Goal: Task Accomplishment & Management: Manage account settings

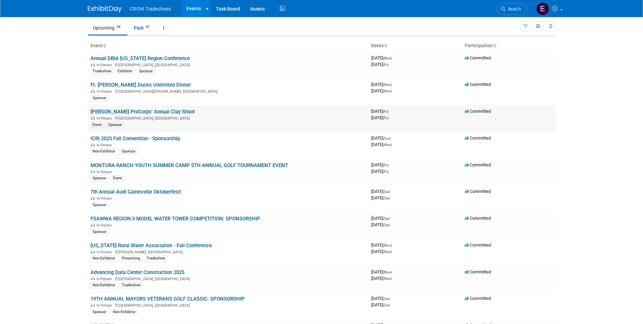
scroll to position [34, 0]
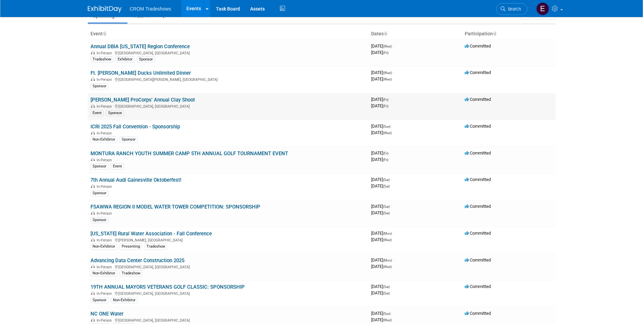
click at [157, 99] on link "[PERSON_NAME] ProCorps' Annual Clay Shoot" at bounding box center [143, 100] width 104 height 6
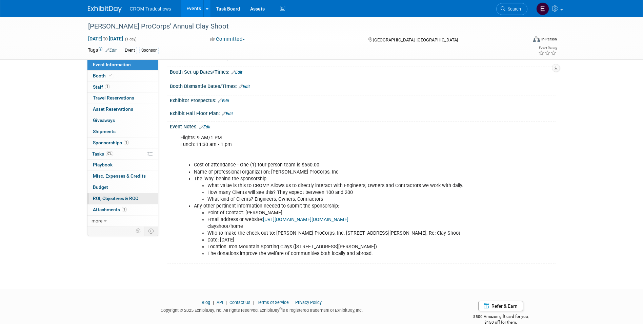
scroll to position [94, 0]
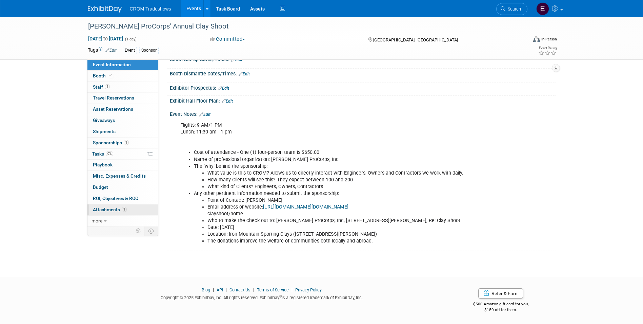
click at [128, 212] on link "1 Attachments 1" at bounding box center [122, 209] width 71 height 11
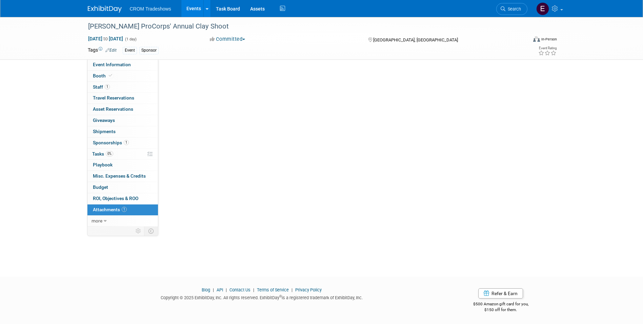
scroll to position [0, 0]
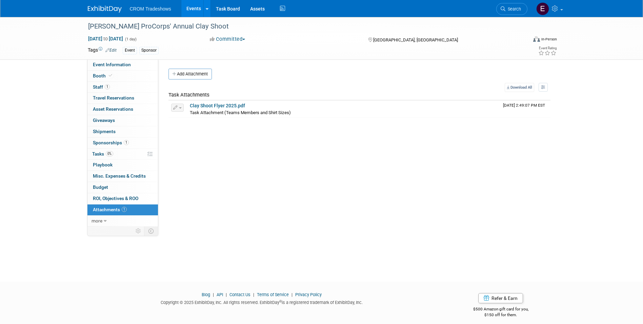
click at [215, 77] on div "Add Attachment" at bounding box center [360, 73] width 382 height 11
click at [209, 75] on button "Add Attachment" at bounding box center [190, 73] width 43 height 11
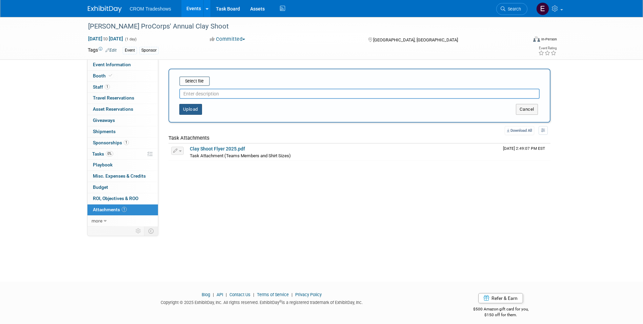
click at [192, 113] on button "Upload" at bounding box center [190, 109] width 23 height 11
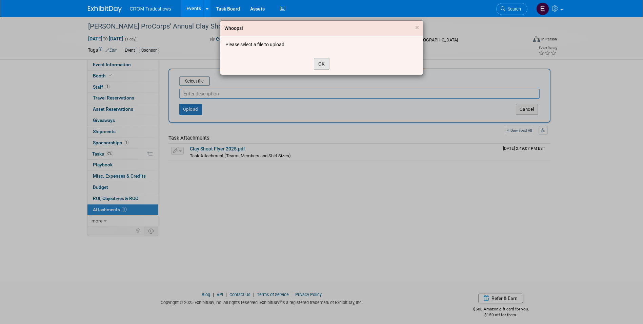
click at [328, 67] on button "OK" at bounding box center [322, 64] width 16 height 12
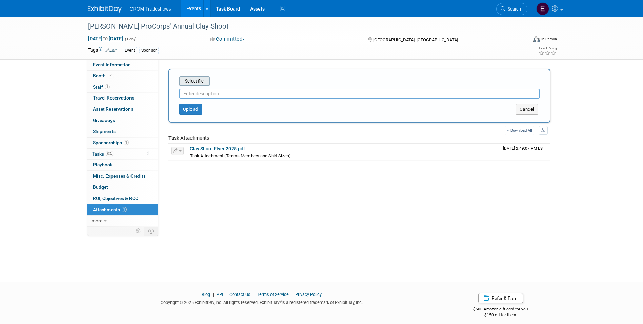
click at [200, 81] on input "file" at bounding box center [169, 81] width 81 height 8
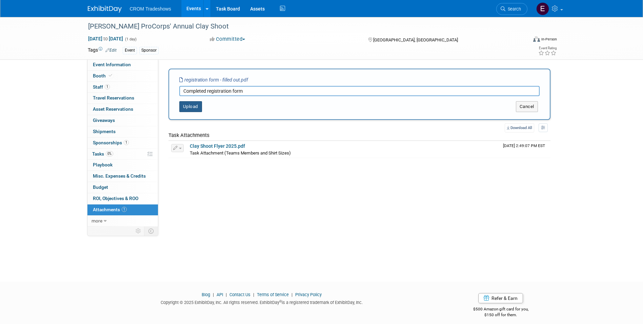
type input "Completed registration form"
click at [198, 109] on button "Upload" at bounding box center [190, 106] width 23 height 11
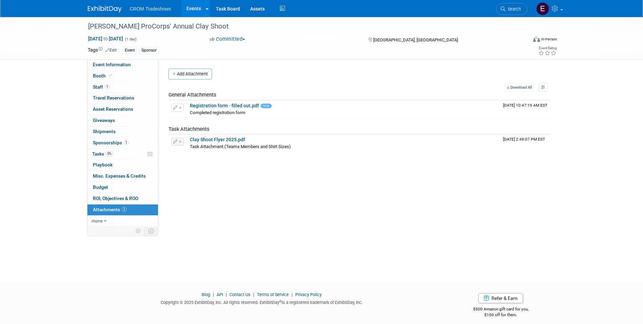
click at [195, 13] on link "Events" at bounding box center [193, 8] width 25 height 17
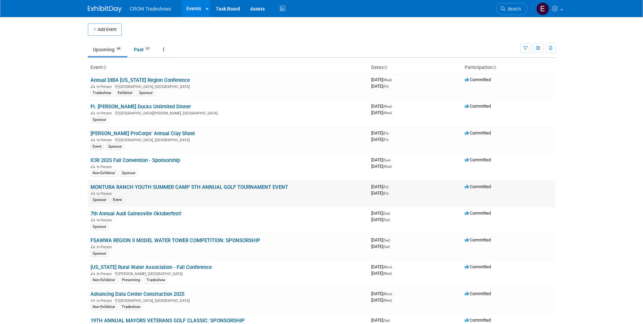
scroll to position [34, 0]
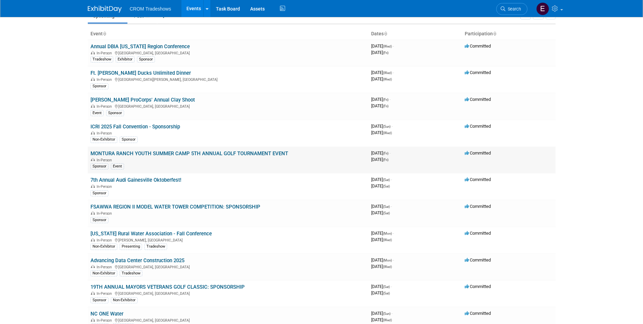
click at [149, 153] on link "MONTURA RANCH YOUTH SUMMER CAMP 5TH ANNUAL GOLF TOURNAMENT EVENT" at bounding box center [190, 153] width 198 height 6
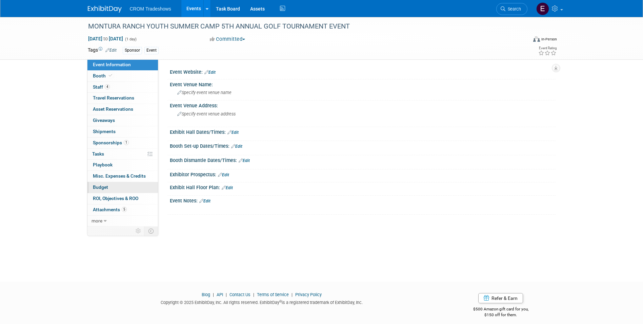
click at [128, 189] on link "Budget" at bounding box center [122, 187] width 71 height 11
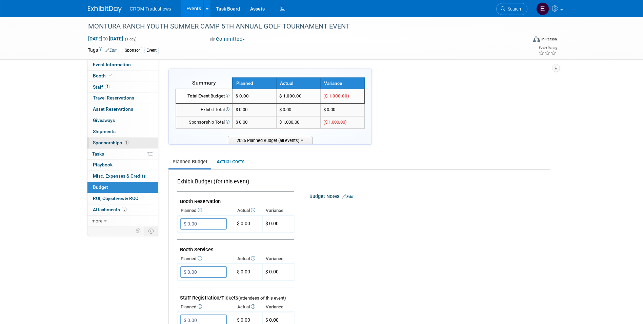
click at [120, 144] on span "Sponsorships 1" at bounding box center [111, 142] width 36 height 5
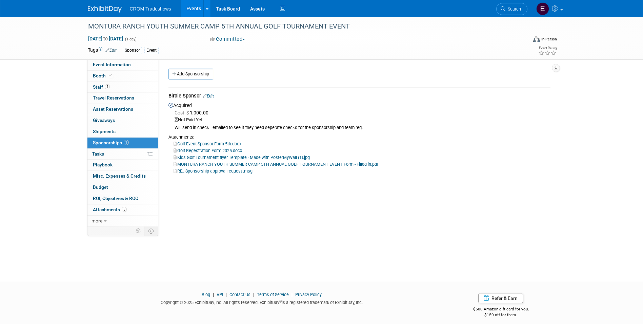
click at [214, 170] on link "RE_ Sponsorship approval request .msg" at bounding box center [213, 170] width 79 height 5
click at [230, 150] on link "Golf Regestration Form 2025.docx" at bounding box center [208, 150] width 68 height 5
click at [422, 164] on div "MONTURA RANCH YOUTH SUMMER CAMP 5TH ANNUAL GOLF TOURNAMENT EVENT Form - Filled …" at bounding box center [360, 163] width 382 height 7
click at [116, 77] on link "Booth" at bounding box center [122, 76] width 71 height 11
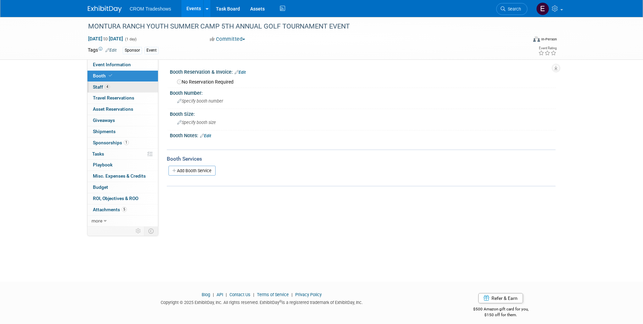
click at [108, 86] on span "4" at bounding box center [107, 86] width 5 height 5
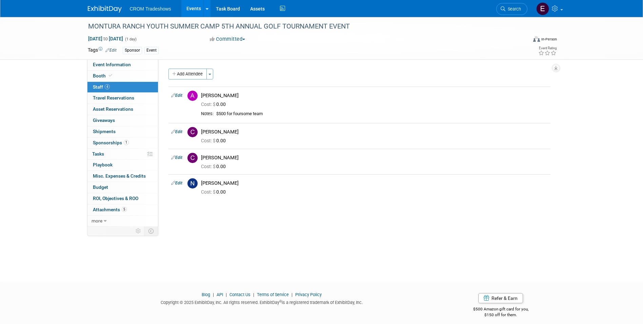
click at [197, 12] on link "Events" at bounding box center [193, 8] width 25 height 17
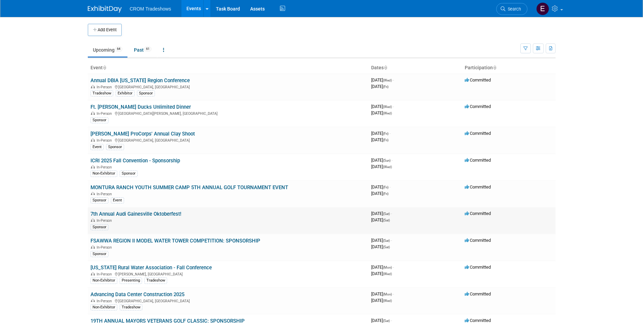
click at [174, 215] on link "7th Annual Audi Gainesville Oktoberfest!" at bounding box center [136, 214] width 91 height 6
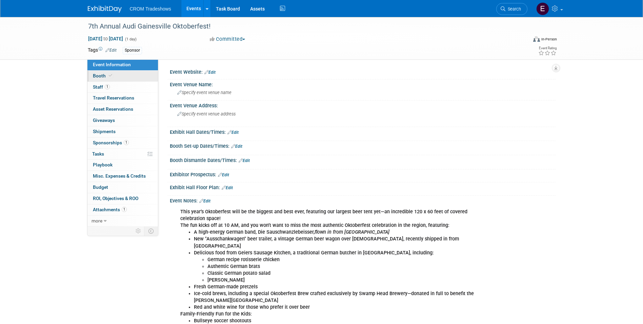
click at [117, 78] on link "Booth" at bounding box center [122, 76] width 71 height 11
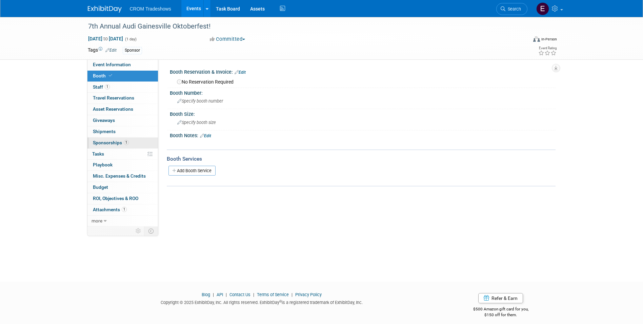
click at [115, 140] on span "Sponsorships 1" at bounding box center [111, 142] width 36 height 5
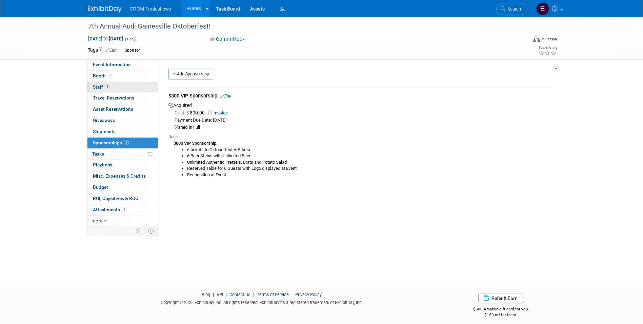
click at [113, 88] on link "1 Staff 1" at bounding box center [122, 87] width 71 height 11
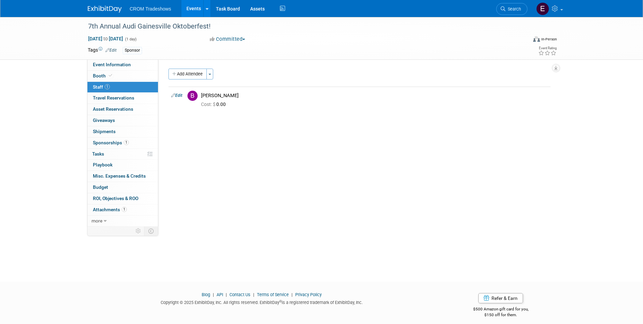
click at [192, 6] on link "Events" at bounding box center [193, 8] width 25 height 17
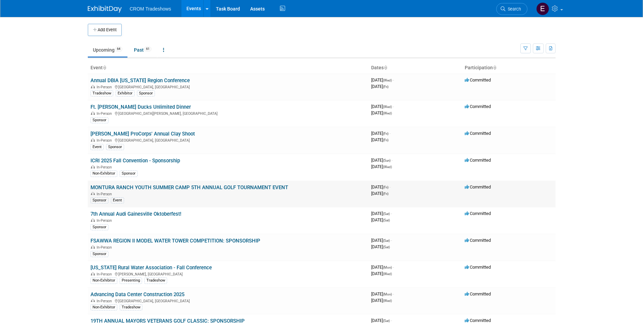
click at [155, 190] on link "MONTURA RANCH YOUTH SUMMER CAMP 5TH ANNUAL GOLF TOURNAMENT EVENT" at bounding box center [190, 187] width 198 height 6
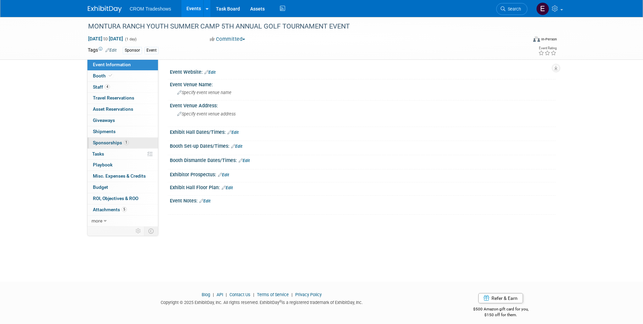
click at [114, 140] on span "Sponsorships 1" at bounding box center [111, 142] width 36 height 5
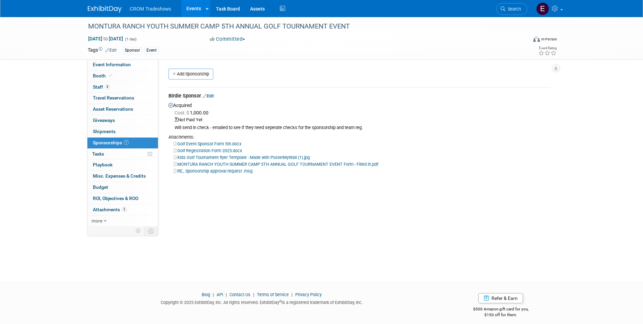
click at [213, 96] on link "Edit" at bounding box center [208, 95] width 11 height 5
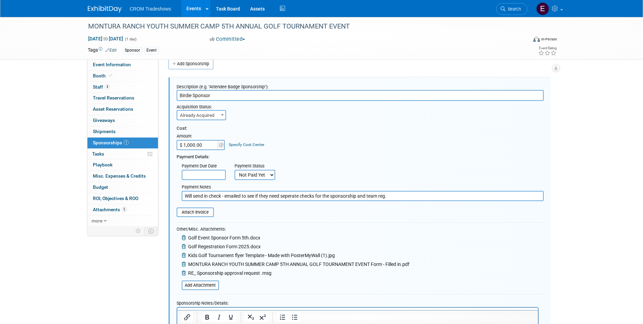
click at [273, 174] on select "Not Paid Yet Partially Paid Paid in Full" at bounding box center [255, 175] width 41 height 10
select select "1"
click at [235, 170] on select "Not Paid Yet Partially Paid Paid in Full" at bounding box center [255, 175] width 41 height 10
click at [257, 195] on input "Will send in check - emailed to see if they need seperate checks for the sponso…" at bounding box center [363, 196] width 362 height 10
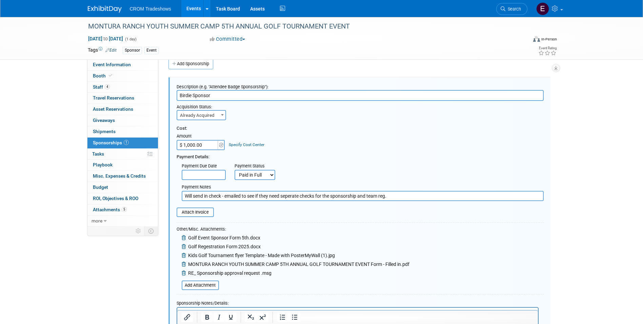
click at [257, 195] on input "Will send in check - emailed to see if they need seperate checks for the sponso…" at bounding box center [363, 196] width 362 height 10
type input "Check sent on 7/14/25"
click at [207, 215] on input "file" at bounding box center [173, 212] width 81 height 8
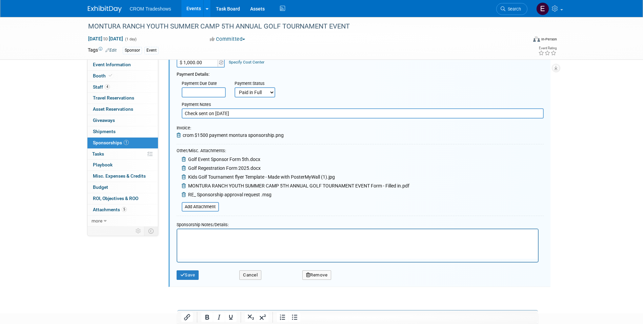
scroll to position [138, 0]
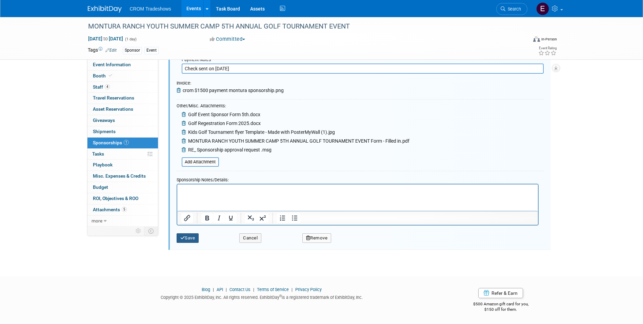
click at [183, 240] on icon "submit" at bounding box center [182, 237] width 5 height 4
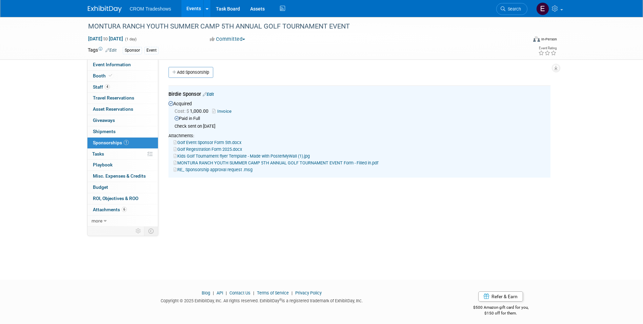
scroll to position [0, 0]
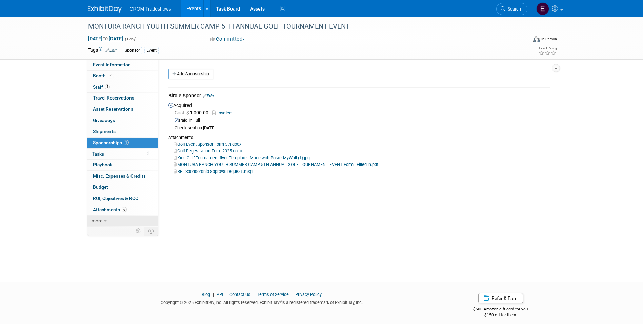
click at [105, 219] on icon at bounding box center [105, 220] width 3 height 5
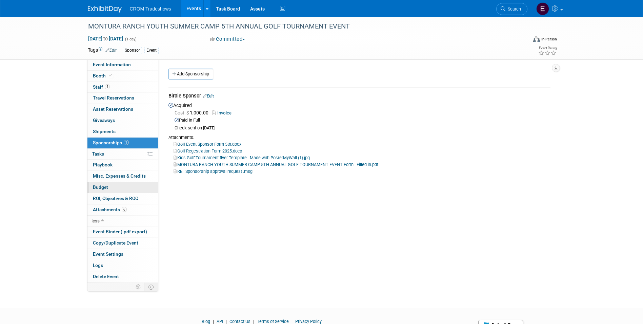
click at [110, 188] on link "Budget" at bounding box center [122, 187] width 71 height 11
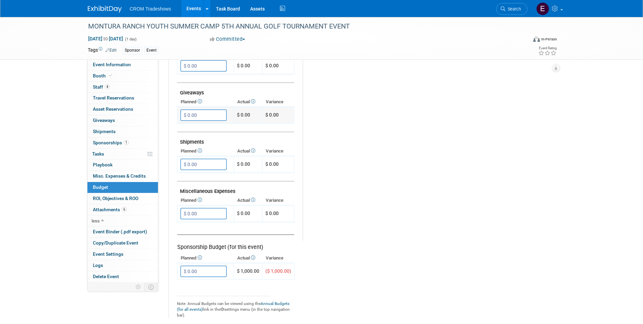
scroll to position [302, 0]
click at [214, 270] on input "$ 0.00" at bounding box center [203, 272] width 46 height 12
click at [116, 140] on span "Sponsorships 1" at bounding box center [111, 142] width 36 height 5
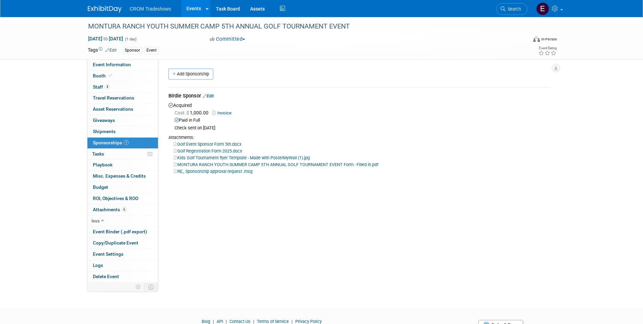
click at [199, 113] on span "Cost: $ 1,000.00" at bounding box center [193, 112] width 37 height 5
click at [214, 96] on link "Edit" at bounding box center [208, 95] width 11 height 5
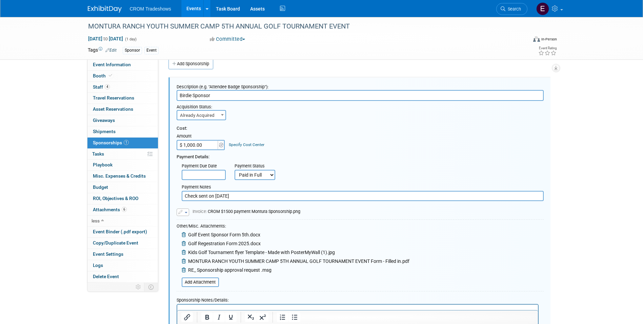
click at [195, 143] on input "$ 1,000.00" at bounding box center [198, 145] width 42 height 10
type input "$ 1,500.00"
click at [232, 98] on input "Birdie Sponsor" at bounding box center [360, 95] width 367 height 11
click at [270, 99] on input "Birdie Sponsor" at bounding box center [360, 95] width 367 height 11
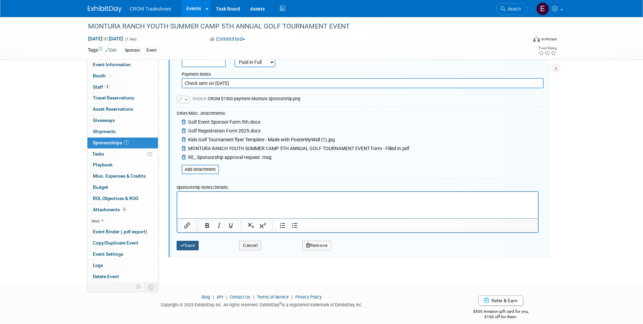
type input "Birdie Sponsor and foursome"
click at [192, 243] on button "Save" at bounding box center [188, 244] width 22 height 9
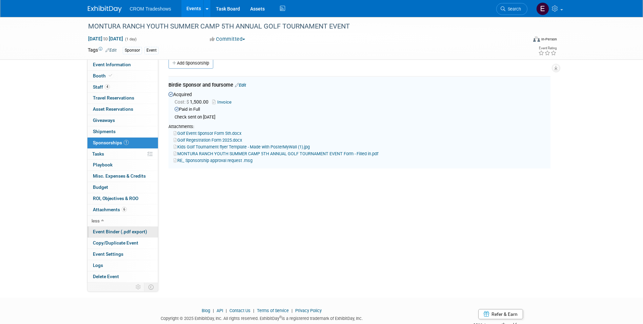
scroll to position [10, 0]
click at [103, 188] on span "Budget" at bounding box center [100, 186] width 15 height 5
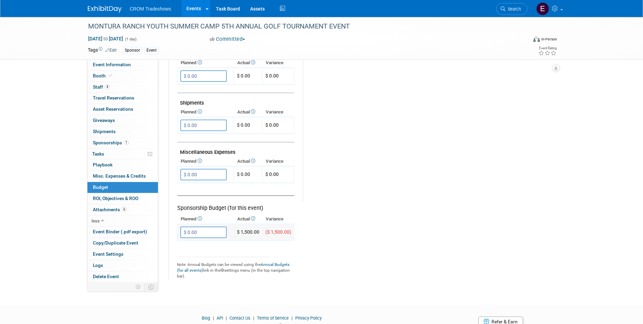
scroll to position [370, 0]
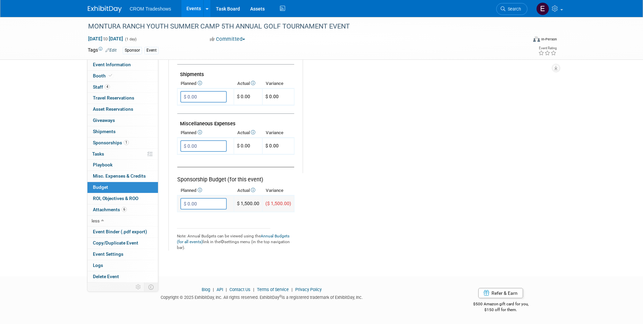
click at [215, 200] on input "$ 0.00" at bounding box center [203, 204] width 46 height 12
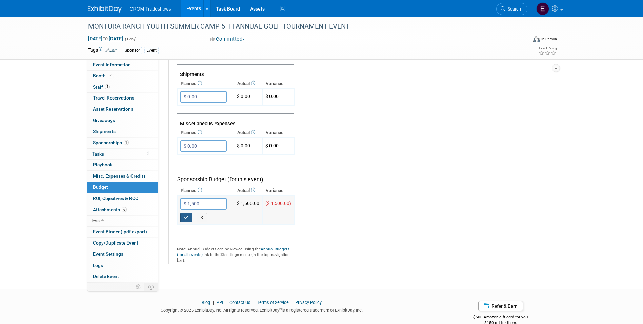
type input "$ 1,500.00"
click at [186, 220] on button "button" at bounding box center [186, 217] width 12 height 9
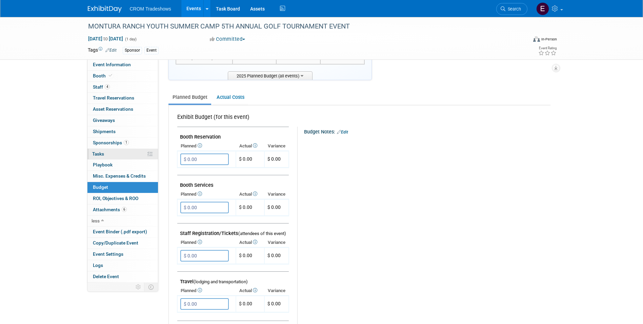
scroll to position [0, 0]
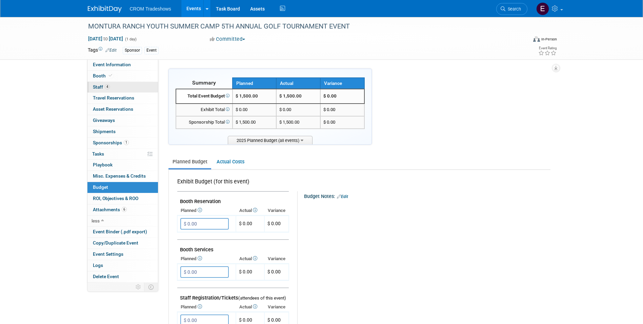
click at [116, 82] on link "4 Staff 4" at bounding box center [122, 87] width 71 height 11
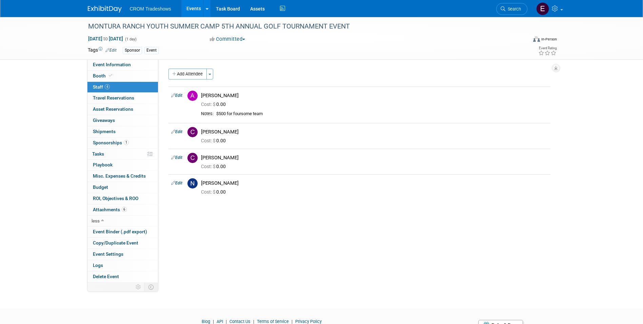
click at [195, 11] on link "Events" at bounding box center [193, 8] width 25 height 17
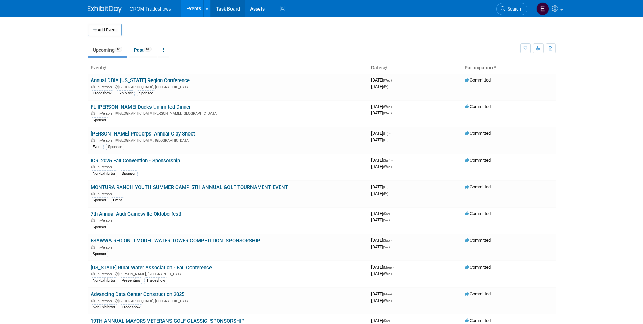
click at [223, 11] on link "Task Board" at bounding box center [228, 8] width 34 height 17
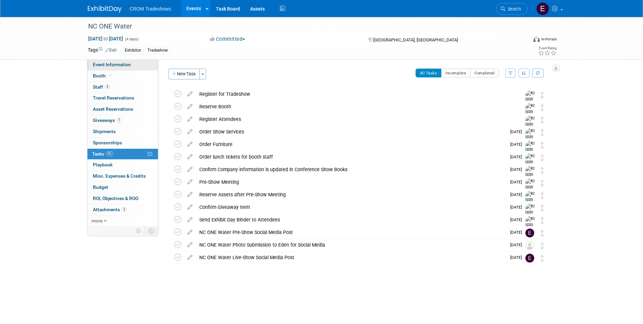
click at [115, 65] on span "Event Information" at bounding box center [112, 64] width 38 height 5
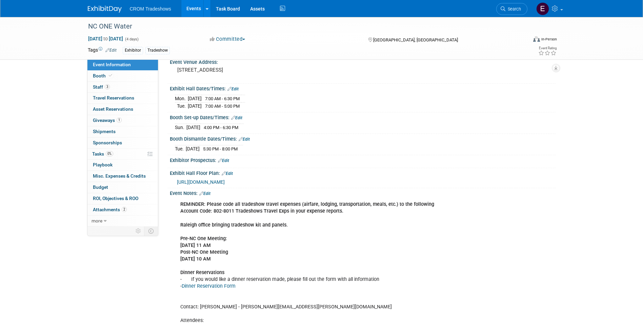
scroll to position [97, 0]
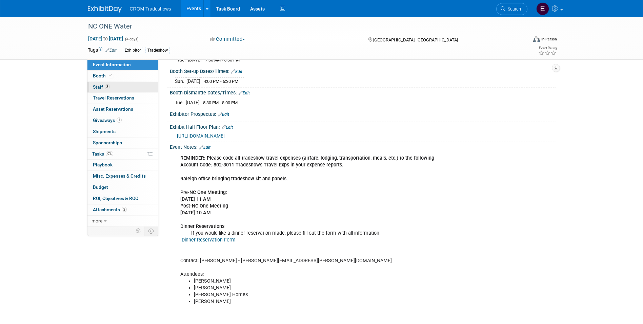
click at [111, 89] on link "3 Staff 3" at bounding box center [122, 87] width 71 height 11
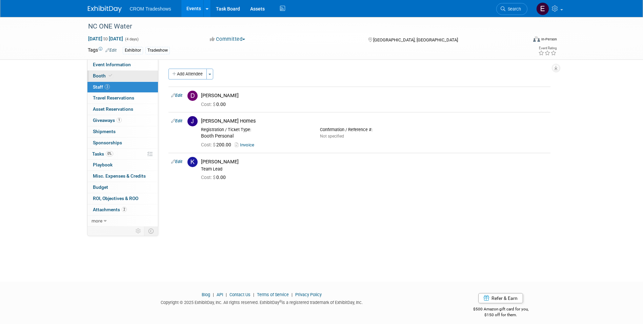
click at [109, 76] on icon at bounding box center [110, 76] width 3 height 4
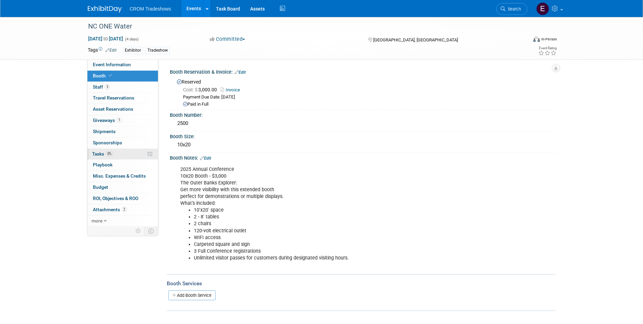
click at [119, 153] on link "0% Tasks 0%" at bounding box center [122, 154] width 71 height 11
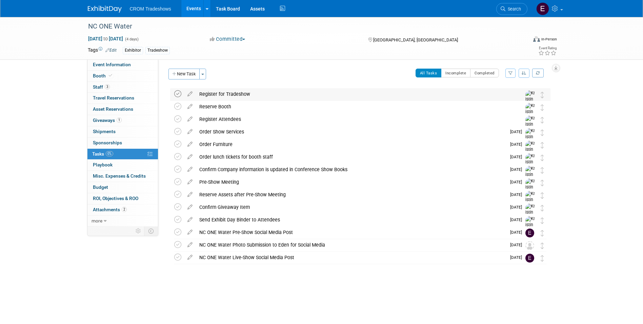
click at [178, 96] on icon at bounding box center [177, 93] width 7 height 7
click at [178, 105] on icon at bounding box center [177, 106] width 7 height 7
click at [176, 119] on icon at bounding box center [177, 118] width 7 height 7
click at [127, 91] on link "3 Staff 3" at bounding box center [122, 87] width 71 height 11
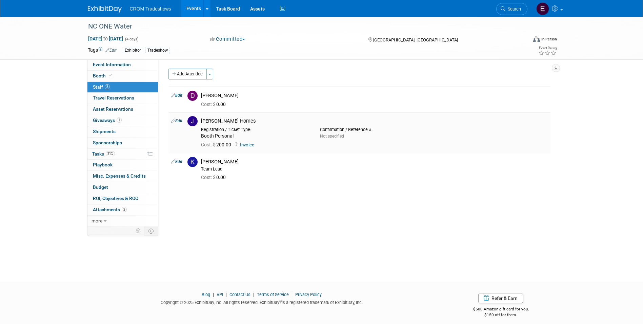
click at [251, 147] on link "Invoice" at bounding box center [246, 144] width 22 height 5
click at [116, 97] on span "Travel Reservations 0" at bounding box center [113, 97] width 41 height 5
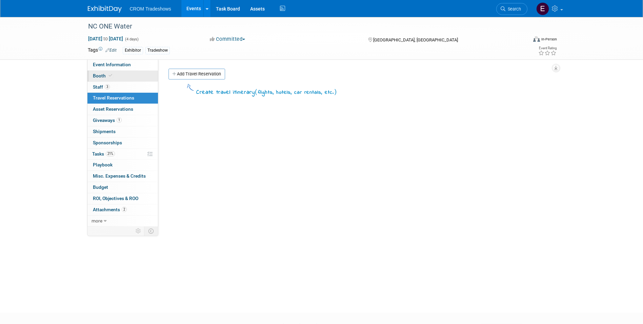
click at [109, 77] on icon at bounding box center [110, 76] width 3 height 4
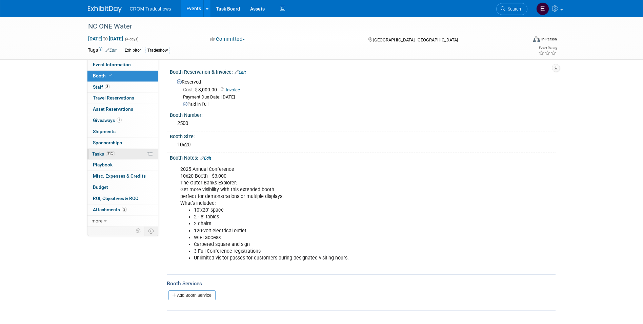
click at [113, 158] on link "21% Tasks 21%" at bounding box center [122, 154] width 71 height 11
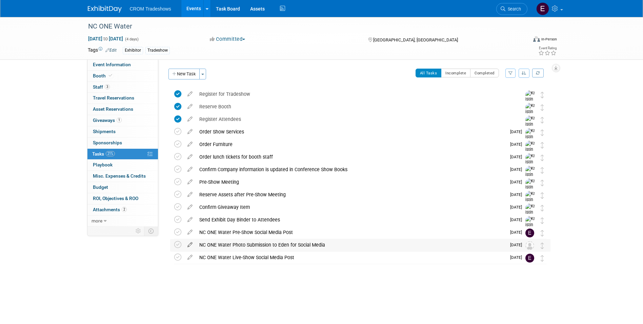
click at [192, 245] on icon at bounding box center [190, 243] width 12 height 8
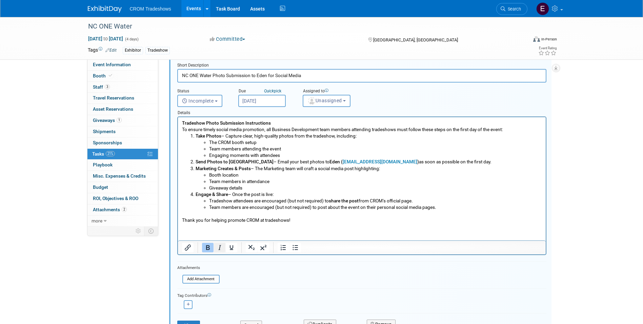
scroll to position [182, 0]
click at [329, 98] on span "Unassigned" at bounding box center [325, 99] width 35 height 5
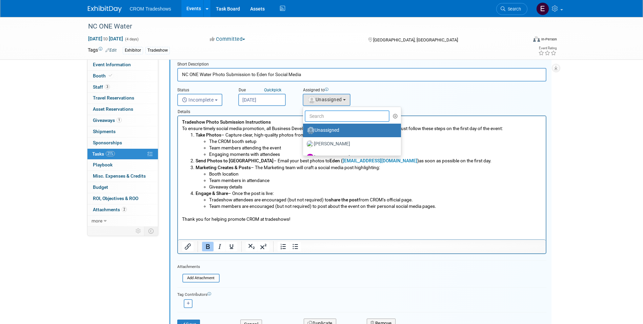
click at [327, 114] on input "text" at bounding box center [347, 116] width 85 height 12
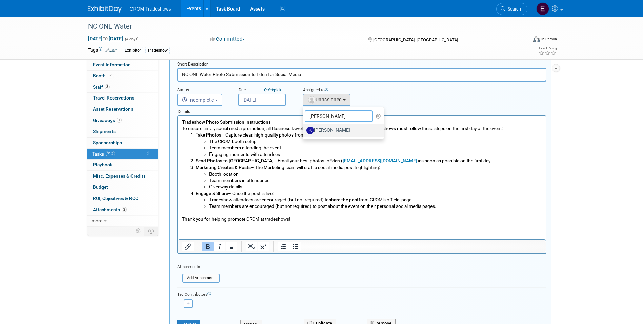
type input "kell"
click at [326, 128] on label "[PERSON_NAME]" at bounding box center [342, 130] width 71 height 11
click at [304, 128] on input "[PERSON_NAME]" at bounding box center [302, 129] width 4 height 4
select select "d05c892c-60a5-437e-9975-a573018659cf"
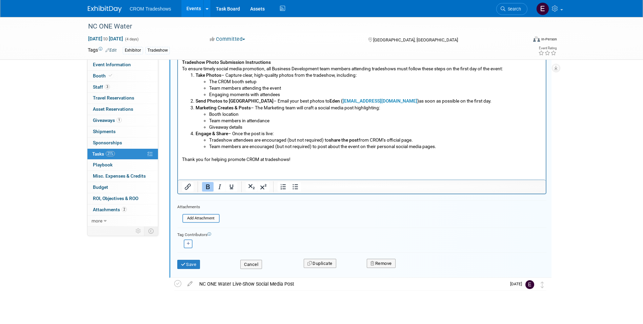
scroll to position [250, 0]
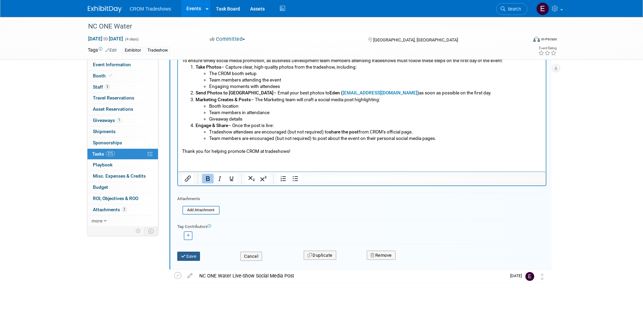
click at [194, 257] on button "Save" at bounding box center [188, 255] width 23 height 9
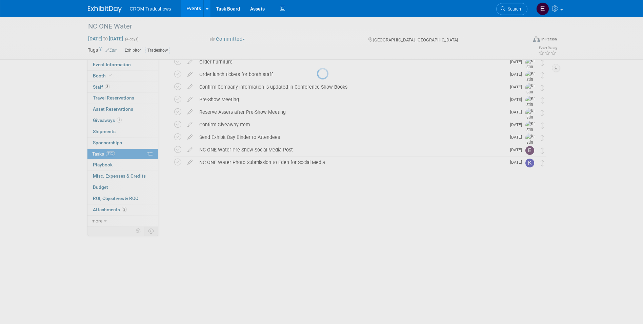
scroll to position [0, 0]
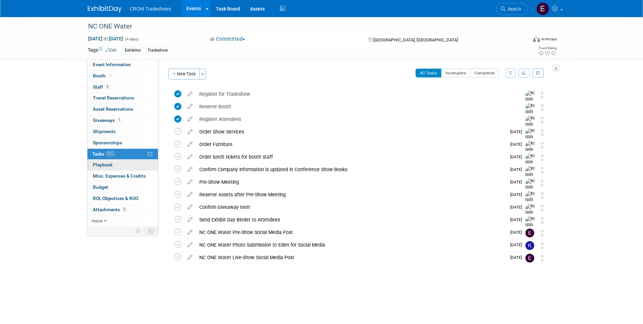
click at [128, 160] on link "0 Playbook 0" at bounding box center [122, 164] width 71 height 11
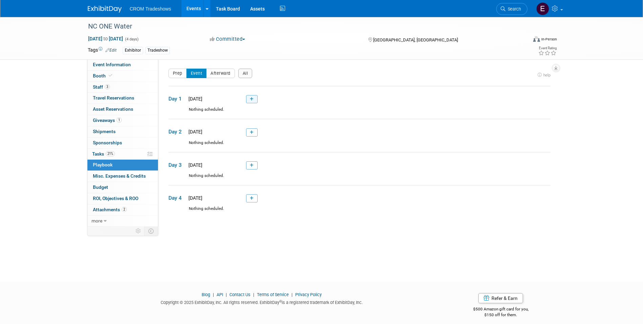
click at [253, 99] on icon at bounding box center [252, 99] width 4 height 4
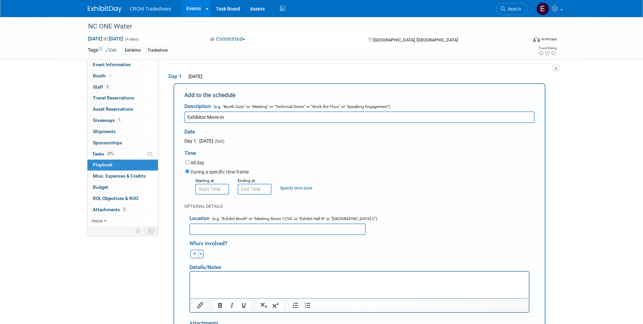
type input "Exhibitor Move-In"
click at [204, 191] on input "8:00 AM" at bounding box center [212, 188] width 34 height 11
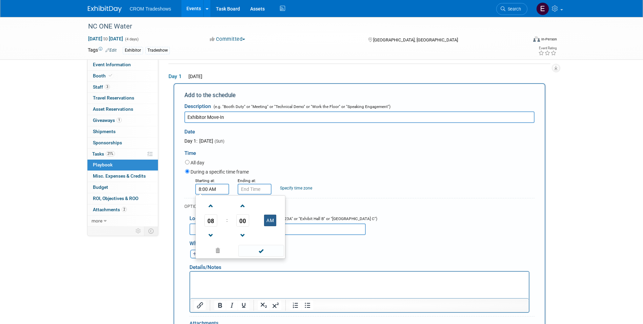
click at [274, 221] on button "AM" at bounding box center [270, 220] width 12 height 12
click at [212, 208] on span at bounding box center [211, 206] width 12 height 12
click at [207, 234] on span at bounding box center [211, 235] width 12 height 12
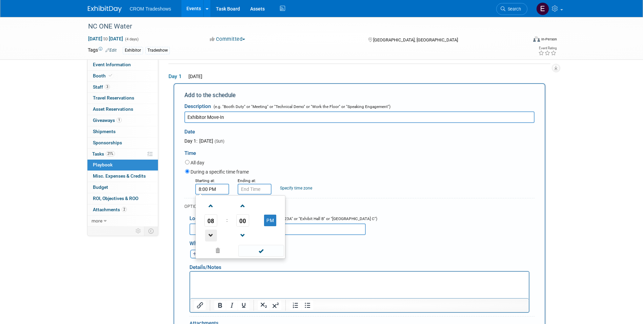
click at [207, 235] on span at bounding box center [211, 235] width 12 height 12
type input "4:00 PM"
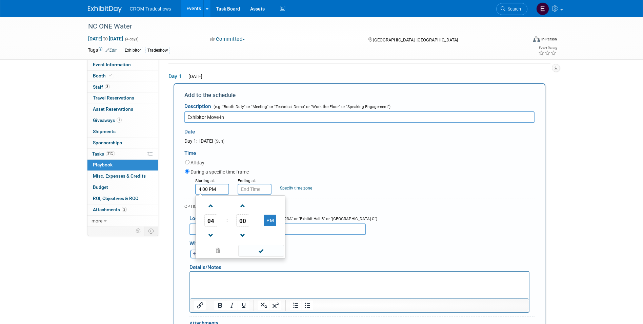
click at [258, 250] on span at bounding box center [261, 250] width 46 height 12
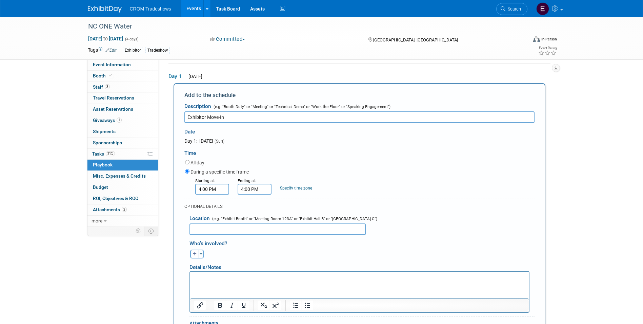
click at [257, 190] on input "4:00 PM" at bounding box center [255, 188] width 34 height 11
click at [250, 206] on span at bounding box center [254, 206] width 12 height 12
click at [286, 207] on span at bounding box center [285, 206] width 12 height 12
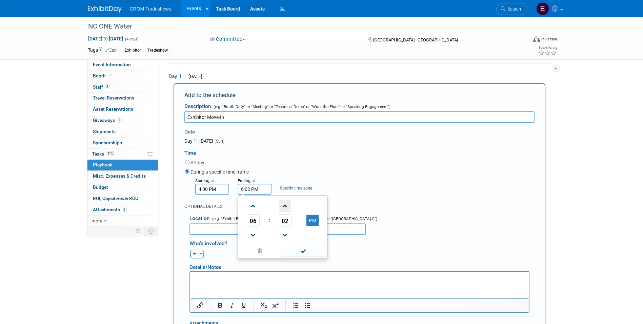
click at [286, 207] on span at bounding box center [285, 206] width 12 height 12
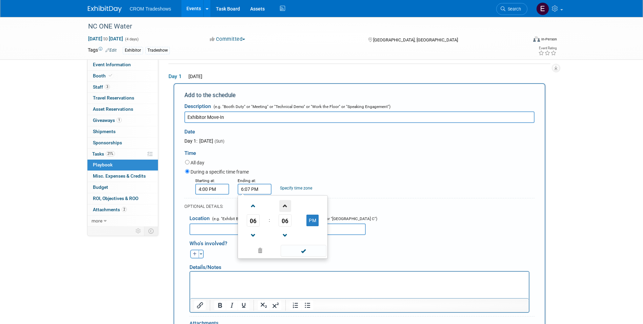
click at [286, 207] on span at bounding box center [285, 206] width 12 height 12
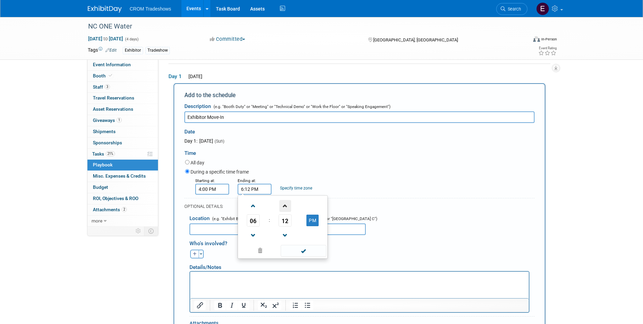
click at [286, 207] on span at bounding box center [285, 206] width 12 height 12
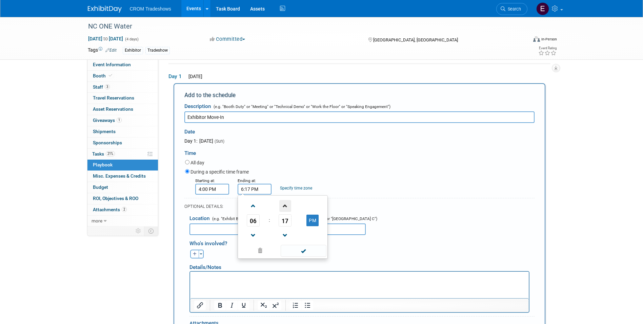
click at [286, 207] on span at bounding box center [285, 206] width 12 height 12
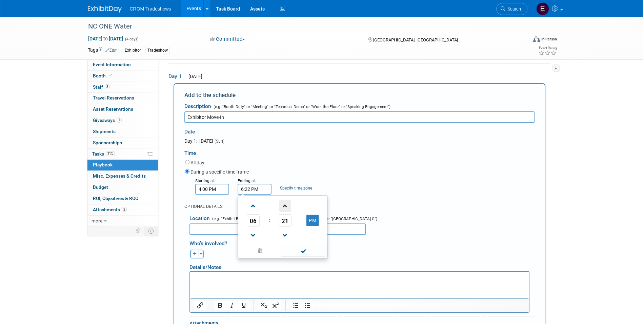
click at [286, 207] on span at bounding box center [285, 206] width 12 height 12
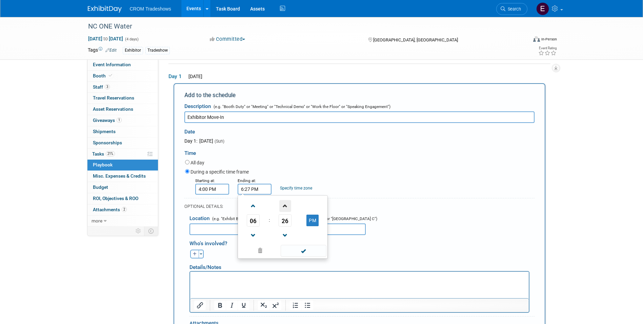
click at [286, 207] on span at bounding box center [285, 206] width 12 height 12
click at [286, 235] on span at bounding box center [285, 235] width 12 height 12
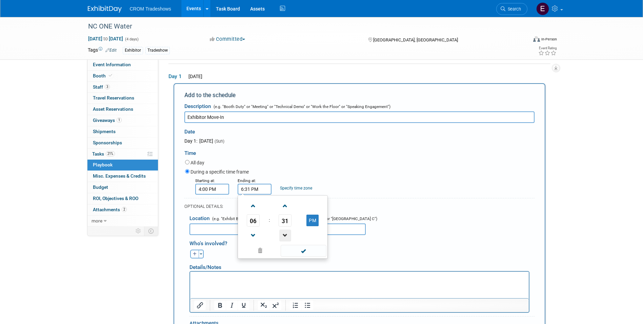
type input "6:30 PM"
click at [301, 251] on span at bounding box center [304, 250] width 46 height 12
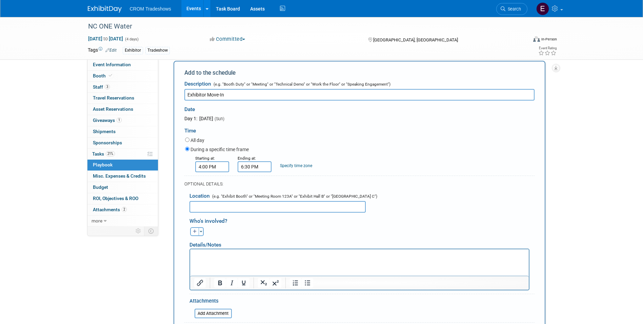
scroll to position [56, 0]
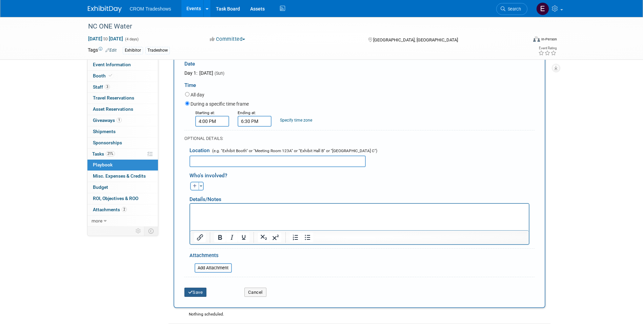
click at [203, 295] on button "Save" at bounding box center [195, 291] width 22 height 9
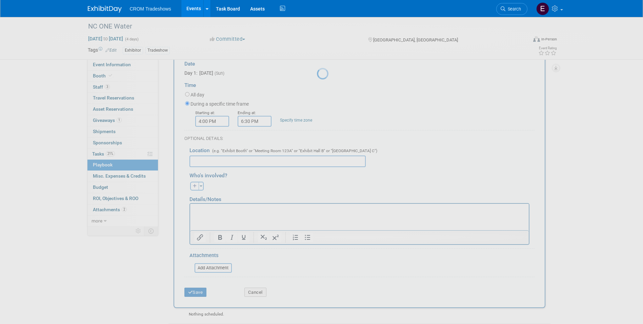
scroll to position [5, 0]
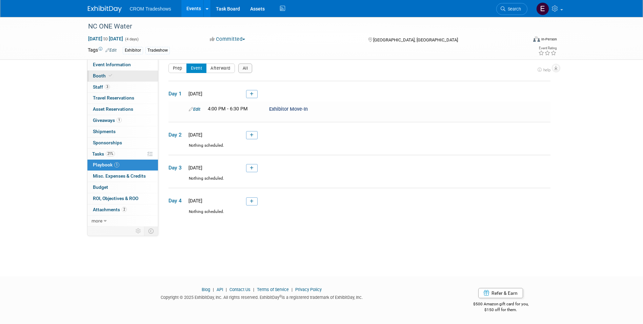
click at [113, 72] on link "Booth" at bounding box center [122, 76] width 71 height 11
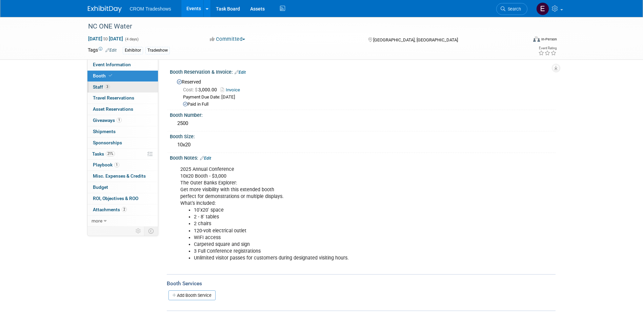
click at [130, 88] on link "3 Staff 3" at bounding box center [122, 87] width 71 height 11
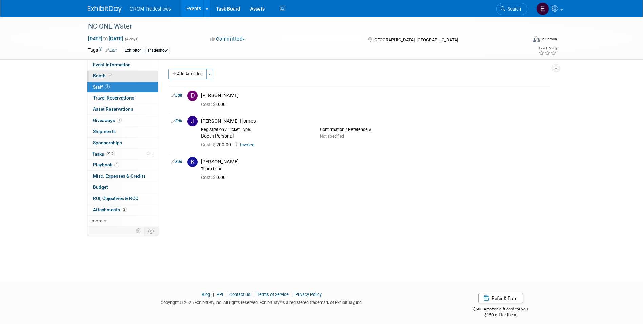
click at [130, 75] on link "Booth" at bounding box center [122, 76] width 71 height 11
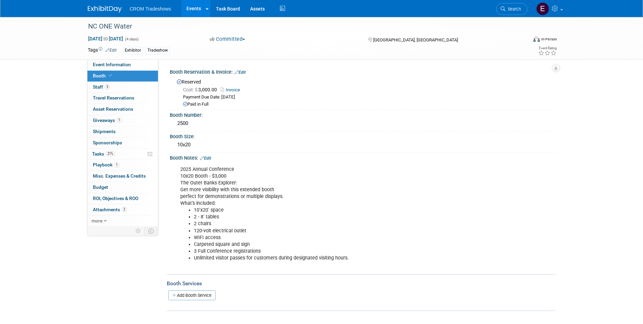
click at [211, 157] on link "Edit" at bounding box center [205, 158] width 11 height 5
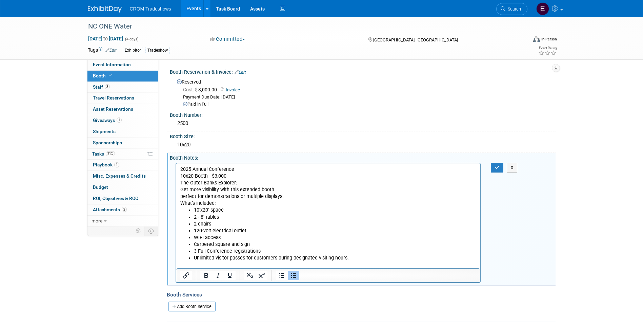
click at [197, 249] on li "3 Full Conference registrations" at bounding box center [335, 250] width 283 height 7
click at [497, 168] on icon "button" at bounding box center [497, 167] width 5 height 5
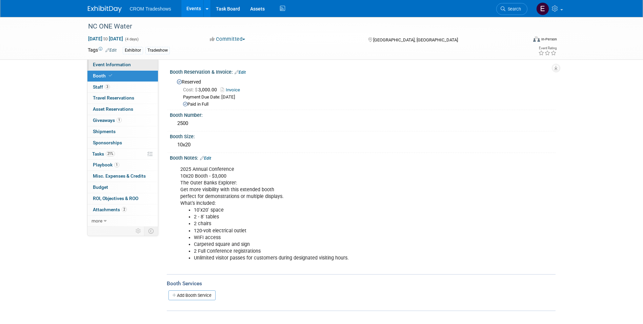
click at [134, 67] on link "Event Information" at bounding box center [122, 64] width 71 height 11
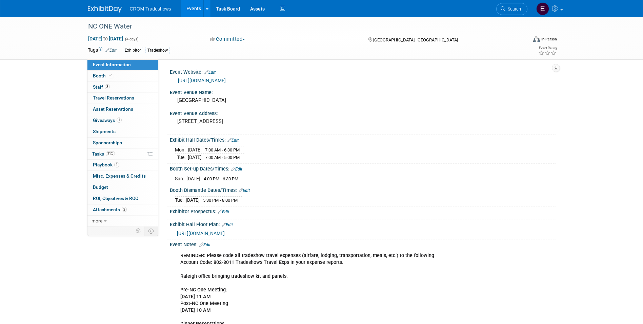
click at [187, 78] on link "https://nconewater.org/" at bounding box center [202, 80] width 48 height 5
click at [121, 162] on link "1 Playbook 1" at bounding box center [122, 164] width 71 height 11
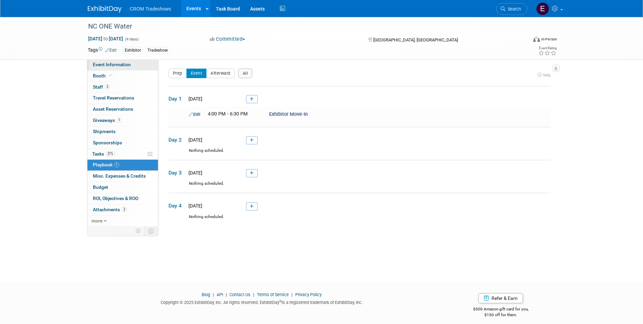
click at [138, 66] on link "Event Information" at bounding box center [122, 64] width 71 height 11
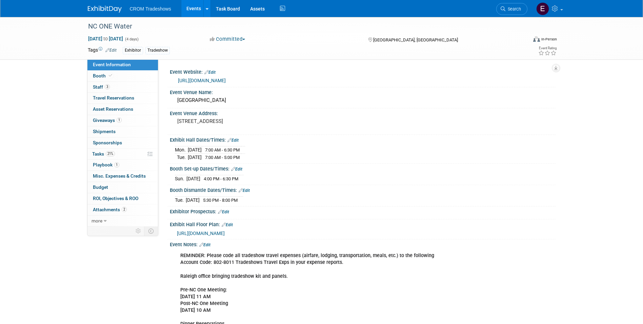
click at [212, 70] on link "Edit" at bounding box center [209, 72] width 11 height 5
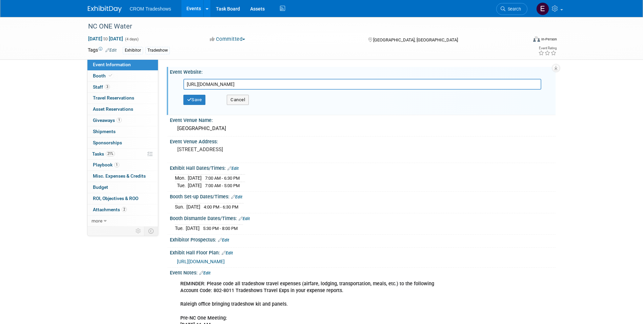
drag, startPoint x: 241, startPoint y: 81, endPoint x: 173, endPoint y: 80, distance: 67.8
click at [177, 81] on div "https://nconewater.org/ Save Cancel" at bounding box center [363, 94] width 376 height 38
type input "https://nconewater.org/page/annualconference"
click at [191, 99] on icon "button" at bounding box center [189, 99] width 5 height 4
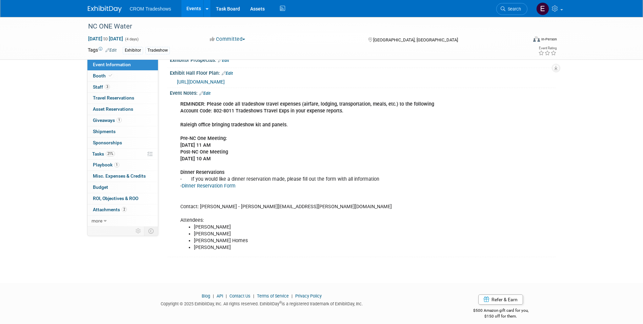
scroll to position [157, 0]
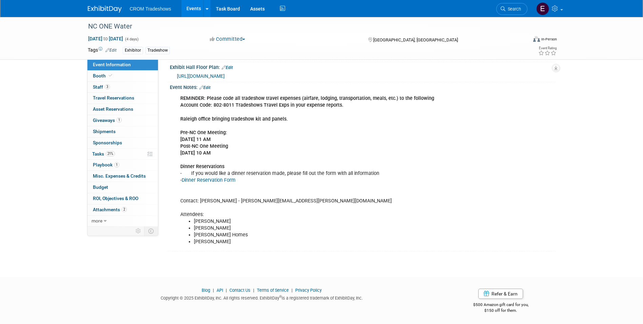
click at [209, 86] on link "Edit" at bounding box center [204, 87] width 11 height 5
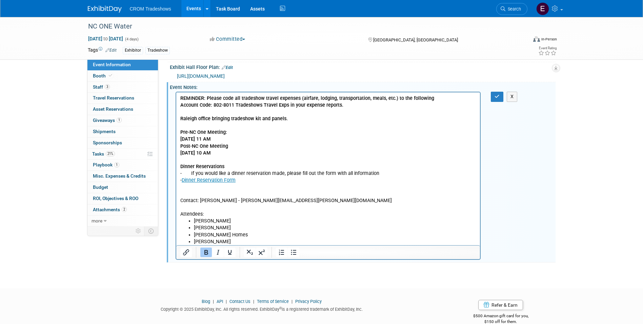
scroll to position [0, 0]
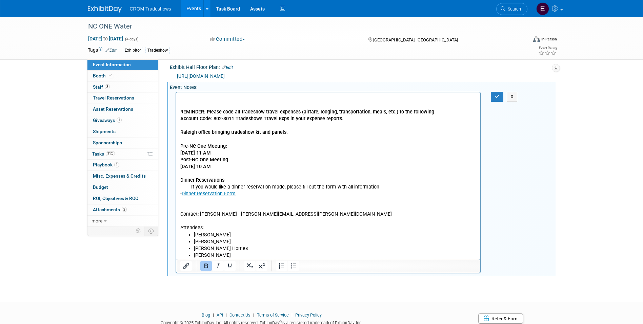
click at [183, 101] on p "Rich Text Area. Press ALT-0 for help." at bounding box center [328, 98] width 296 height 7
click at [180, 98] on b "Celebrating the resiliency and innovation of North Carolina" at bounding box center [241, 98] width 123 height 6
click at [501, 92] on button "button" at bounding box center [497, 97] width 13 height 10
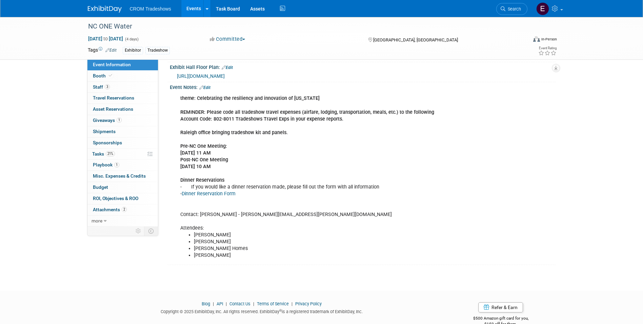
click at [118, 67] on link "Event Information" at bounding box center [122, 64] width 71 height 11
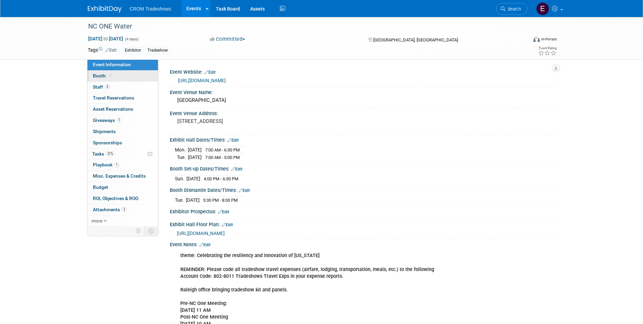
click at [116, 76] on link "Booth" at bounding box center [122, 76] width 71 height 11
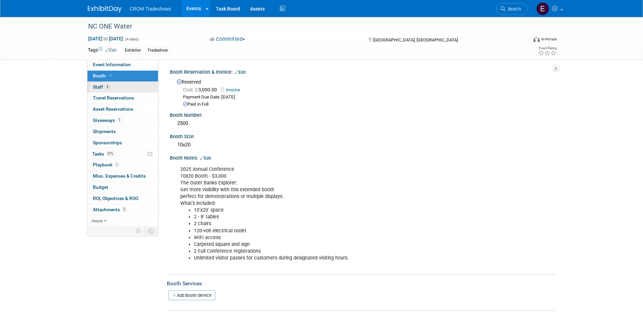
click at [110, 86] on link "3 Staff 3" at bounding box center [122, 87] width 71 height 11
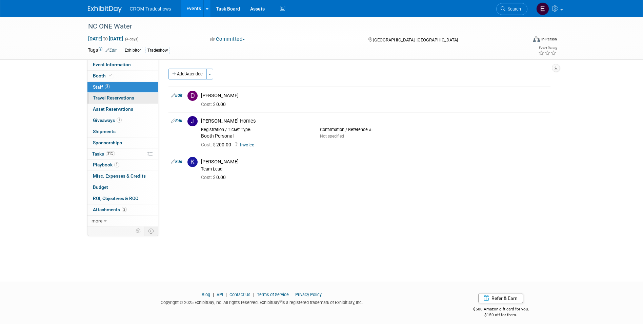
click at [110, 97] on span "Travel Reservations 0" at bounding box center [113, 97] width 41 height 5
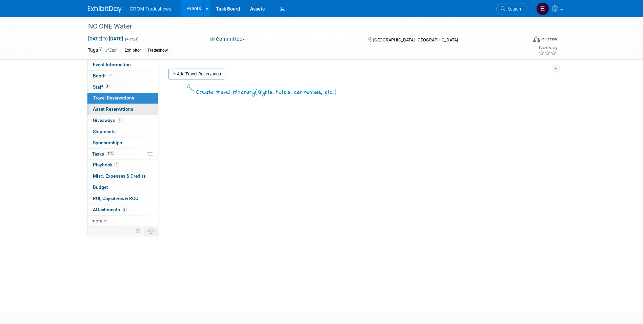
click at [111, 109] on span "Asset Reservations 0" at bounding box center [113, 108] width 40 height 5
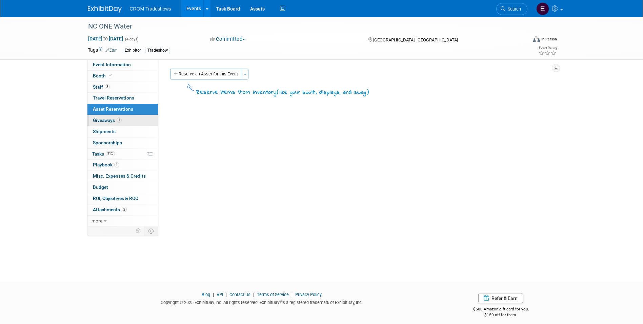
click at [112, 119] on span "Giveaways 1" at bounding box center [107, 119] width 29 height 5
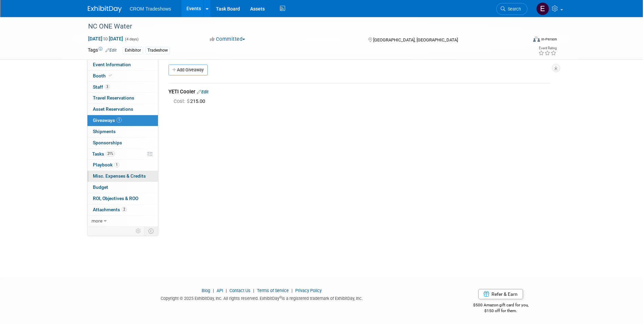
scroll to position [5, 0]
click at [100, 220] on span "more" at bounding box center [97, 220] width 11 height 5
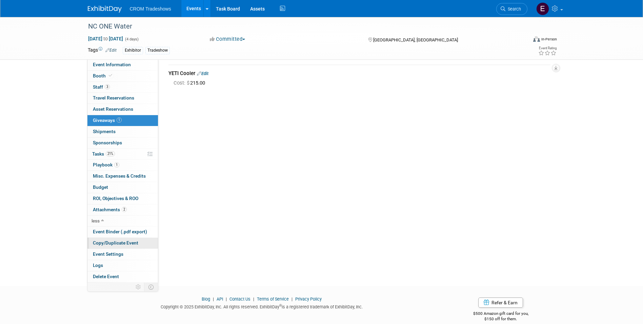
scroll to position [32, 0]
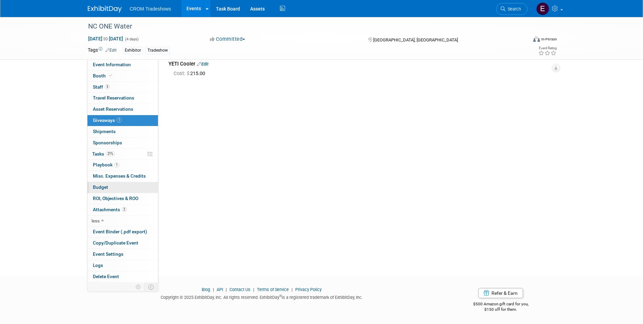
click at [114, 184] on link "Budget" at bounding box center [122, 187] width 71 height 11
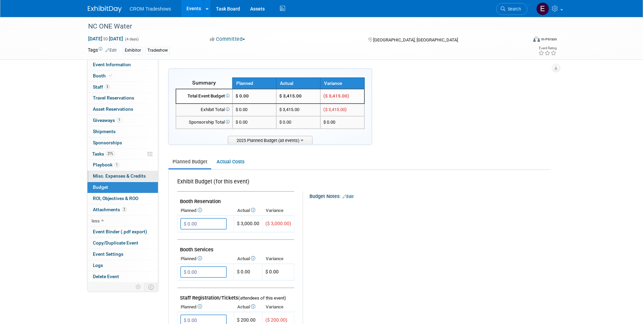
click at [116, 175] on span "Misc. Expenses & Credits 0" at bounding box center [119, 175] width 53 height 5
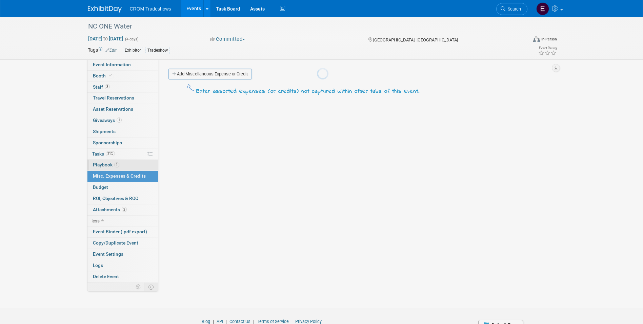
click at [116, 167] on body "CROM Tradeshows Events Add Event Bulk Upload Events Shareable Event Boards Rece…" at bounding box center [321, 162] width 643 height 324
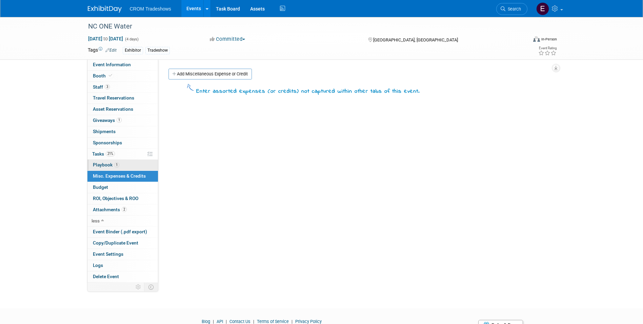
click at [116, 166] on span "1" at bounding box center [116, 164] width 5 height 5
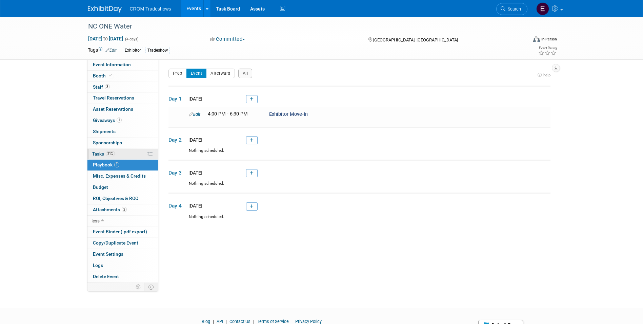
click at [114, 155] on span "21%" at bounding box center [110, 153] width 9 height 5
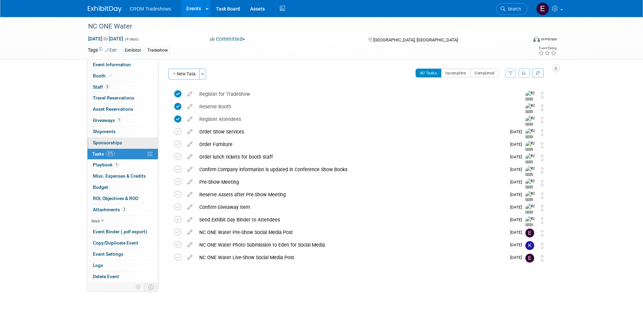
click at [121, 141] on span "Sponsorships 0" at bounding box center [107, 142] width 29 height 5
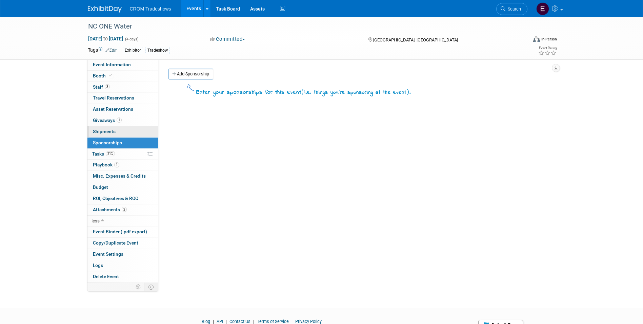
click at [122, 133] on link "0 Shipments 0" at bounding box center [122, 131] width 71 height 11
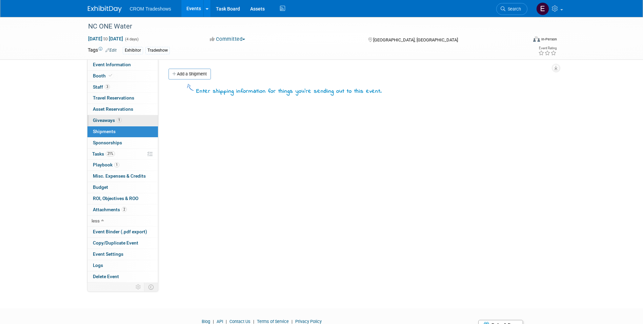
click at [123, 120] on link "1 Giveaways 1" at bounding box center [122, 120] width 71 height 11
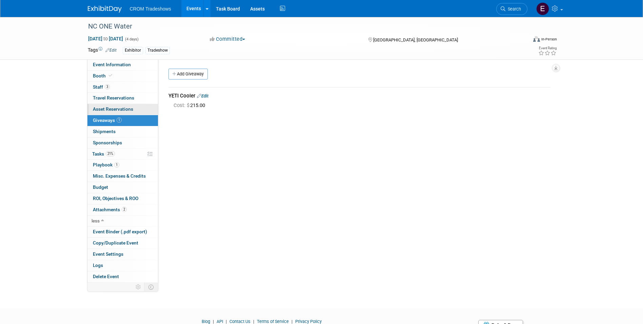
click at [124, 111] on span "Asset Reservations 0" at bounding box center [113, 108] width 40 height 5
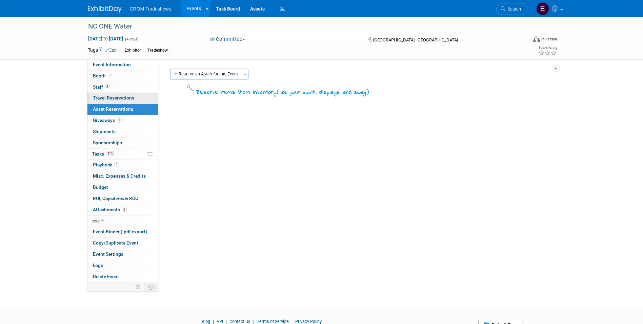
click at [121, 100] on span "Travel Reservations 0" at bounding box center [113, 97] width 41 height 5
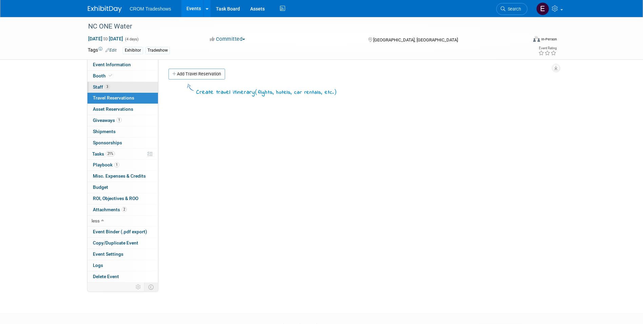
click at [119, 90] on link "3 Staff 3" at bounding box center [122, 87] width 71 height 11
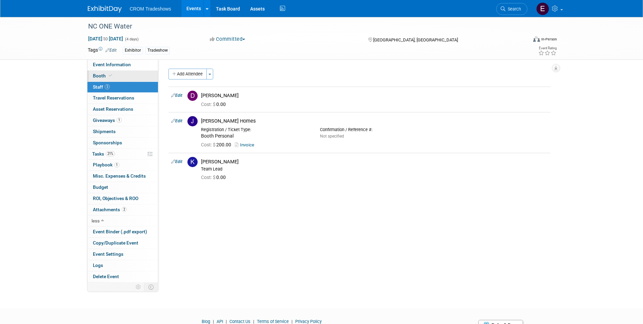
click at [119, 77] on link "Booth" at bounding box center [122, 76] width 71 height 11
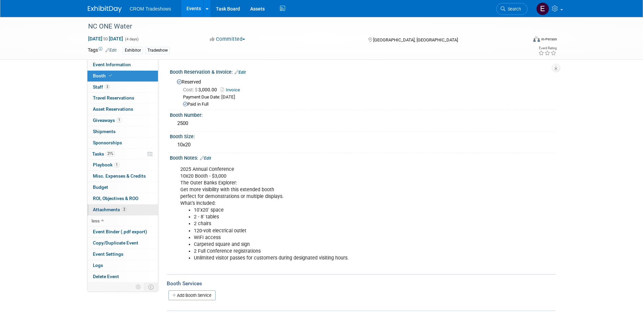
click at [126, 212] on link "2 Attachments 2" at bounding box center [122, 209] width 71 height 11
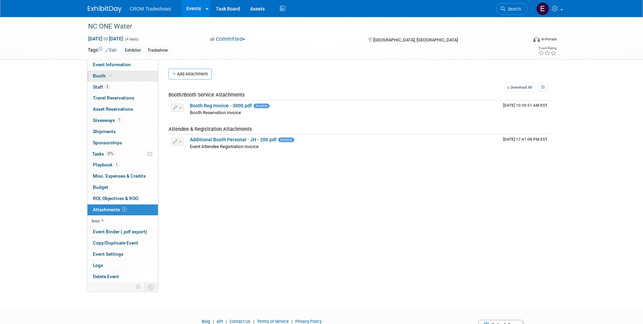
click at [107, 73] on link "Booth" at bounding box center [122, 76] width 71 height 11
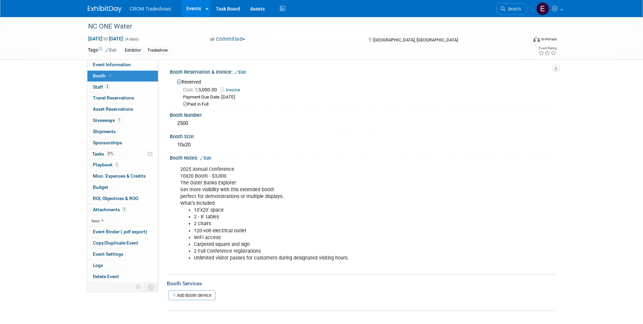
click at [211, 159] on link "Edit" at bounding box center [205, 158] width 11 height 5
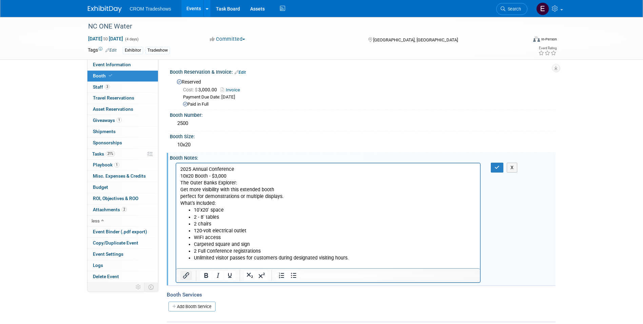
click at [187, 274] on icon "Insert/edit link" at bounding box center [186, 275] width 6 height 6
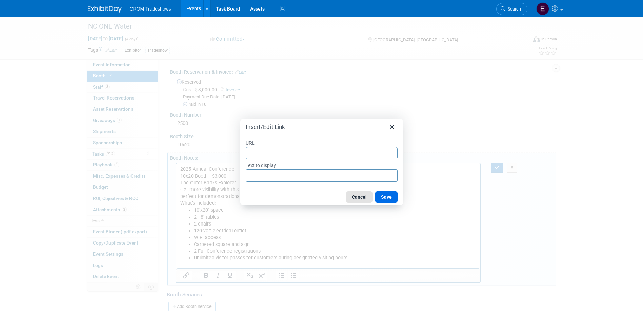
click at [359, 196] on button "Cancel" at bounding box center [359, 197] width 26 height 12
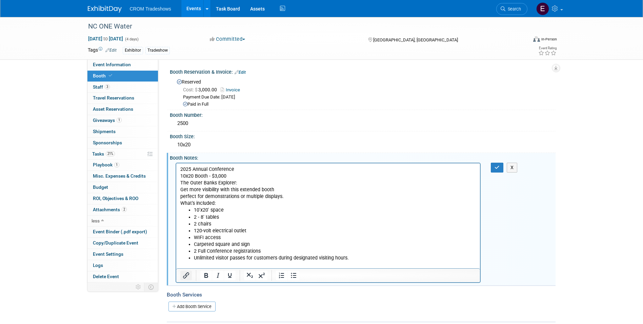
click at [188, 278] on icon "Insert/edit link" at bounding box center [186, 275] width 8 height 8
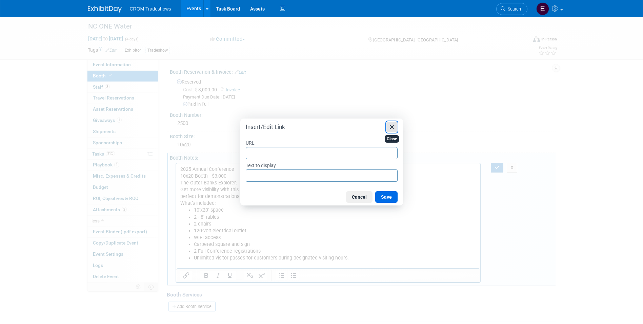
click at [391, 131] on button "Close" at bounding box center [392, 127] width 12 height 12
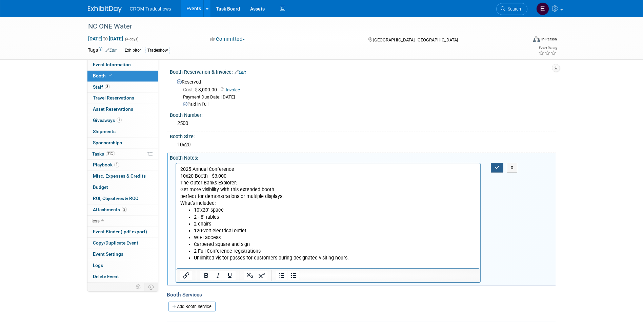
click at [497, 169] on icon "button" at bounding box center [497, 167] width 5 height 5
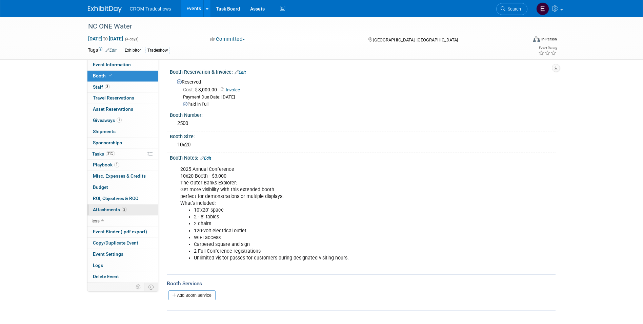
click at [122, 208] on span "2" at bounding box center [124, 209] width 5 height 5
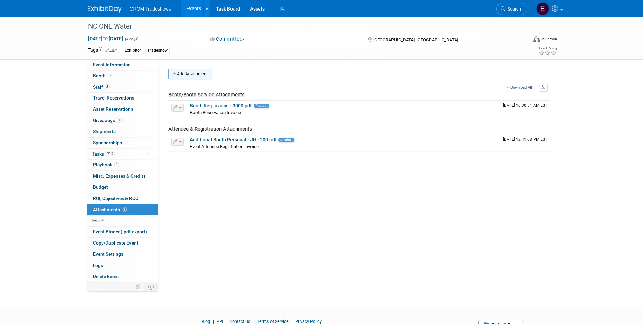
click at [204, 75] on button "Add Attachment" at bounding box center [190, 73] width 43 height 11
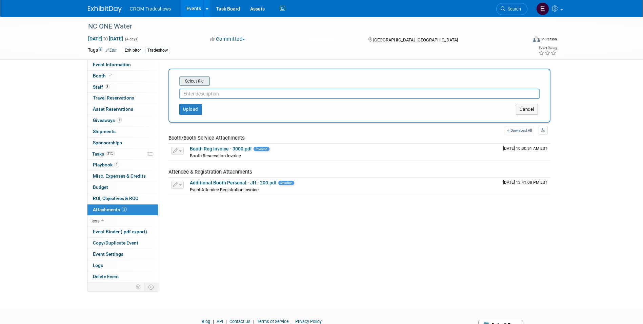
click at [199, 85] on form "Select file This is an invoice Upload Cancel" at bounding box center [359, 95] width 360 height 38
drag, startPoint x: 199, startPoint y: 85, endPoint x: 202, endPoint y: 83, distance: 3.6
click at [202, 83] on input "file" at bounding box center [169, 81] width 81 height 8
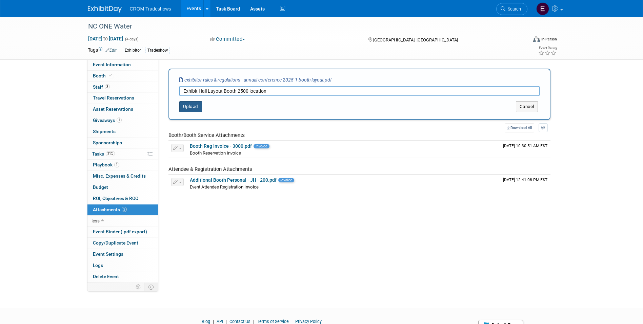
type input "Exhibit Hall Layout Booth 2500 location"
click at [195, 110] on button "Upload" at bounding box center [190, 106] width 23 height 11
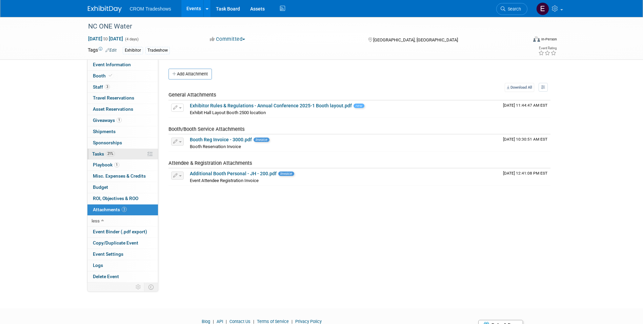
click at [111, 153] on span "21%" at bounding box center [110, 153] width 9 height 5
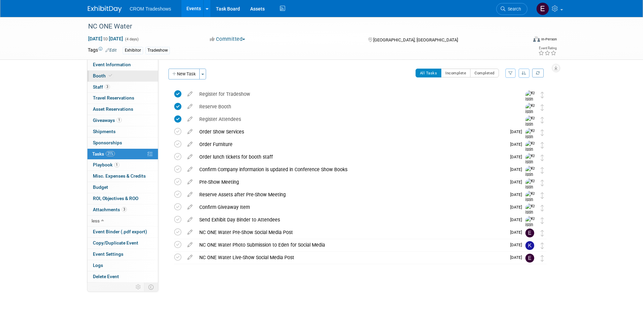
click at [110, 81] on link "Booth" at bounding box center [122, 76] width 71 height 11
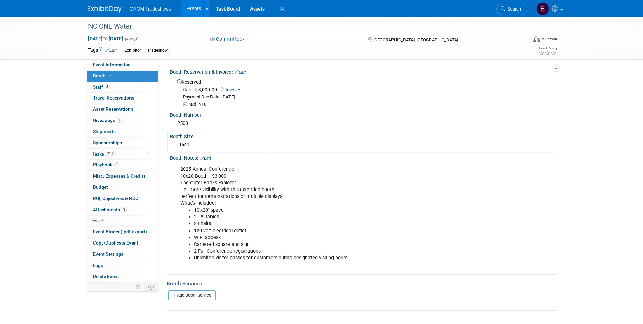
scroll to position [0, 0]
click at [108, 68] on link "Event Information" at bounding box center [122, 64] width 71 height 11
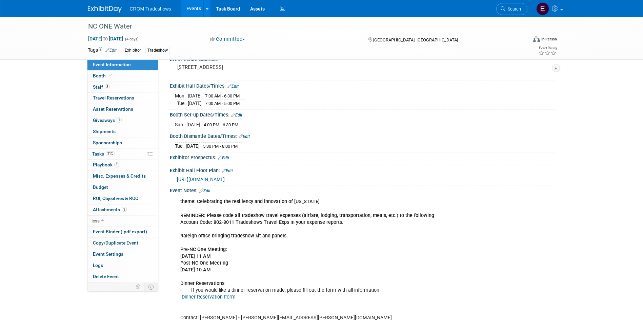
scroll to position [0, 0]
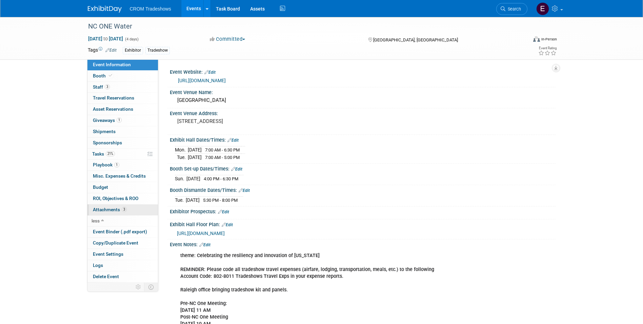
click at [118, 207] on span "Attachments 3" at bounding box center [110, 209] width 34 height 5
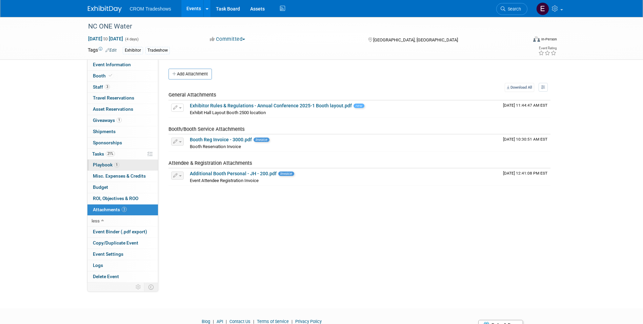
click at [121, 165] on link "1 Playbook 1" at bounding box center [122, 164] width 71 height 11
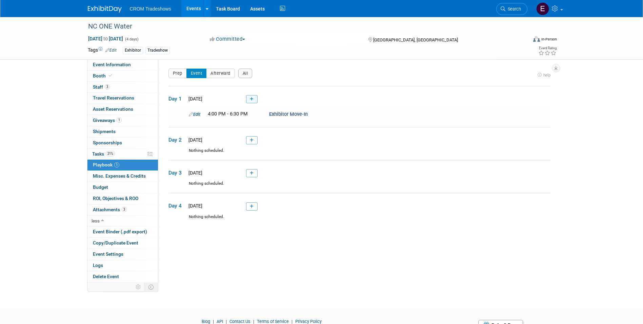
click at [252, 101] on icon at bounding box center [252, 99] width 4 height 4
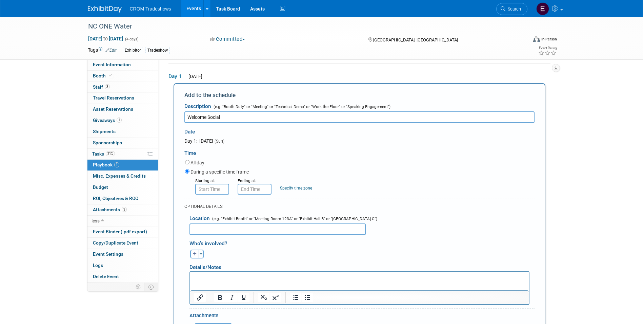
type input "Welcome Social"
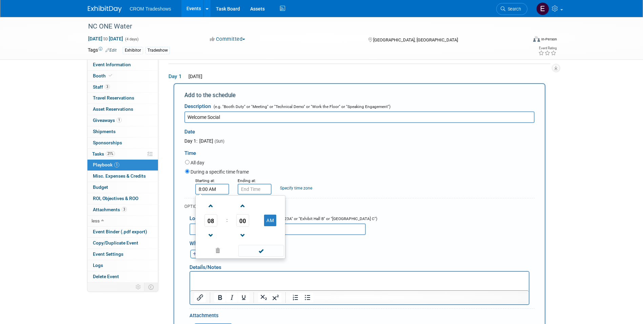
click at [215, 187] on input "8:00 AM" at bounding box center [212, 188] width 34 height 11
click at [271, 218] on button "AM" at bounding box center [270, 220] width 12 height 12
click at [210, 236] on span at bounding box center [211, 235] width 12 height 12
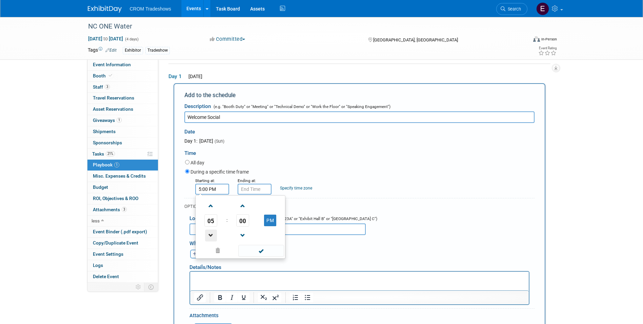
click at [210, 236] on span at bounding box center [211, 235] width 12 height 12
click at [211, 207] on span at bounding box center [211, 206] width 12 height 12
type input "4:00 PM"
click at [277, 255] on span at bounding box center [261, 250] width 46 height 12
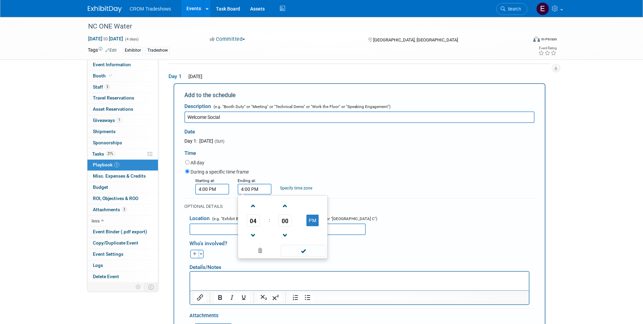
click at [254, 190] on input "4:00 PM" at bounding box center [255, 188] width 34 height 11
click at [257, 210] on span at bounding box center [254, 206] width 12 height 12
click at [283, 209] on span at bounding box center [285, 206] width 12 height 12
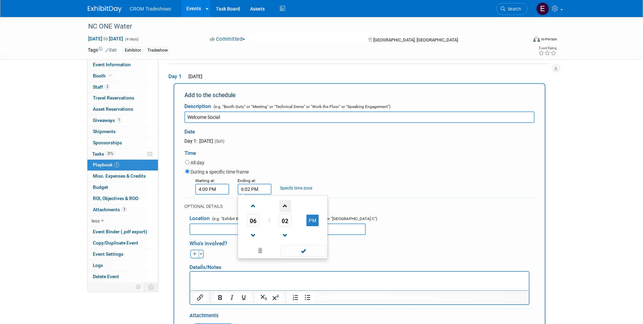
click at [283, 209] on span at bounding box center [285, 206] width 12 height 12
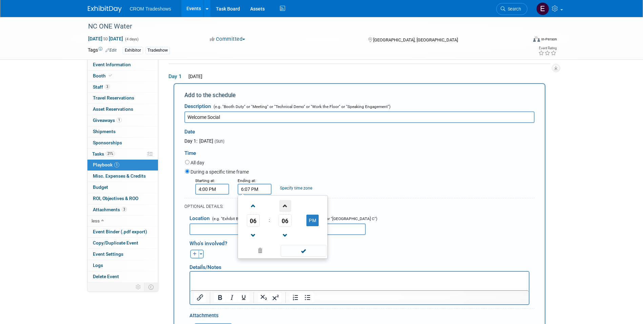
click at [283, 209] on span at bounding box center [285, 206] width 12 height 12
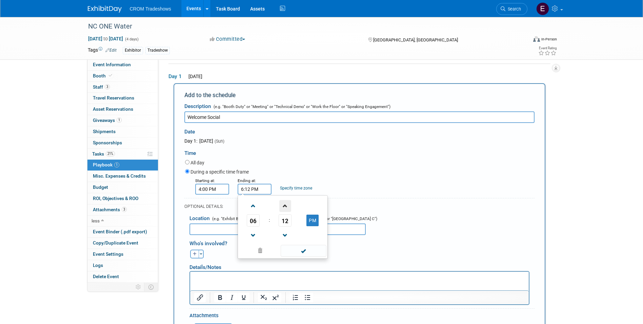
click at [283, 209] on span at bounding box center [285, 206] width 12 height 12
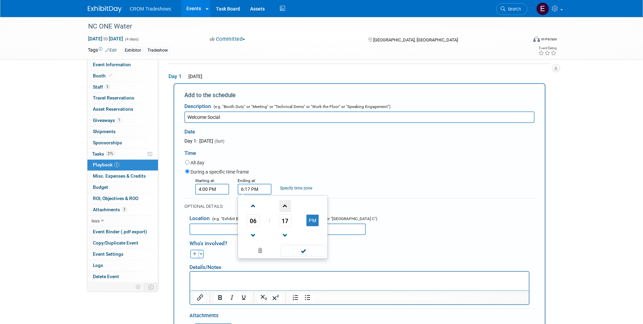
click at [283, 209] on span at bounding box center [285, 206] width 12 height 12
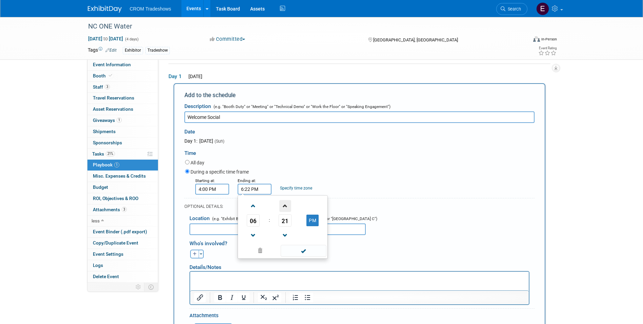
click at [283, 209] on span at bounding box center [285, 206] width 12 height 12
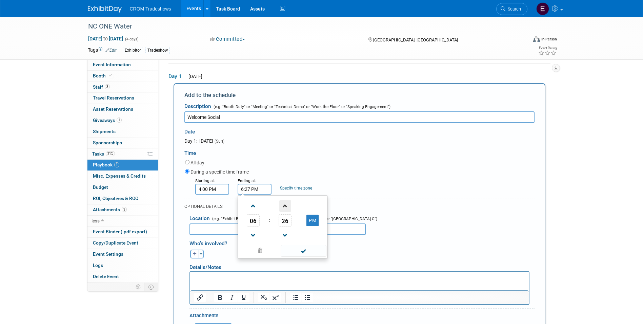
click at [283, 209] on span at bounding box center [285, 206] width 12 height 12
click at [287, 234] on span at bounding box center [285, 235] width 12 height 12
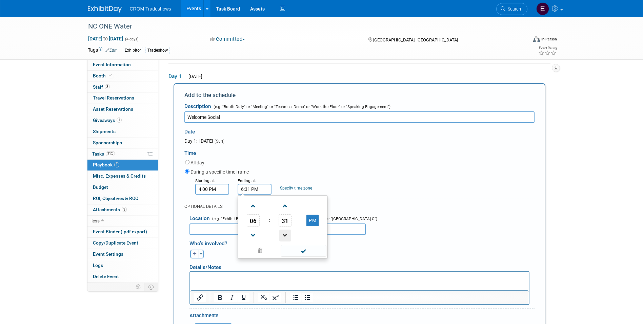
type input "6:30 PM"
click at [306, 253] on span at bounding box center [304, 250] width 46 height 12
click at [255, 230] on input "text" at bounding box center [278, 229] width 176 height 12
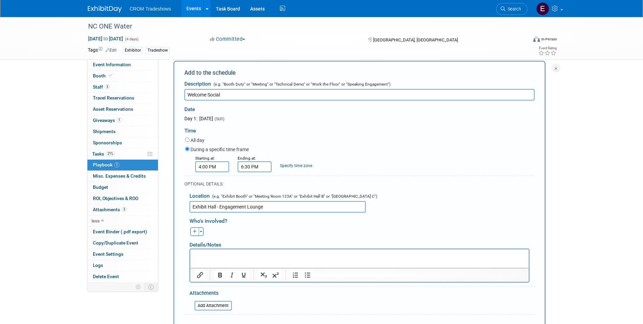
scroll to position [90, 0]
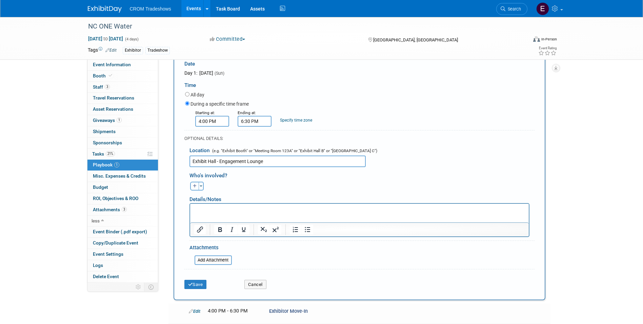
type input "Exhibit Hall - Engagement Lounge"
click at [202, 285] on button "Save" at bounding box center [195, 283] width 22 height 9
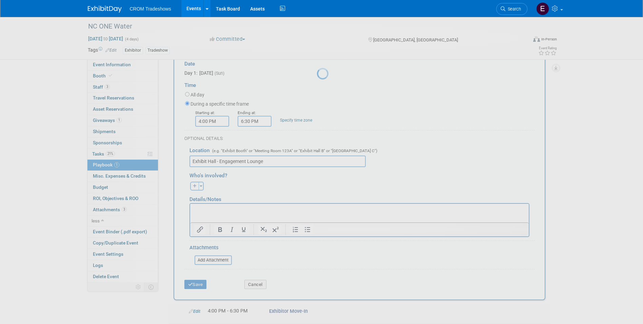
scroll to position [32, 0]
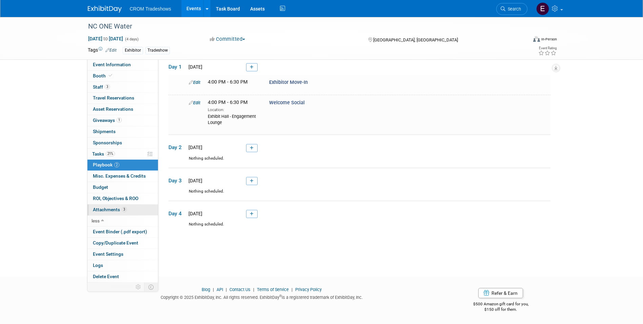
click at [135, 211] on link "3 Attachments 3" at bounding box center [122, 209] width 71 height 11
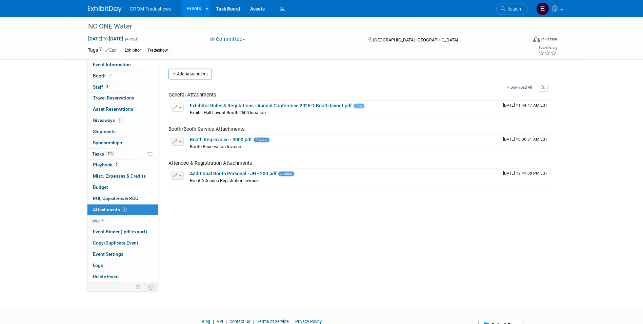
drag, startPoint x: 200, startPoint y: 73, endPoint x: 224, endPoint y: 81, distance: 25.2
click at [200, 73] on button "Add Attachment" at bounding box center [190, 73] width 43 height 11
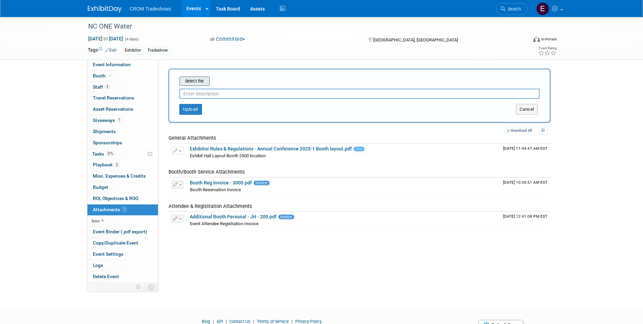
click at [205, 81] on input "file" at bounding box center [169, 81] width 81 height 8
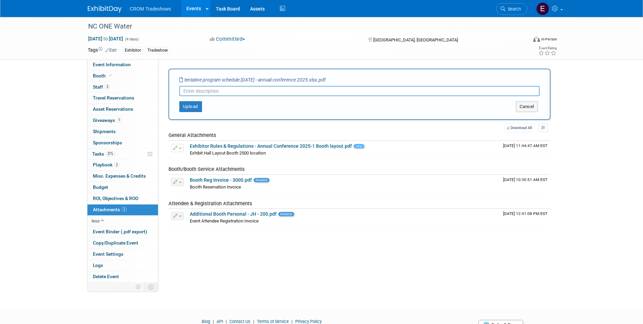
click at [204, 89] on input "text" at bounding box center [359, 91] width 360 height 10
type input "A"
click at [185, 107] on button "Upload" at bounding box center [190, 106] width 23 height 11
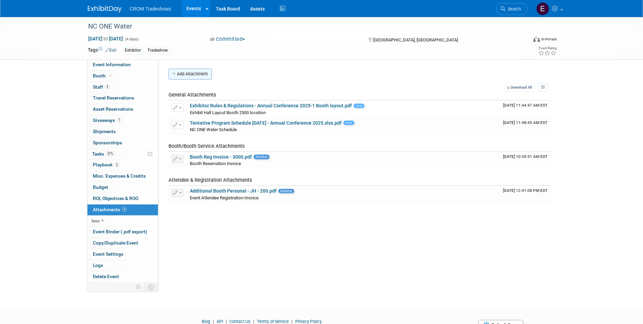
click at [195, 73] on button "Add Attachment" at bounding box center [190, 73] width 43 height 11
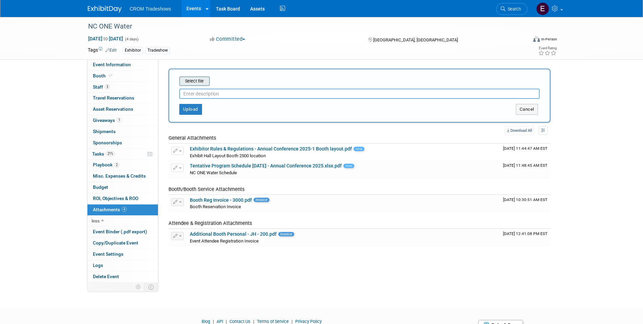
click at [196, 80] on input "file" at bounding box center [169, 81] width 81 height 8
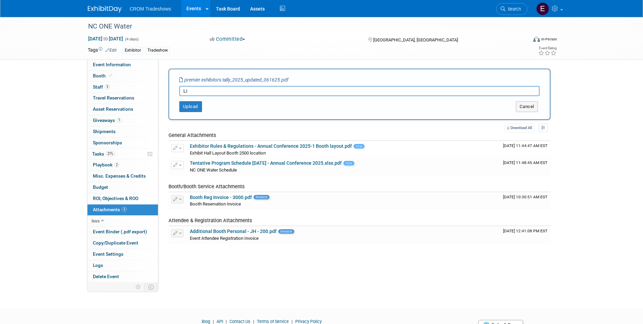
type input "L"
click at [193, 106] on button "Upload" at bounding box center [190, 106] width 23 height 11
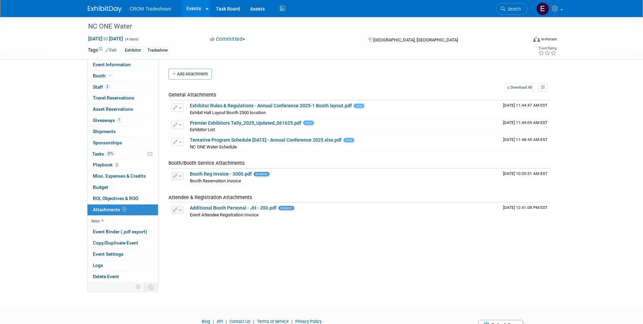
click at [186, 77] on button "Add Attachment" at bounding box center [190, 73] width 43 height 11
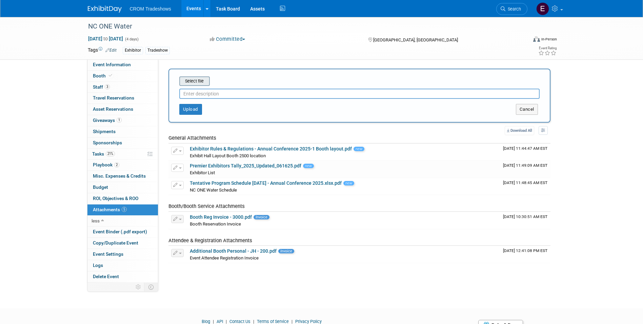
click at [190, 80] on input "file" at bounding box center [169, 81] width 81 height 8
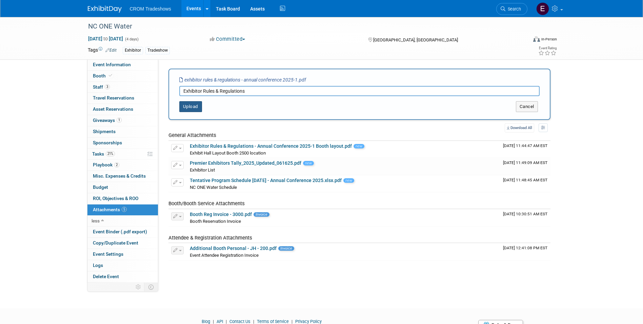
type input "Exhibitor Rules & Regulations"
click at [187, 104] on button "Upload" at bounding box center [190, 106] width 23 height 11
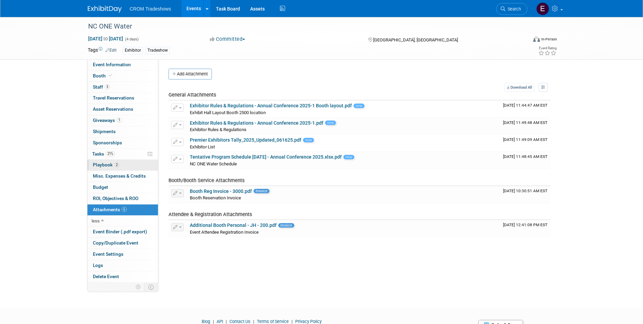
click at [131, 161] on link "2 Playbook 2" at bounding box center [122, 164] width 71 height 11
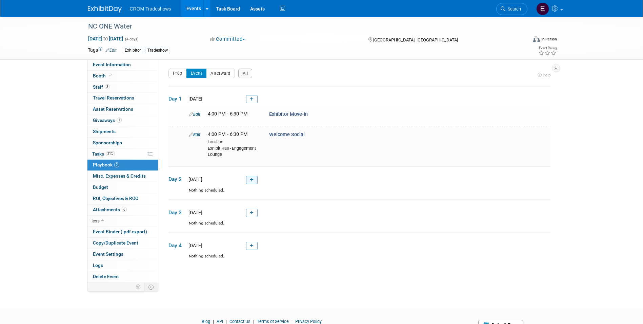
click at [252, 183] on link at bounding box center [252, 180] width 12 height 8
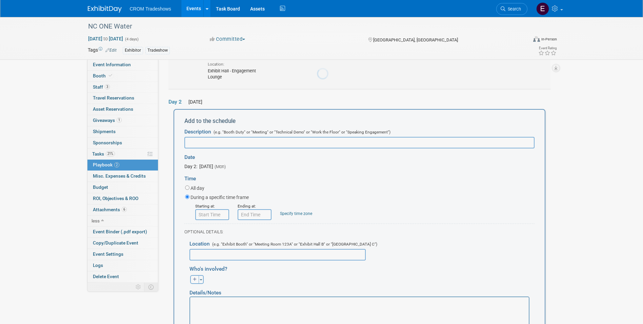
scroll to position [103, 0]
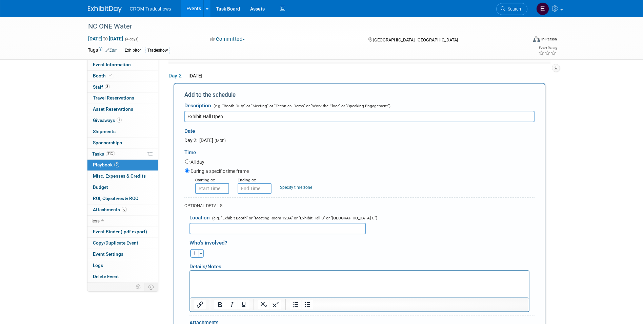
type input "Exhibit Hall Open"
click at [219, 183] on input "8:00 AM" at bounding box center [212, 188] width 34 height 11
click at [215, 238] on span at bounding box center [211, 235] width 12 height 12
type input "7:00 AM"
drag, startPoint x: 270, startPoint y: 253, endPoint x: 268, endPoint y: 240, distance: 13.4
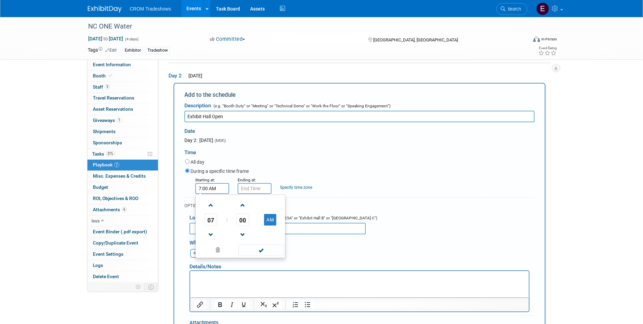
click at [270, 253] on span at bounding box center [261, 250] width 46 height 12
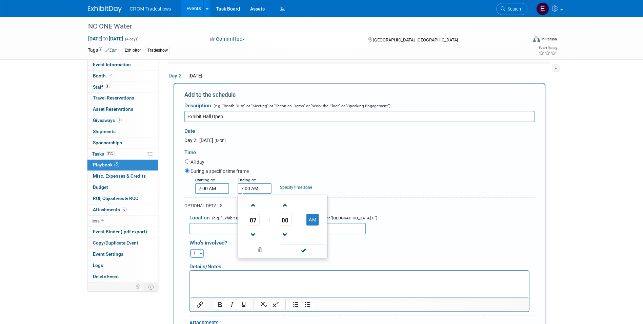
click at [254, 189] on input "7:00 AM" at bounding box center [255, 188] width 34 height 11
click at [323, 221] on td "AM" at bounding box center [312, 219] width 27 height 12
click at [316, 221] on button "AM" at bounding box center [313, 220] width 12 height 12
click at [256, 236] on span at bounding box center [254, 235] width 12 height 12
click at [282, 209] on span at bounding box center [285, 205] width 12 height 12
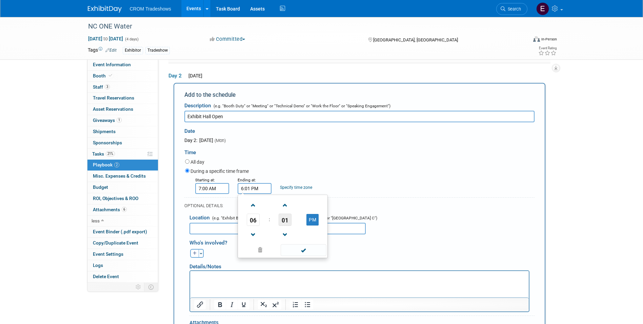
click at [287, 222] on span "01" at bounding box center [285, 219] width 13 height 12
click at [292, 222] on td "30" at bounding box center [294, 223] width 22 height 18
type input "6:30 PM"
click at [308, 250] on span at bounding box center [304, 250] width 46 height 12
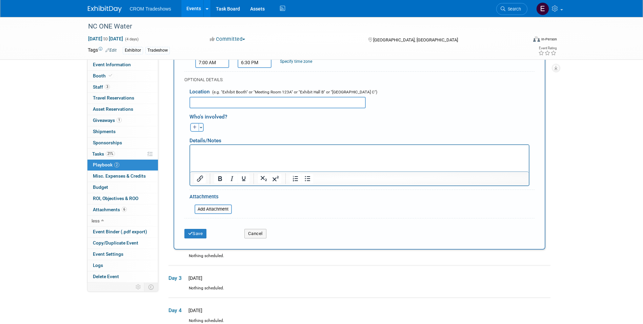
scroll to position [272, 0]
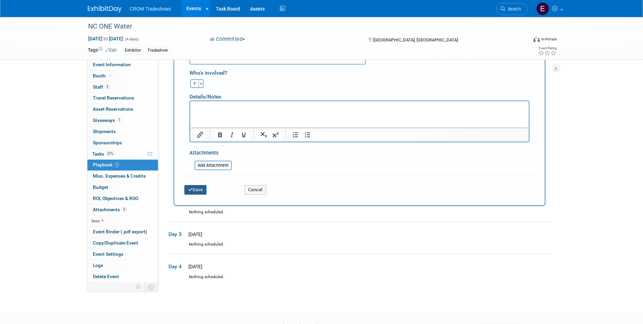
click at [200, 193] on button "Save" at bounding box center [195, 189] width 22 height 9
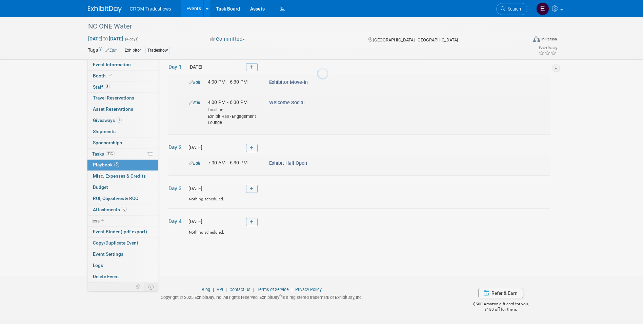
scroll to position [32, 0]
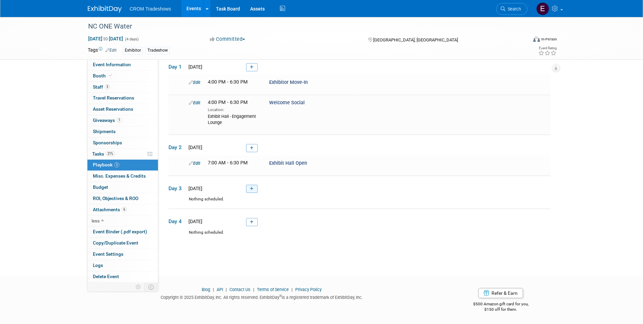
click at [250, 189] on icon at bounding box center [252, 189] width 4 height 4
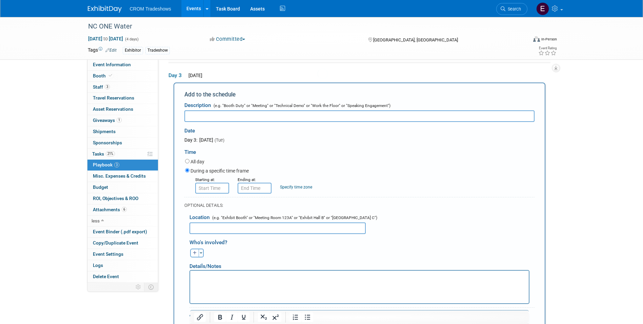
scroll to position [0, 0]
type input "Exhibit Hall Open"
click at [217, 187] on input "8:00 AM" at bounding box center [212, 187] width 34 height 11
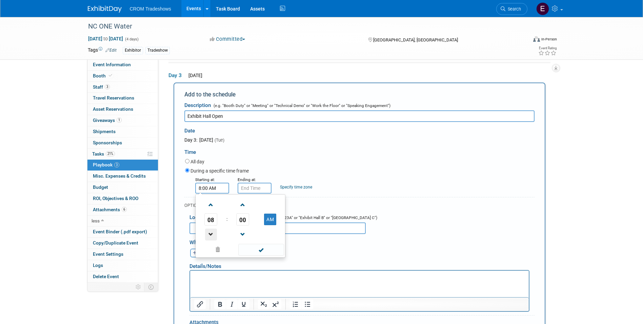
click at [209, 239] on span at bounding box center [211, 234] width 12 height 12
type input "7:00 AM"
click at [267, 255] on span at bounding box center [261, 249] width 46 height 12
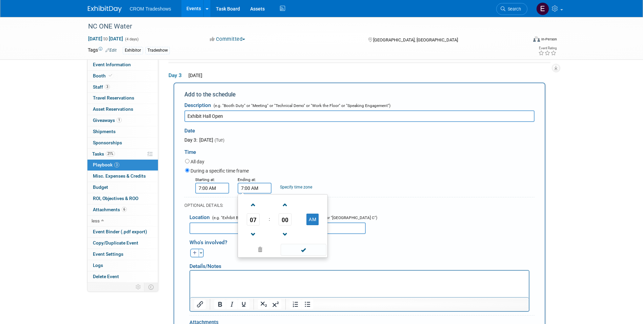
click at [248, 191] on input "7:00 AM" at bounding box center [255, 187] width 34 height 11
click at [307, 220] on button "AM" at bounding box center [313, 219] width 12 height 12
click at [253, 237] on span at bounding box center [254, 234] width 12 height 12
type input "5:00 PM"
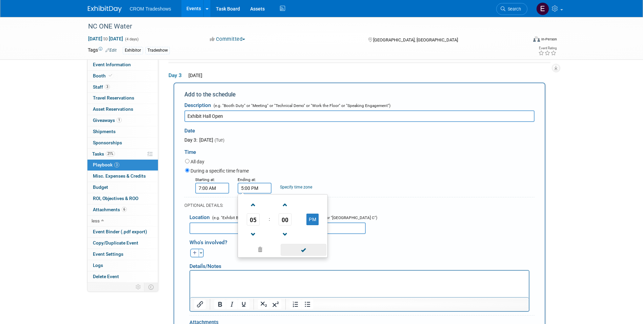
click at [304, 253] on span at bounding box center [304, 249] width 46 height 12
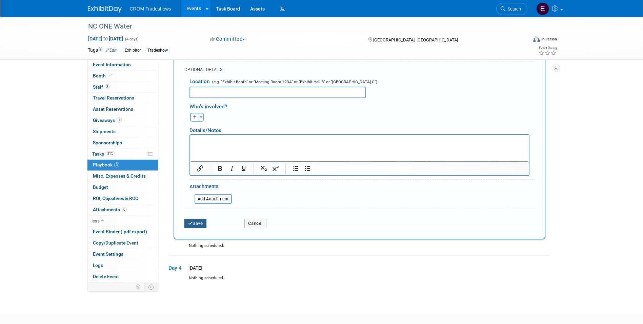
drag, startPoint x: 198, startPoint y: 221, endPoint x: 203, endPoint y: 223, distance: 5.8
click at [199, 220] on button "Save" at bounding box center [195, 222] width 22 height 9
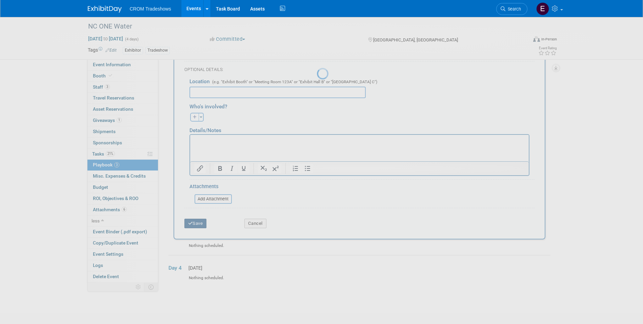
scroll to position [32, 0]
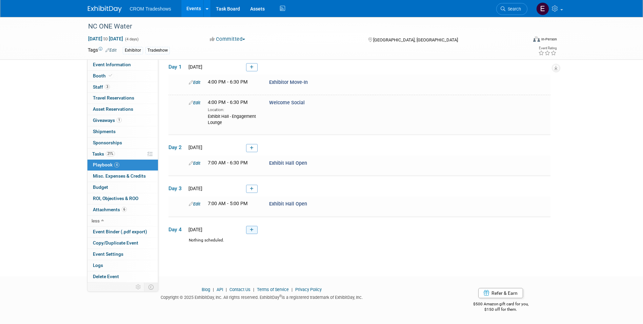
click at [252, 229] on icon at bounding box center [252, 230] width 4 height 4
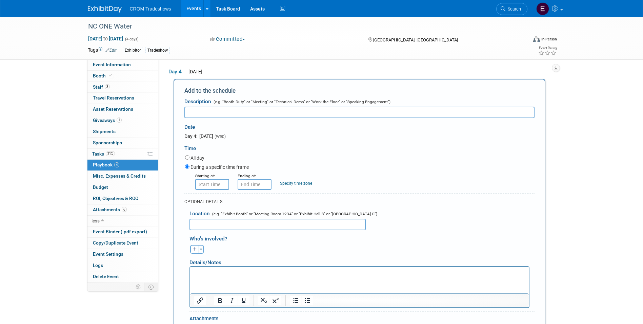
scroll to position [184, 0]
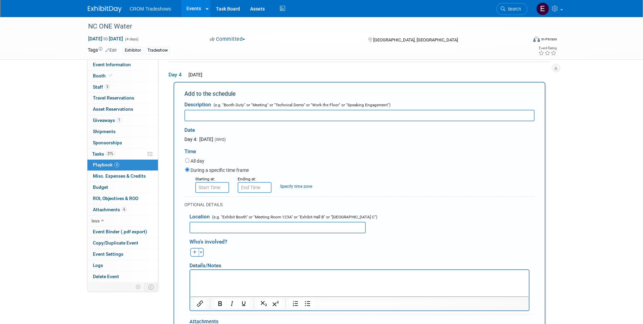
click at [202, 74] on span "Wed. Nov 5, 2025" at bounding box center [195, 74] width 16 height 5
click at [583, 147] on div "NC ONE Water Nov 2, 2025 to Nov 5, 2025 (4 days) Nov 2, 2025 to Nov 5, 2025 Com…" at bounding box center [321, 117] width 643 height 571
click at [575, 146] on div "NC ONE Water Nov 2, 2025 to Nov 5, 2025 (4 days) Nov 2, 2025 to Nov 5, 2025 Com…" at bounding box center [321, 117] width 643 height 571
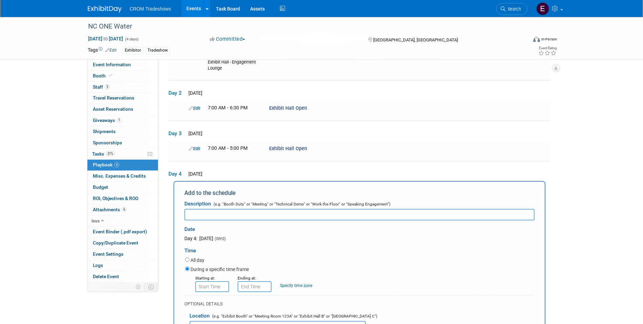
scroll to position [83, 0]
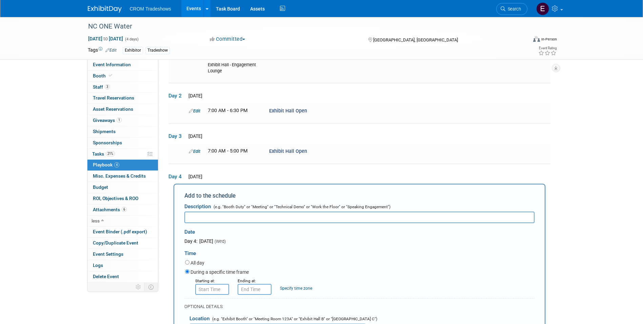
click at [295, 173] on td "Day 4 Wed. Nov 5, 2025 Add to the schedule Description (e.g. "Booth Duty" or "M…" at bounding box center [360, 321] width 382 height 315
click at [621, 154] on div "NC ONE Water Nov 2, 2025 to Nov 5, 2025 (4 days) Nov 2, 2025 to Nov 5, 2025 Com…" at bounding box center [321, 219] width 643 height 571
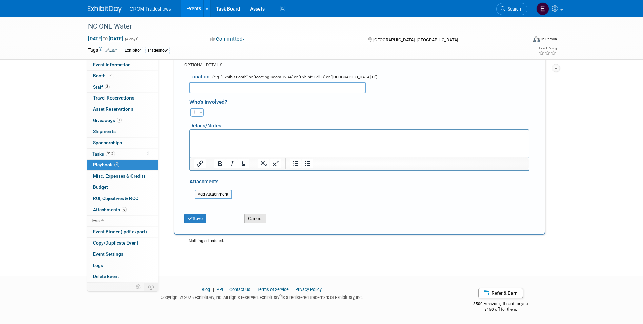
click at [256, 215] on button "Cancel" at bounding box center [255, 218] width 22 height 9
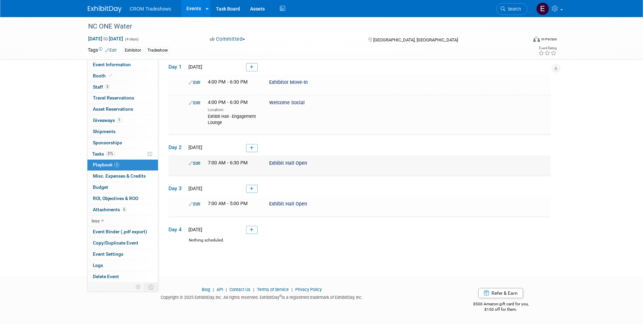
scroll to position [0, 0]
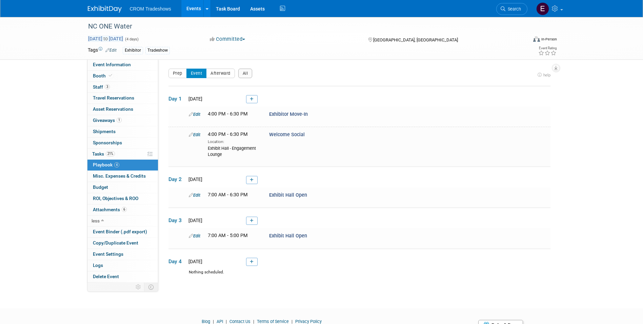
click at [123, 41] on span "Nov 2, 2025 to Nov 5, 2025" at bounding box center [106, 39] width 36 height 6
select select "10"
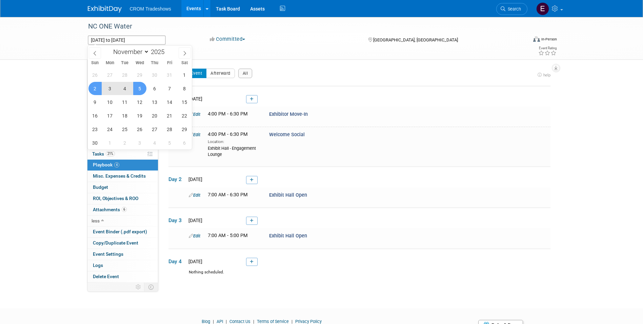
click at [129, 89] on span "4" at bounding box center [124, 88] width 13 height 13
type input "Nov 4, 2025"
click at [94, 87] on span "2" at bounding box center [95, 88] width 13 height 13
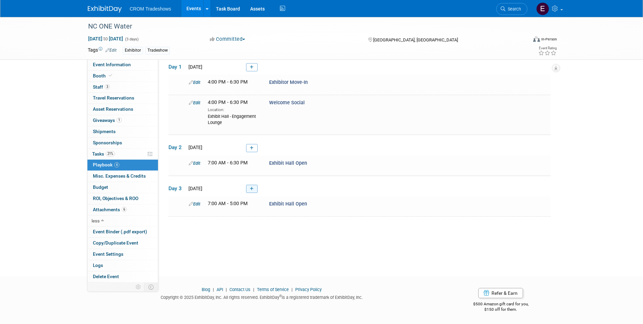
click at [252, 187] on icon at bounding box center [252, 189] width 4 height 4
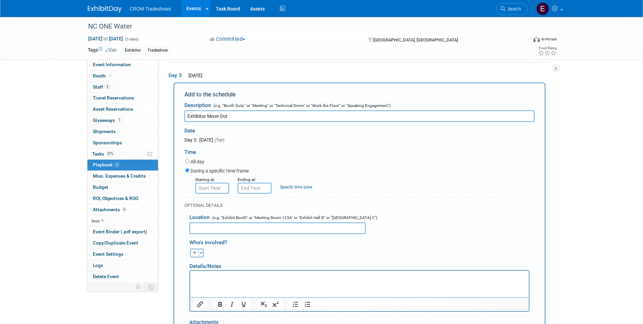
type input "Exhibitor Move Out"
drag, startPoint x: 215, startPoint y: 189, endPoint x: 220, endPoint y: 193, distance: 5.8
click at [216, 189] on input "8:00 AM" at bounding box center [212, 187] width 34 height 11
click at [266, 223] on button "AM" at bounding box center [270, 219] width 12 height 12
click at [212, 206] on span at bounding box center [211, 205] width 12 height 12
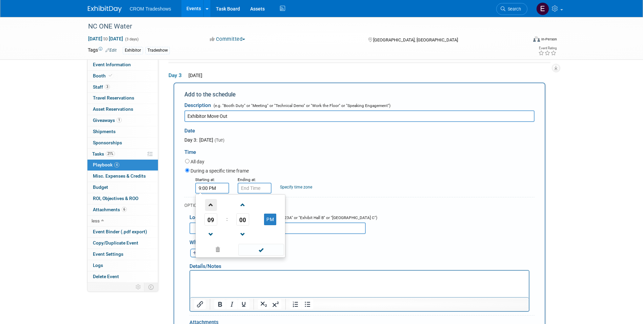
click at [212, 206] on span at bounding box center [211, 205] width 12 height 12
click at [212, 234] on span at bounding box center [211, 234] width 12 height 12
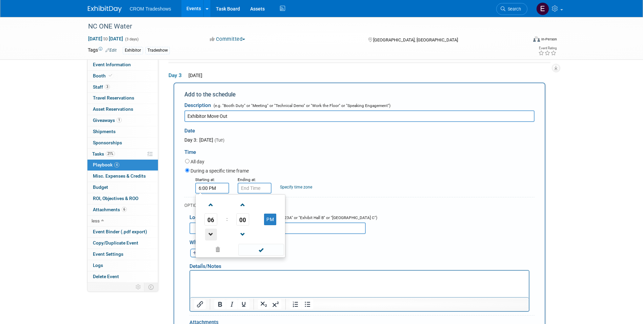
click at [212, 235] on span at bounding box center [211, 234] width 12 height 12
click at [246, 220] on span "00" at bounding box center [242, 219] width 13 height 12
drag, startPoint x: 253, startPoint y: 224, endPoint x: 265, endPoint y: 241, distance: 20.8
click at [253, 223] on td "30" at bounding box center [251, 223] width 22 height 18
type input "5:30 PM"
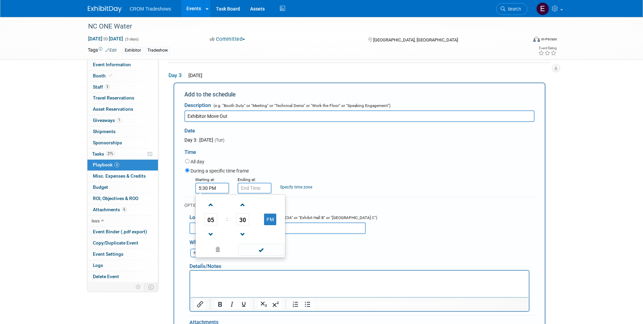
click at [267, 249] on span at bounding box center [261, 249] width 46 height 12
click at [254, 191] on input "5:30 PM" at bounding box center [255, 187] width 34 height 11
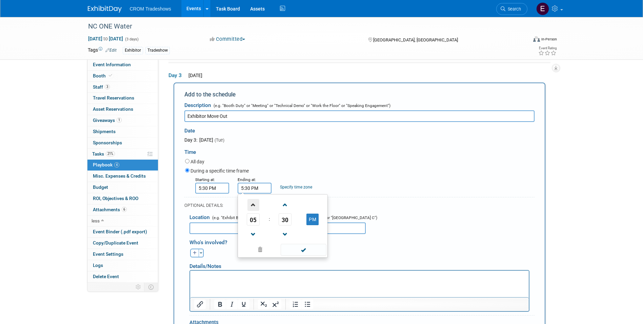
click at [252, 207] on span at bounding box center [254, 205] width 12 height 12
click at [286, 218] on span "30" at bounding box center [285, 219] width 13 height 12
click at [259, 207] on td "00" at bounding box center [250, 205] width 22 height 18
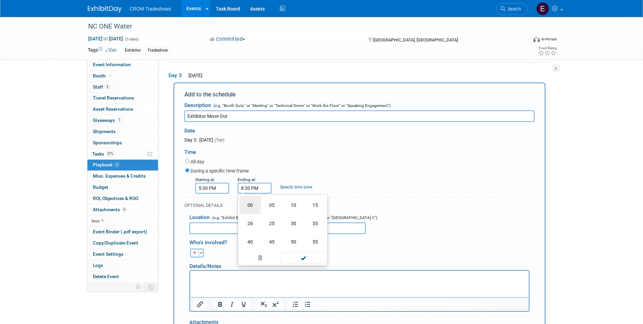
type input "8:00 PM"
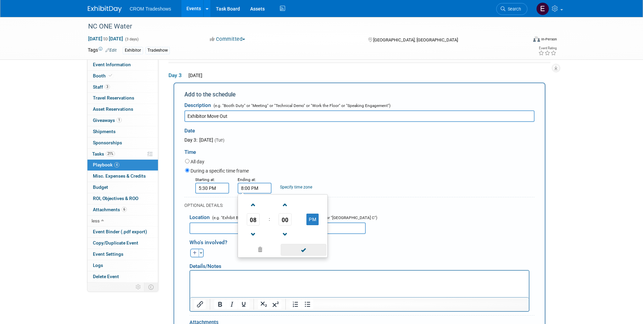
click at [313, 251] on span at bounding box center [304, 249] width 46 height 12
click at [266, 271] on html at bounding box center [359, 274] width 339 height 9
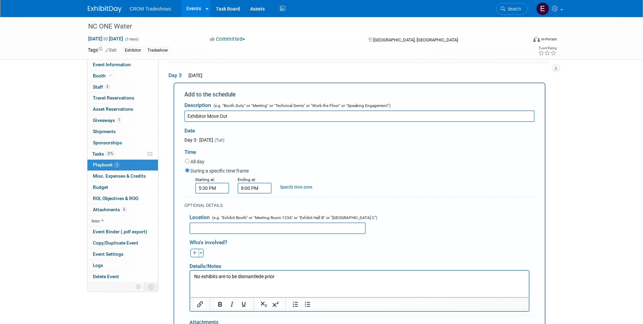
click at [287, 274] on p "No exhibits are to be dismantlede prior" at bounding box center [359, 276] width 331 height 7
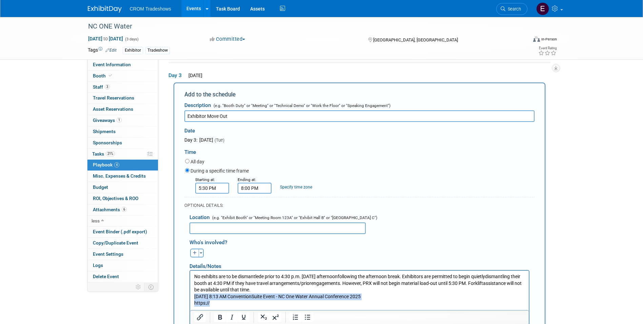
drag, startPoint x: 217, startPoint y: 302, endPoint x: 191, endPoint y: 297, distance: 26.5
click at [191, 297] on html "No exhibits are to be dismantlede prior to 4:30 p.m. on Tuesday afternoonfollow…" at bounding box center [359, 288] width 339 height 36
click at [495, 274] on p "No exhibits are to be dismantlede prior to 4:30 p.m. on Tuesday afternoonfollow…" at bounding box center [359, 286] width 331 height 26
click at [321, 284] on p "No exhibits are to be dismantlede prior to 4:30 p.m. on Tuesday afternoonfollow…" at bounding box center [359, 286] width 331 height 26
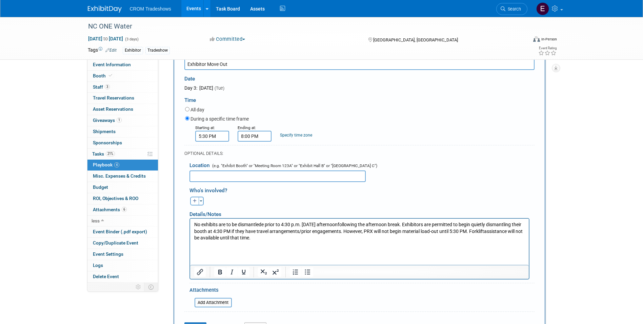
scroll to position [211, 0]
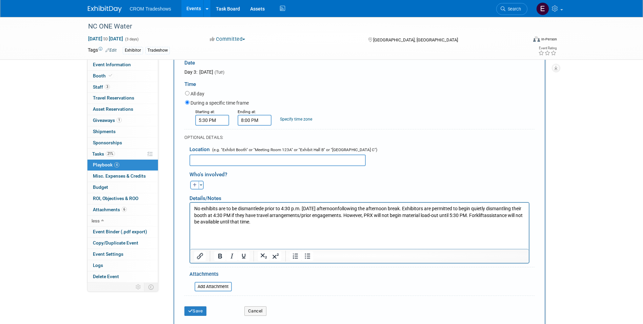
click at [495, 214] on p "No exhibits are to be dismantlede prior to 4:30 p.m. on Tuesday afternoonfollow…" at bounding box center [359, 218] width 331 height 26
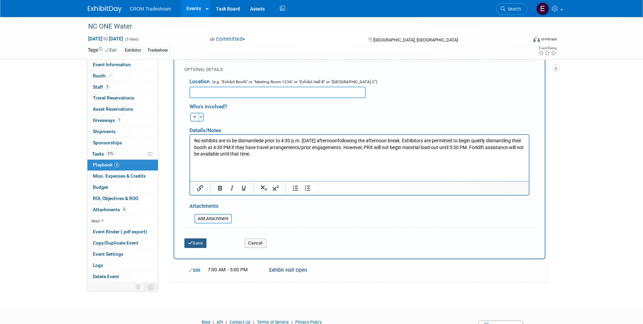
click at [197, 244] on button "Save" at bounding box center [195, 242] width 22 height 9
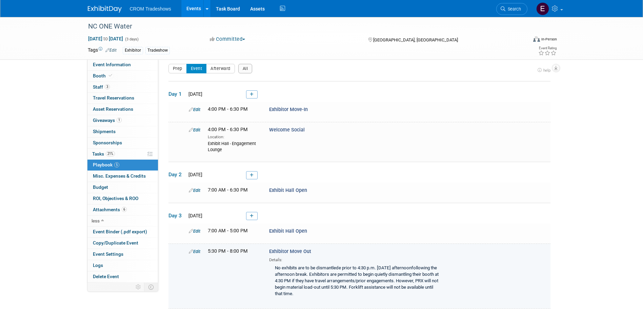
scroll to position [0, 0]
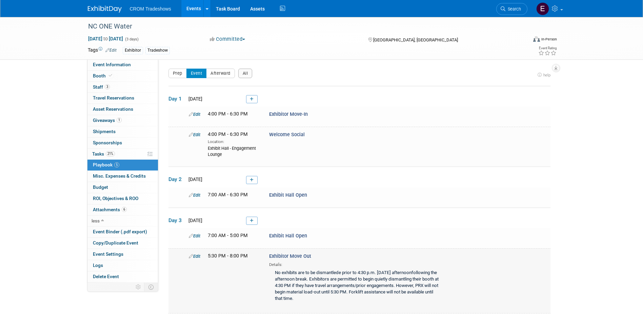
click at [198, 257] on link "Edit" at bounding box center [195, 255] width 12 height 5
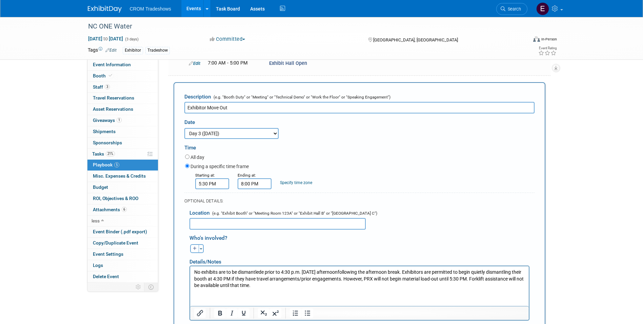
click at [349, 272] on p "No exhibits are to be dismantlede prior to 4:30 p.m. on Tuesday afternoonfollow…" at bounding box center [359, 279] width 331 height 20
click at [262, 272] on p "No exhibits are to be dismantlede prior to 4:30 p.m. on Tuesday afternoon follo…" at bounding box center [359, 279] width 331 height 20
click at [267, 270] on p "No exhibits are to be dismantled e prior to 4:30 p.m. on Tuesday afternoon foll…" at bounding box center [359, 279] width 331 height 20
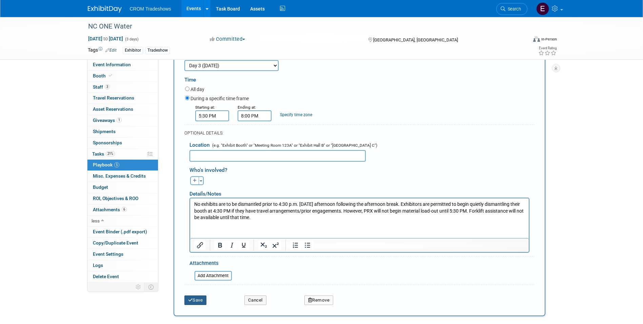
click at [187, 299] on button "Save" at bounding box center [195, 299] width 22 height 9
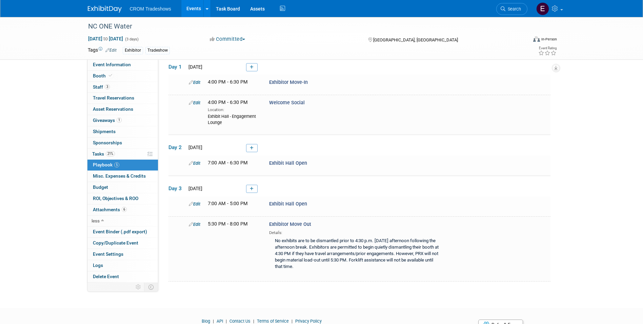
scroll to position [63, 0]
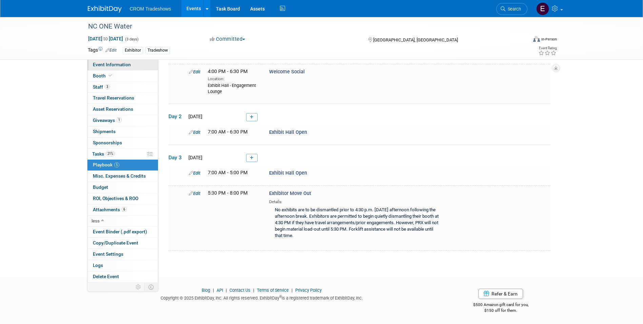
click at [111, 68] on link "Event Information" at bounding box center [122, 64] width 71 height 11
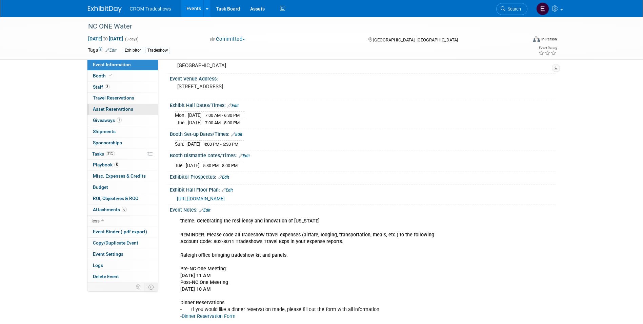
scroll to position [34, 0]
click at [98, 77] on span "Booth" at bounding box center [103, 75] width 21 height 5
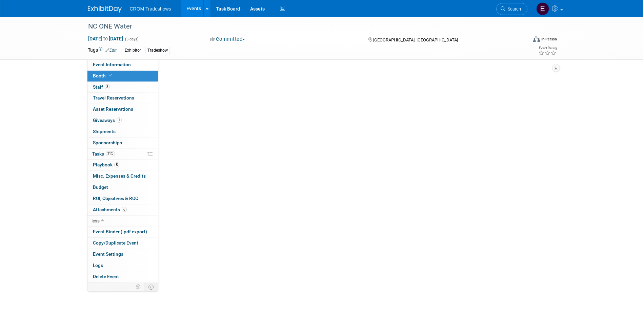
scroll to position [0, 0]
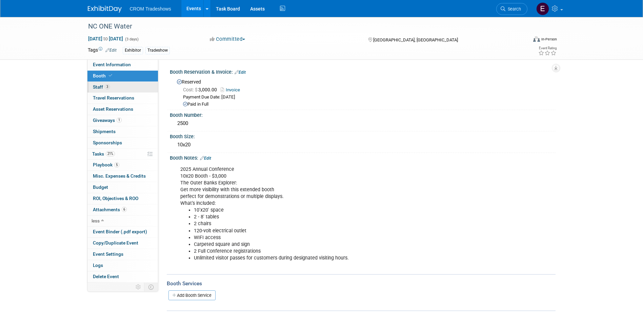
click at [98, 87] on span "Staff 3" at bounding box center [101, 86] width 17 height 5
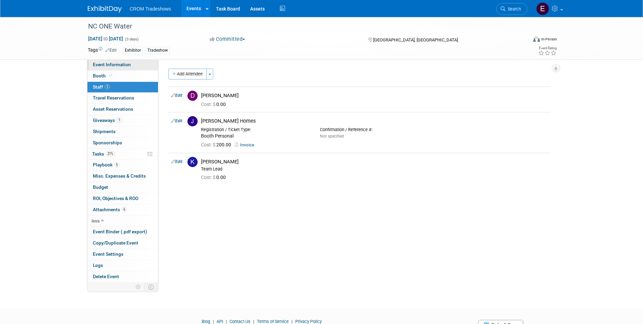
click at [99, 66] on span "Event Information" at bounding box center [112, 64] width 38 height 5
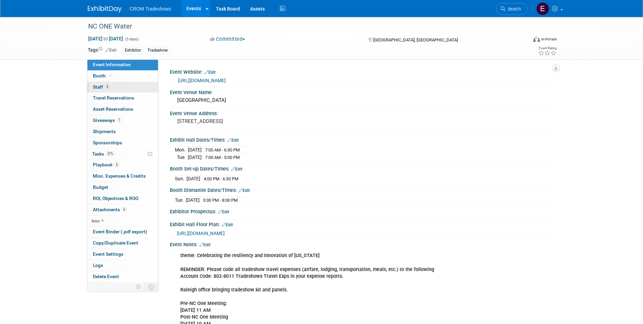
click at [127, 82] on link "3 Staff 3" at bounding box center [122, 87] width 71 height 11
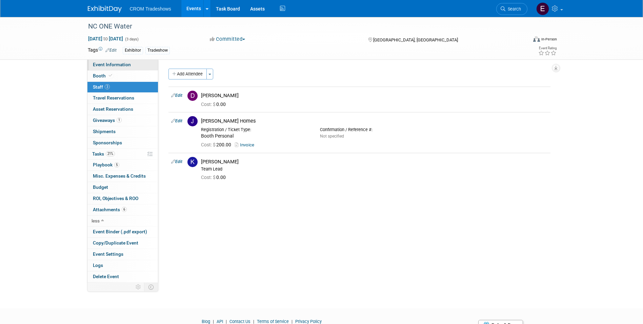
click at [131, 61] on link "Event Information" at bounding box center [122, 64] width 71 height 11
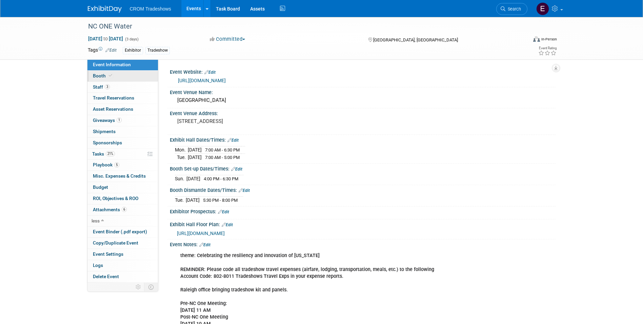
click at [130, 74] on link "Booth" at bounding box center [122, 76] width 71 height 11
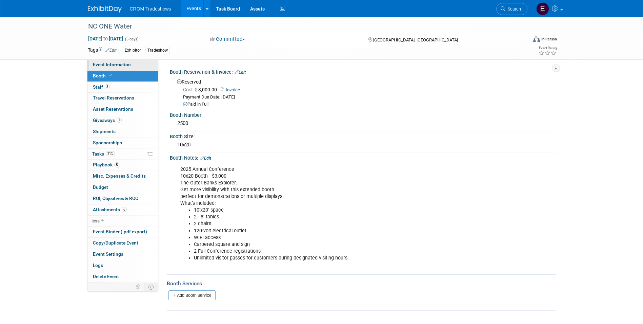
click at [121, 62] on span "Event Information" at bounding box center [112, 64] width 38 height 5
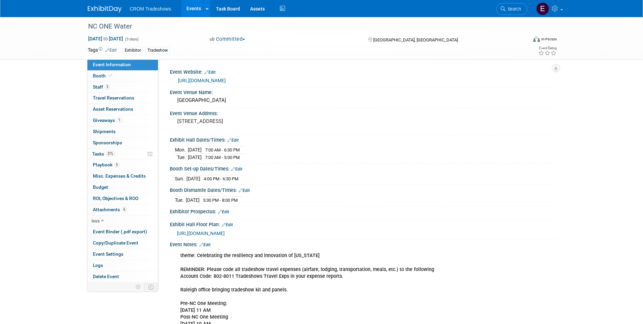
click at [206, 243] on link "Edit" at bounding box center [204, 244] width 11 height 5
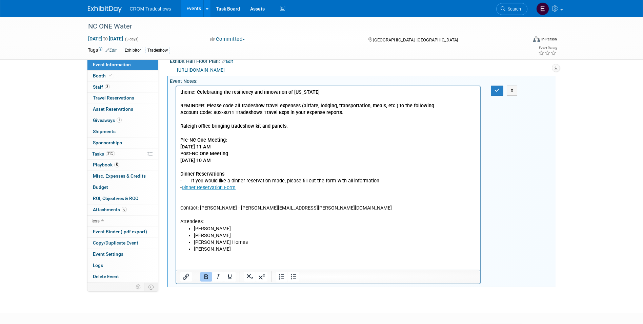
scroll to position [170, 0]
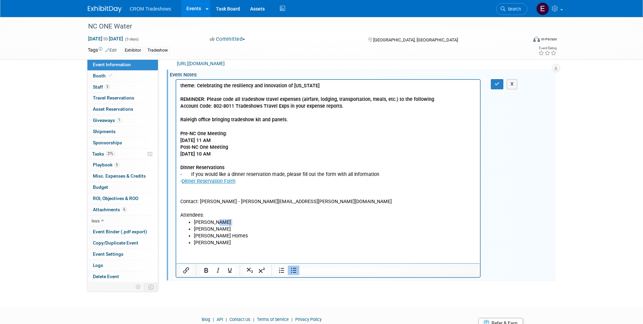
drag, startPoint x: 220, startPoint y: 224, endPoint x: 188, endPoint y: 226, distance: 32.6
click at [188, 226] on ul "Joe Swann Daniel Austria Josh Homes Kelly Lee" at bounding box center [328, 232] width 296 height 27
click at [215, 223] on li "Joe Swann" at bounding box center [335, 222] width 283 height 7
drag, startPoint x: 220, startPoint y: 222, endPoint x: 189, endPoint y: 222, distance: 30.9
click at [194, 222] on li "Joe Swann" at bounding box center [335, 222] width 283 height 7
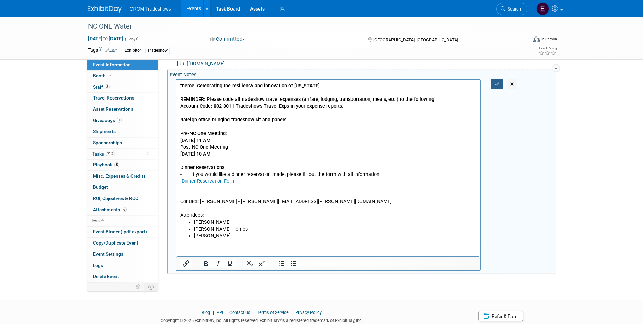
click at [493, 86] on button "button" at bounding box center [497, 84] width 13 height 10
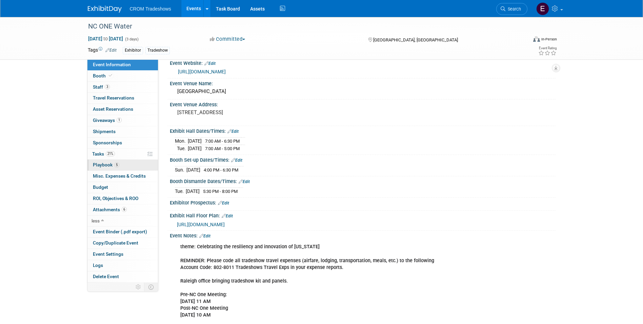
scroll to position [0, 0]
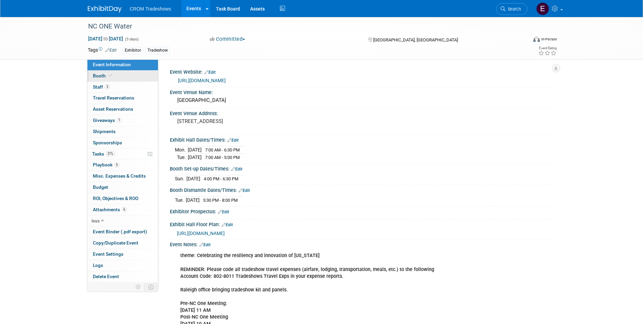
click at [109, 77] on icon at bounding box center [110, 76] width 3 height 4
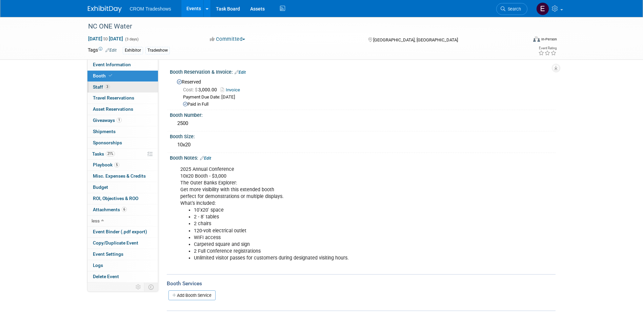
click at [110, 82] on link "3 Staff 3" at bounding box center [122, 87] width 71 height 11
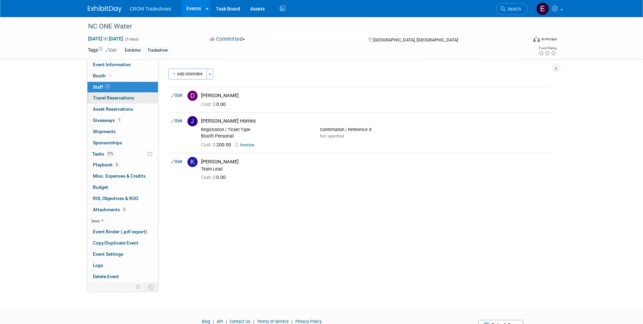
click at [115, 101] on link "0 Travel Reservations 0" at bounding box center [122, 98] width 71 height 11
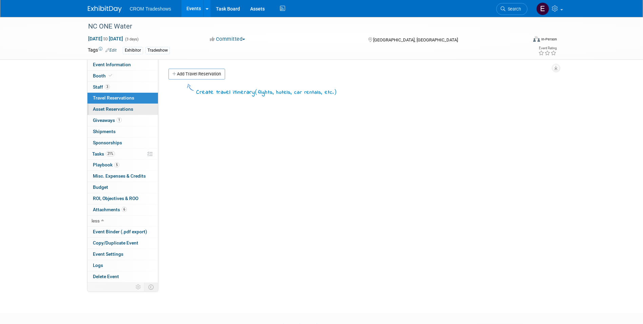
click at [116, 109] on span "Asset Reservations 0" at bounding box center [113, 108] width 40 height 5
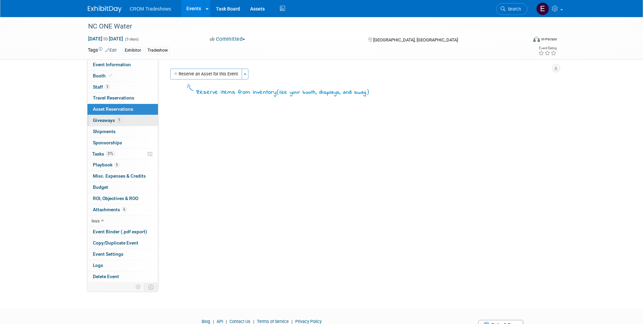
click at [119, 120] on span "1" at bounding box center [119, 119] width 5 height 5
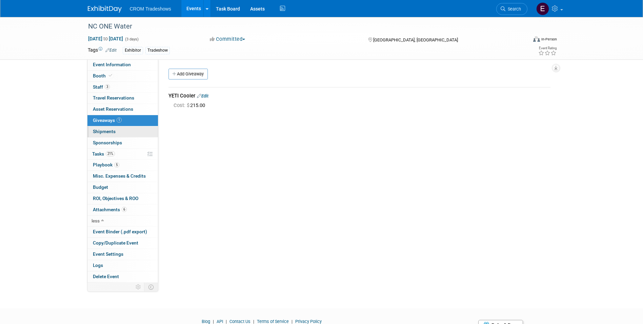
click at [123, 133] on link "0 Shipments 0" at bounding box center [122, 131] width 71 height 11
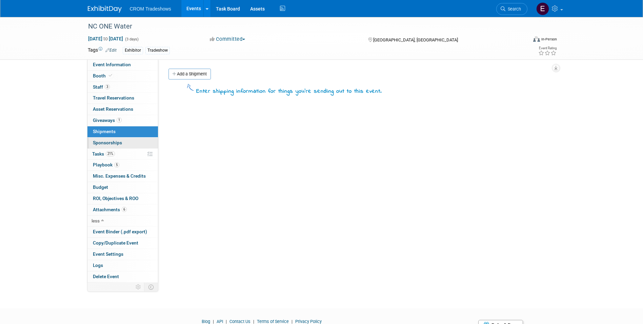
click at [124, 139] on link "0 Sponsorships 0" at bounding box center [122, 142] width 71 height 11
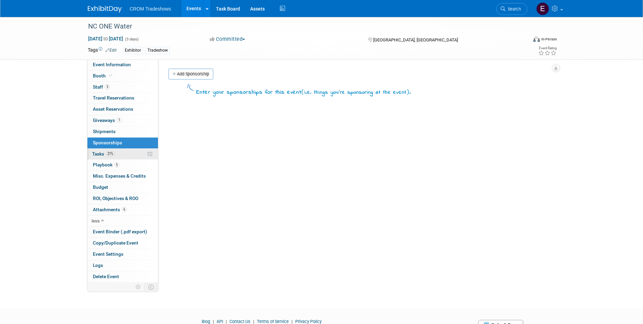
click at [127, 152] on link "21% Tasks 21%" at bounding box center [122, 154] width 71 height 11
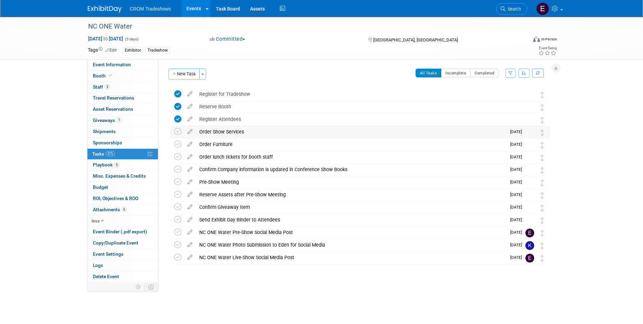
click at [529, 134] on img at bounding box center [530, 132] width 9 height 9
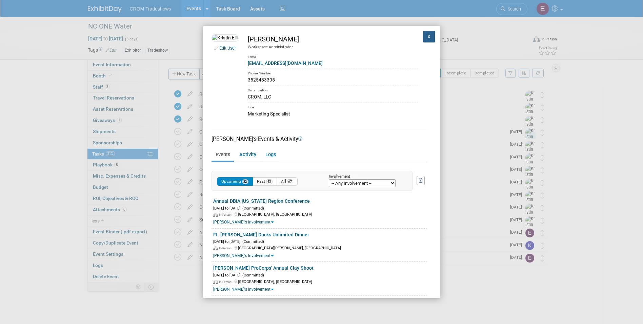
click at [423, 39] on button "X" at bounding box center [429, 37] width 12 height 12
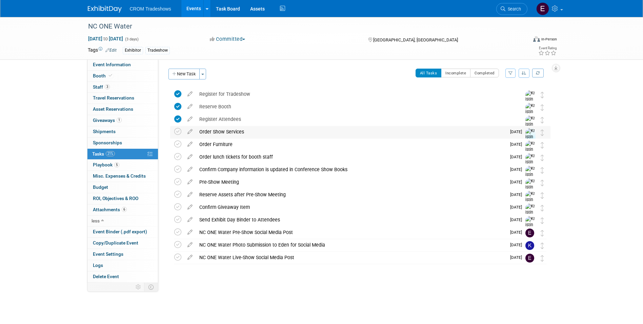
click at [528, 134] on img at bounding box center [531, 140] width 10 height 24
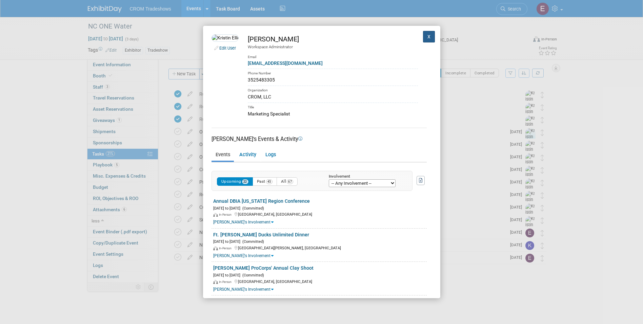
click at [423, 37] on button "X" at bounding box center [429, 37] width 12 height 12
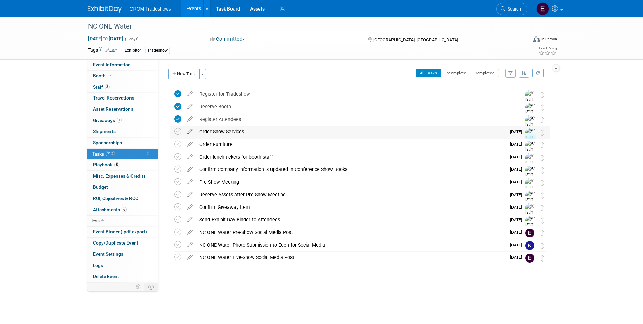
click at [189, 133] on icon at bounding box center [190, 130] width 12 height 8
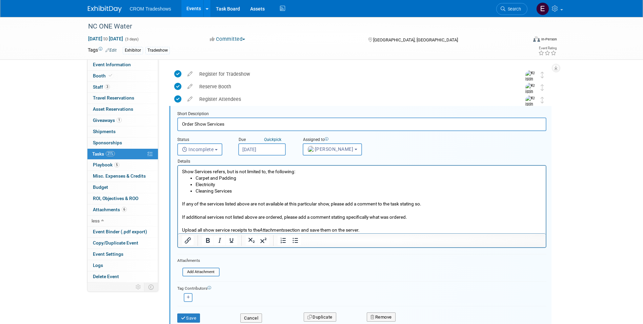
scroll to position [26, 0]
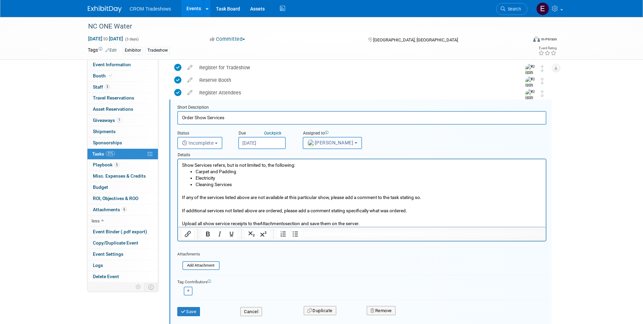
click at [345, 145] on button "Kristin Elliott" at bounding box center [332, 143] width 59 height 12
click at [340, 161] on input "text" at bounding box center [347, 159] width 85 height 12
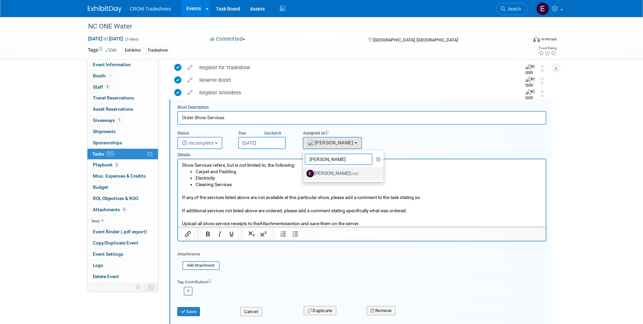
type input "emily"
click at [340, 173] on label "Emily Williams (me)" at bounding box center [342, 173] width 71 height 11
click at [304, 173] on input "Emily Williams (me)" at bounding box center [302, 172] width 4 height 4
select select "0cdcd033-fee4-47eb-bd62-9ccce2df79c1"
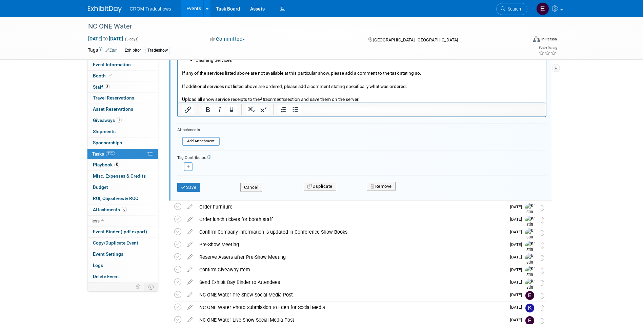
scroll to position [162, 0]
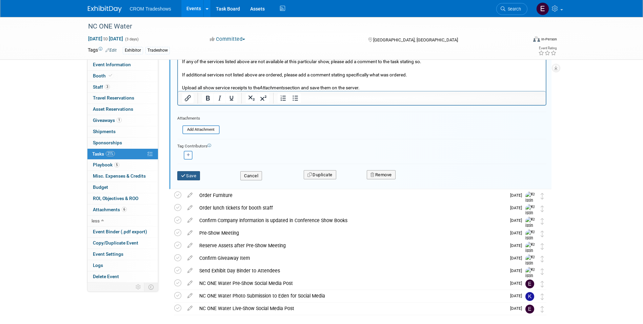
click at [193, 173] on button "Save" at bounding box center [188, 175] width 23 height 9
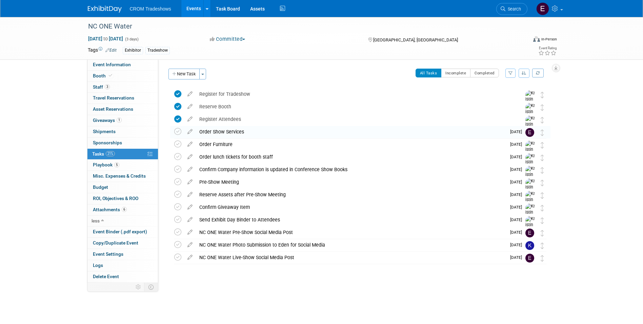
scroll to position [0, 0]
click at [529, 145] on img at bounding box center [531, 152] width 10 height 24
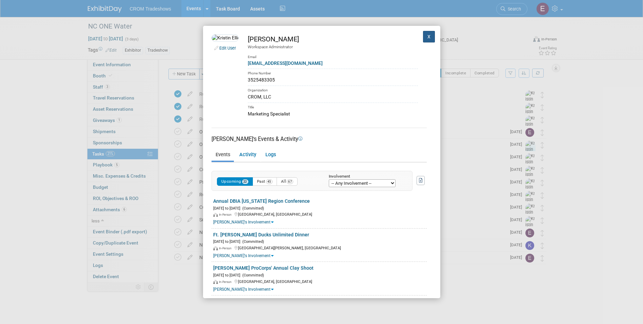
click at [425, 38] on button "X" at bounding box center [429, 37] width 12 height 12
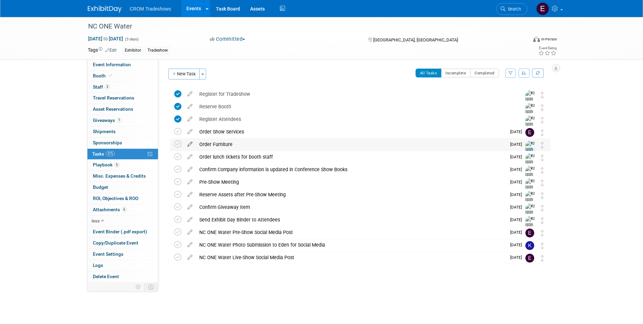
click at [189, 143] on icon at bounding box center [190, 142] width 12 height 8
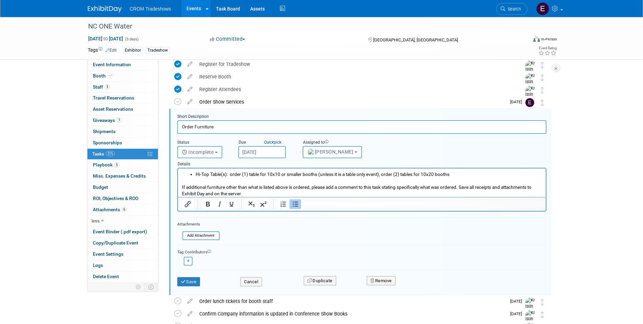
scroll to position [39, 0]
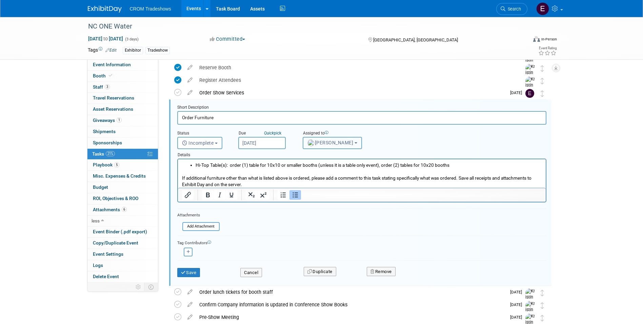
click at [338, 144] on span "Kristin Elliott" at bounding box center [331, 142] width 46 height 5
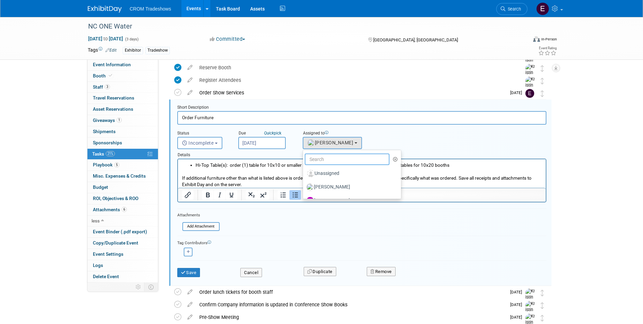
click at [340, 161] on input "text" at bounding box center [347, 159] width 85 height 12
type input "emily"
click at [328, 174] on label "Emily Williams (me)" at bounding box center [342, 173] width 71 height 11
click at [304, 174] on input "Emily Williams (me)" at bounding box center [302, 172] width 4 height 4
select select "0cdcd033-fee4-47eb-bd62-9ccce2df79c1"
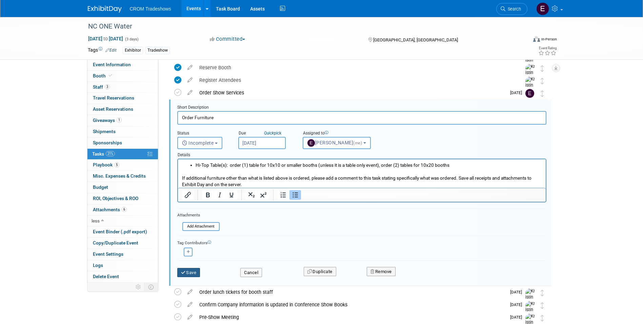
click at [196, 269] on button "Save" at bounding box center [188, 272] width 23 height 9
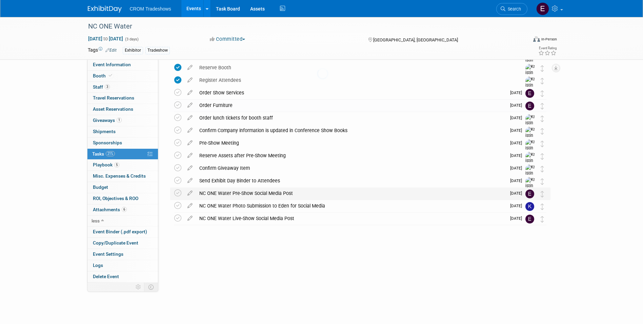
scroll to position [0, 0]
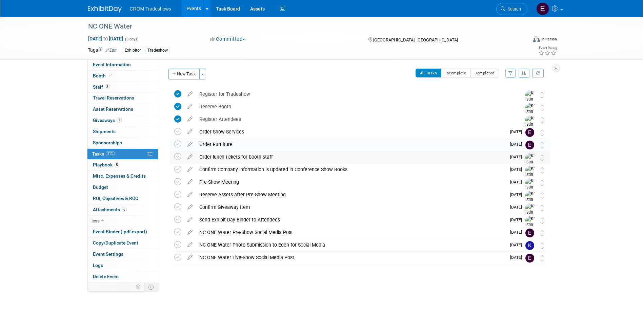
click at [529, 159] on img at bounding box center [531, 165] width 10 height 24
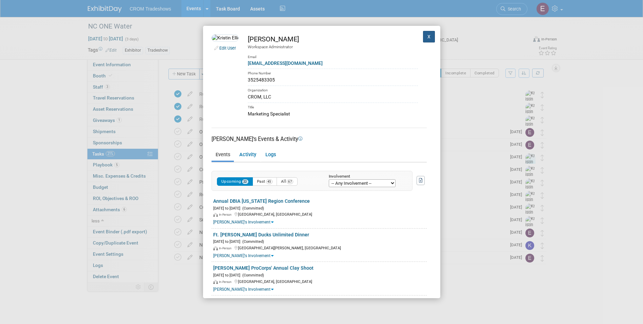
click at [423, 37] on button "X" at bounding box center [429, 37] width 12 height 12
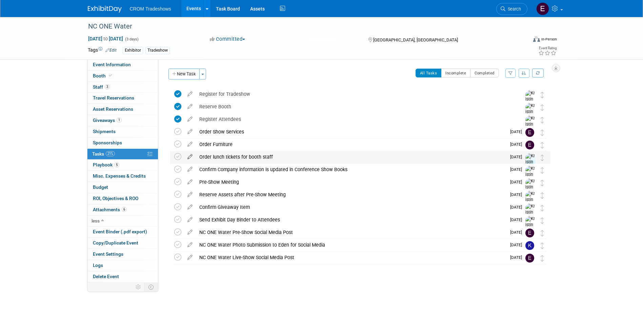
click at [190, 157] on icon at bounding box center [190, 155] width 12 height 8
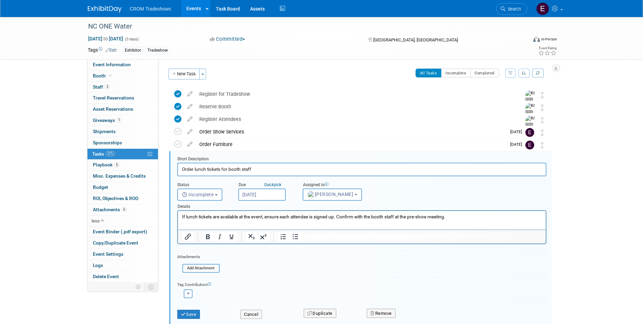
scroll to position [52, 0]
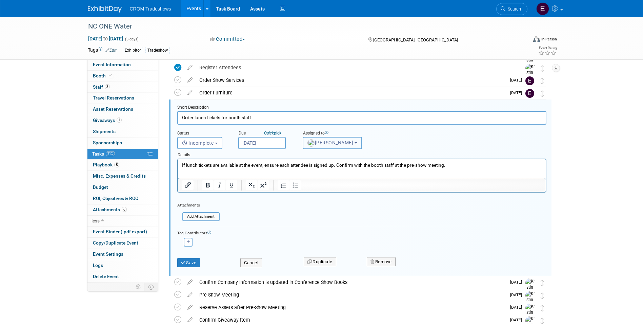
click at [339, 145] on span "Kristin Elliott" at bounding box center [331, 142] width 46 height 5
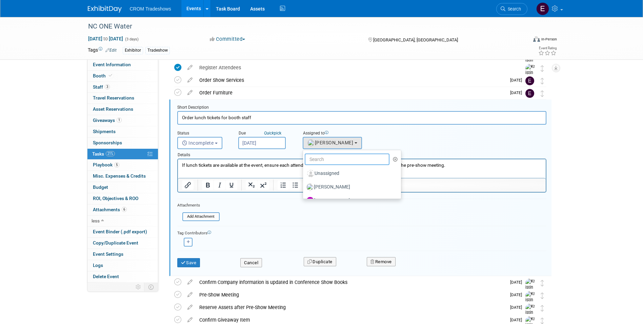
click at [342, 158] on input "text" at bounding box center [347, 159] width 85 height 12
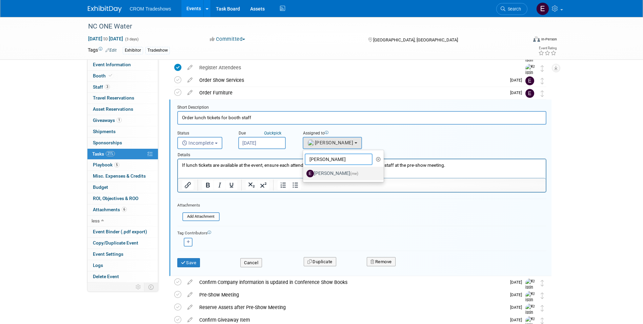
type input "emil"
click at [331, 175] on label "Emily Williams (me)" at bounding box center [342, 173] width 71 height 11
click at [304, 175] on input "Emily Williams (me)" at bounding box center [302, 172] width 4 height 4
select select "0cdcd033-fee4-47eb-bd62-9ccce2df79c1"
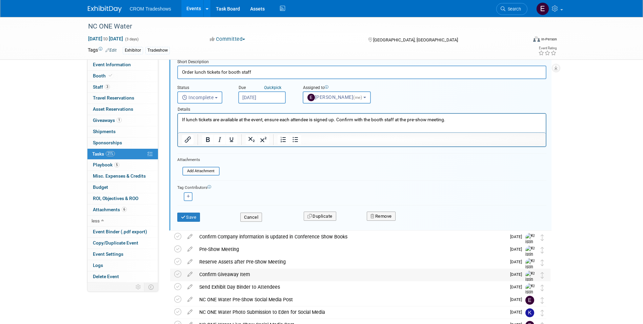
scroll to position [146, 0]
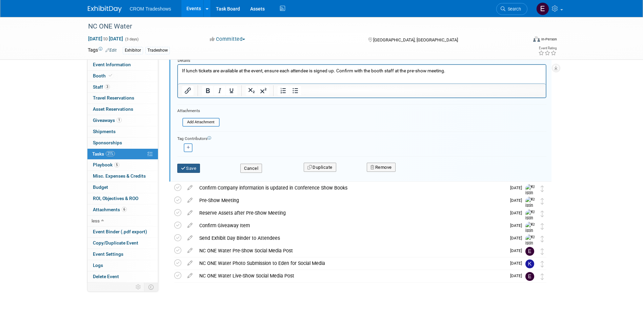
click at [194, 170] on button "Save" at bounding box center [188, 167] width 23 height 9
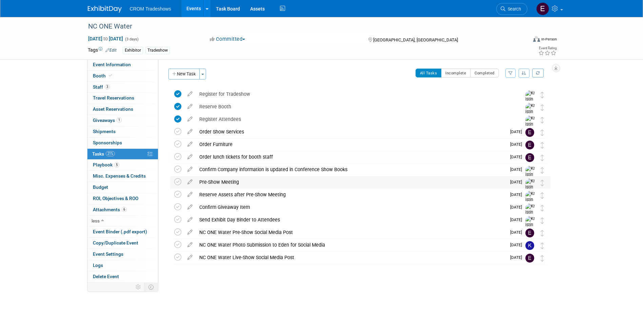
scroll to position [0, 0]
click at [187, 170] on icon at bounding box center [190, 167] width 12 height 8
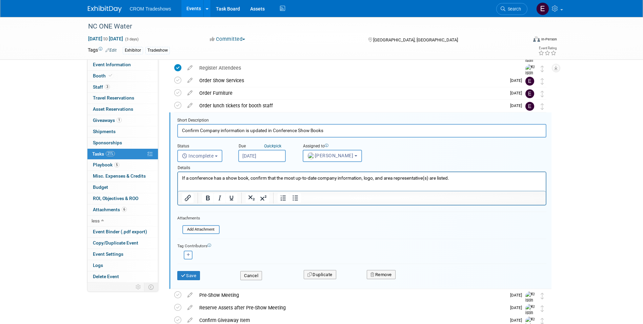
scroll to position [64, 0]
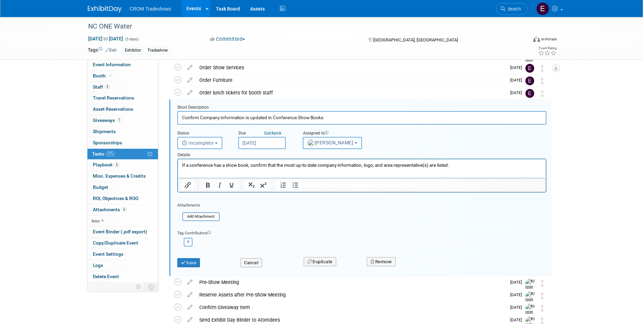
click at [316, 148] on button "Kristin Elliott" at bounding box center [332, 143] width 59 height 12
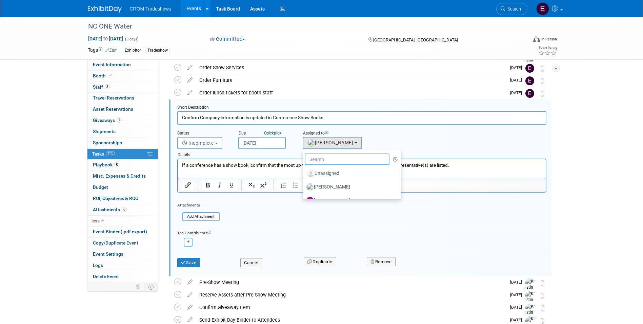
click at [325, 162] on input "text" at bounding box center [347, 159] width 85 height 12
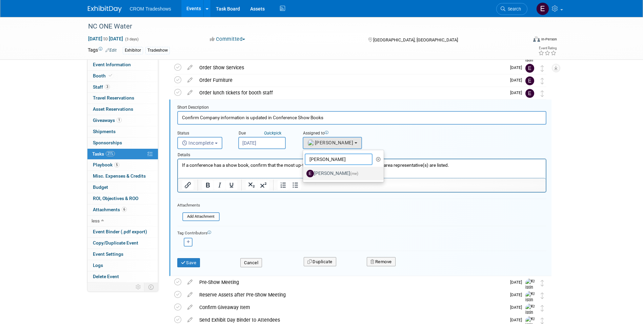
type input "emily"
click at [324, 169] on label "Emily Williams (me)" at bounding box center [342, 173] width 71 height 11
click at [304, 170] on input "Emily Williams (me)" at bounding box center [302, 172] width 4 height 4
select select "0cdcd033-fee4-47eb-bd62-9ccce2df79c1"
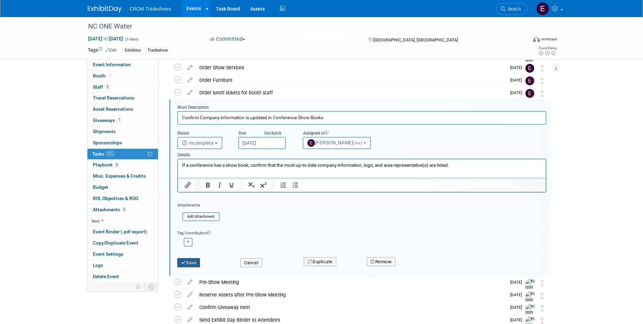
click at [184, 261] on icon "submit" at bounding box center [183, 262] width 5 height 4
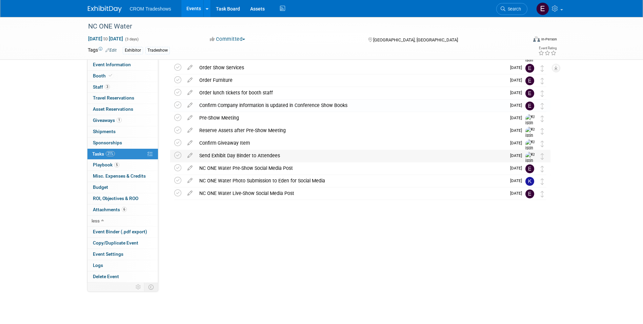
scroll to position [0, 0]
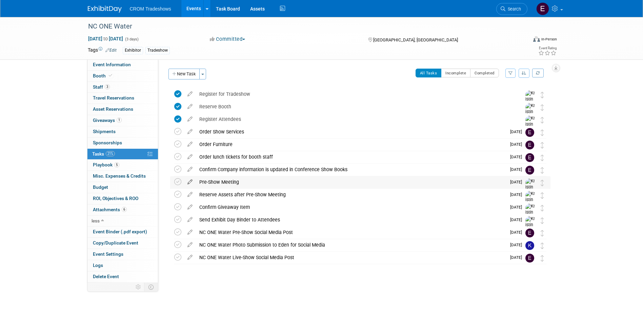
click at [191, 182] on icon at bounding box center [190, 180] width 12 height 8
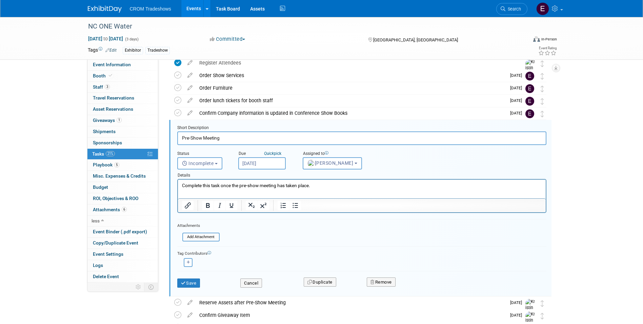
scroll to position [77, 0]
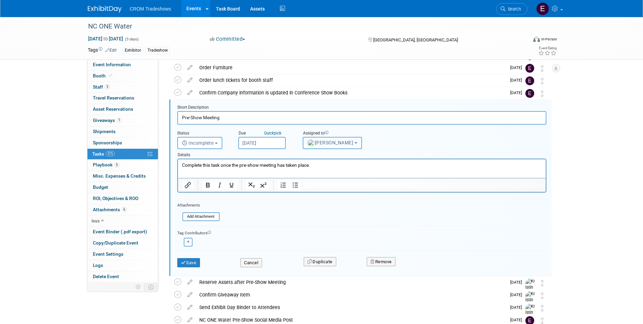
click at [319, 147] on button "Kristin Elliott" at bounding box center [332, 143] width 59 height 12
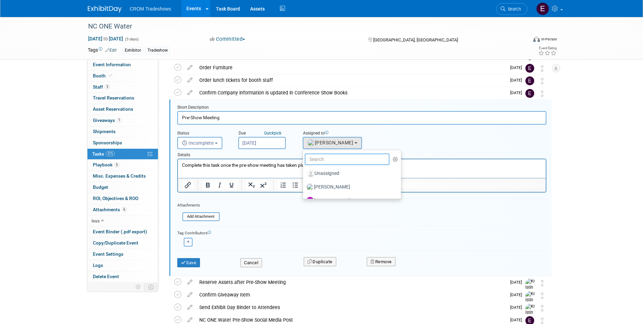
click at [321, 159] on input "text" at bounding box center [347, 159] width 85 height 12
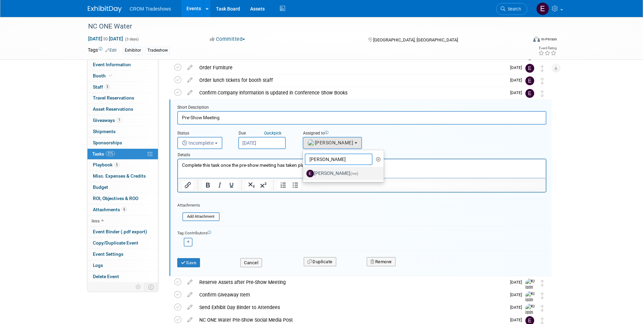
type input "emily"
click at [315, 177] on label "Emily Williams (me)" at bounding box center [342, 173] width 71 height 11
click at [304, 175] on input "Emily Williams (me)" at bounding box center [302, 172] width 4 height 4
select select "0cdcd033-fee4-47eb-bd62-9ccce2df79c1"
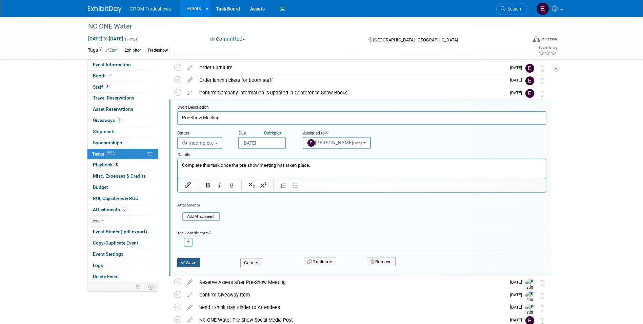
click at [191, 260] on button "Save" at bounding box center [188, 262] width 23 height 9
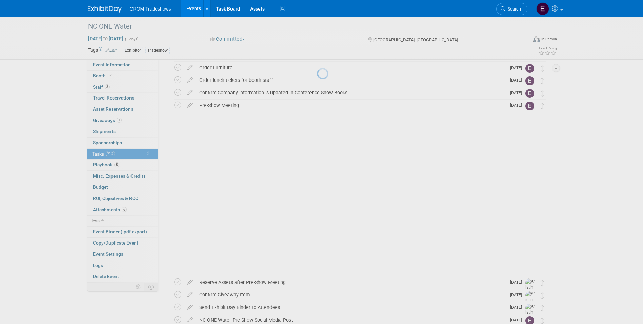
scroll to position [0, 0]
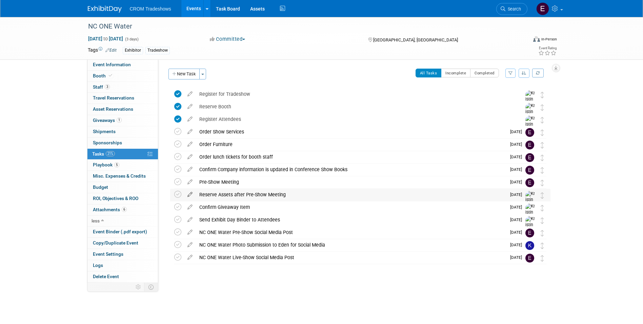
click at [191, 195] on icon at bounding box center [190, 193] width 12 height 8
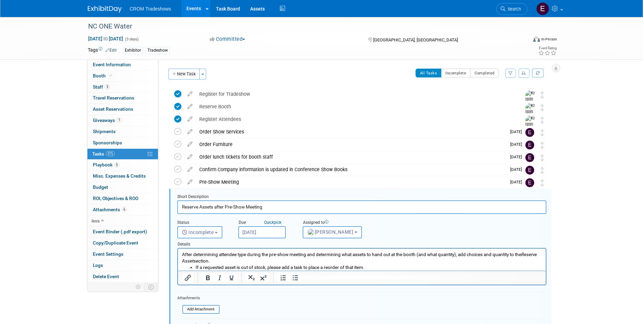
scroll to position [89, 0]
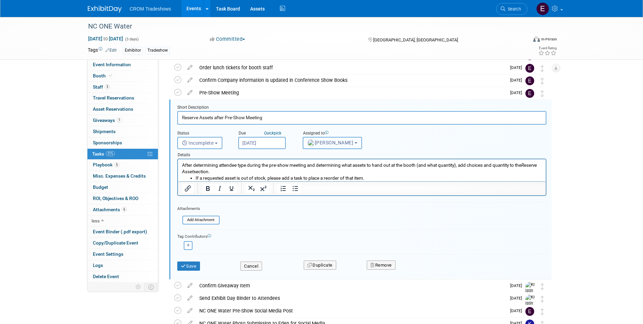
click at [318, 146] on button "Kristin Elliott" at bounding box center [332, 143] width 59 height 12
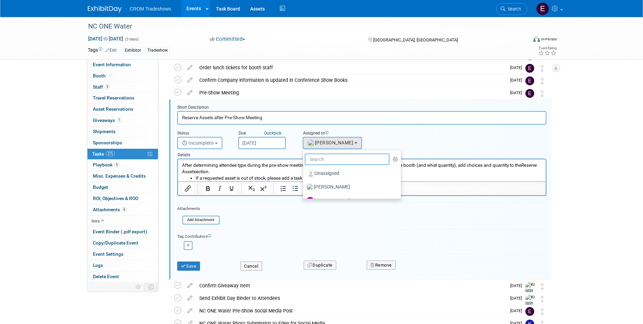
click at [318, 157] on input "text" at bounding box center [347, 159] width 85 height 12
type input "emily"
click at [314, 172] on label "Emily Williams (me)" at bounding box center [342, 173] width 71 height 11
click at [304, 172] on input "Emily Williams (me)" at bounding box center [302, 172] width 4 height 4
select select "0cdcd033-fee4-47eb-bd62-9ccce2df79c1"
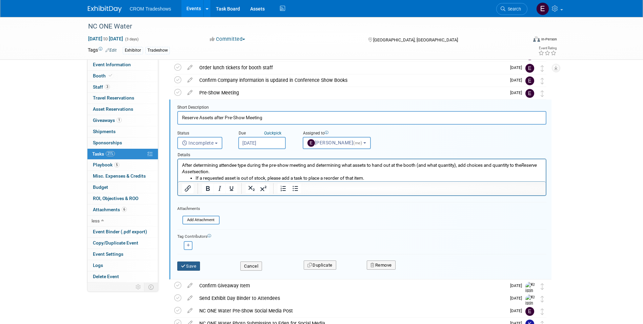
click at [192, 265] on button "Save" at bounding box center [188, 265] width 23 height 9
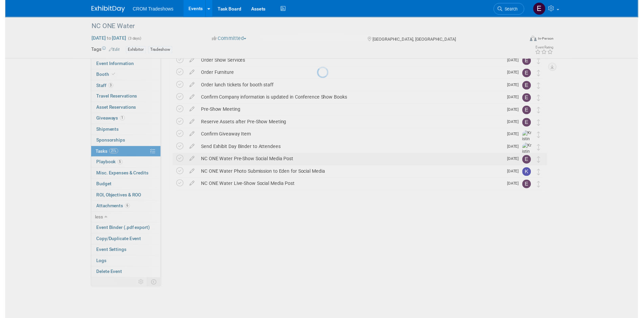
scroll to position [0, 0]
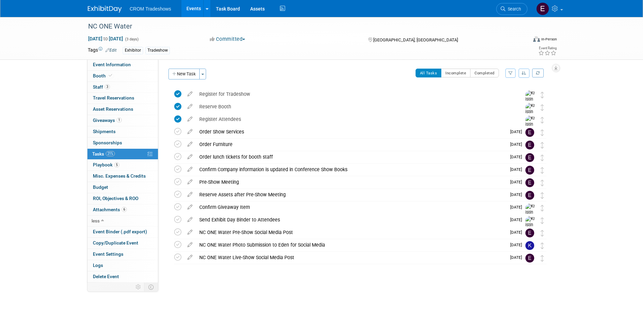
click at [190, 208] on icon at bounding box center [190, 205] width 12 height 8
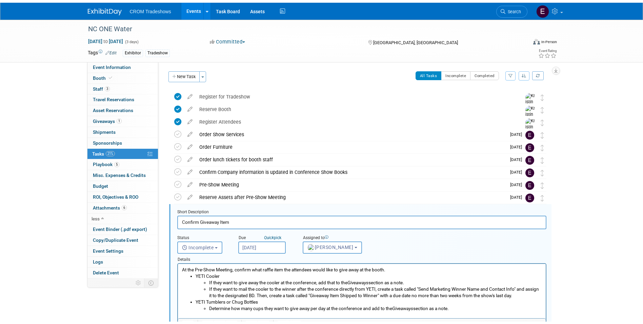
scroll to position [102, 0]
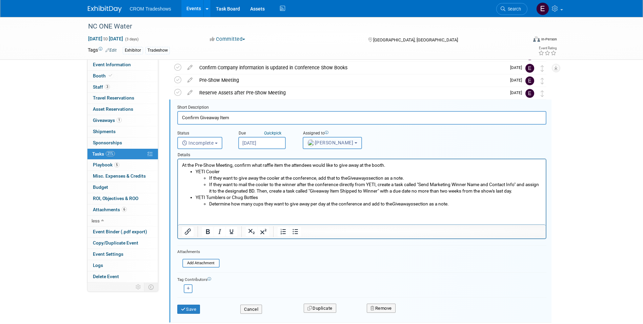
click at [349, 144] on button "Kristin Elliott" at bounding box center [332, 143] width 59 height 12
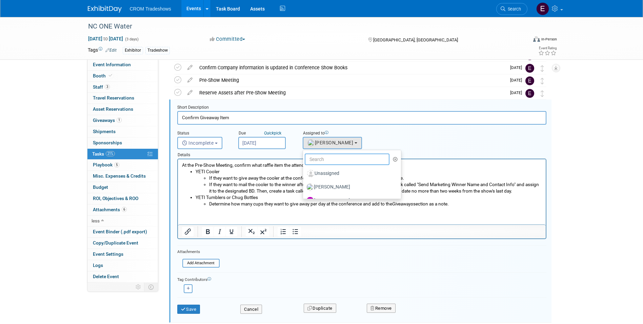
click at [344, 159] on input "text" at bounding box center [347, 159] width 85 height 12
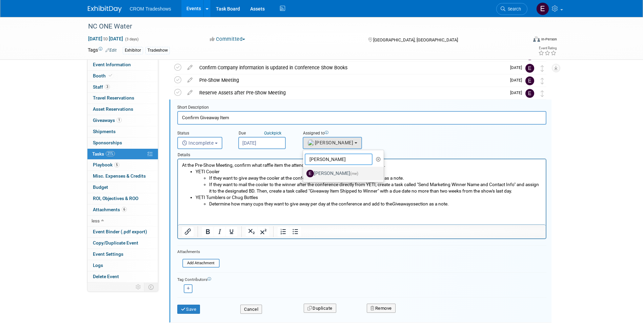
type input "emily"
click at [339, 173] on label "Emily Williams (me)" at bounding box center [342, 173] width 71 height 11
click at [304, 173] on input "Emily Williams (me)" at bounding box center [302, 172] width 4 height 4
select select "0cdcd033-fee4-47eb-bd62-9ccce2df79c1"
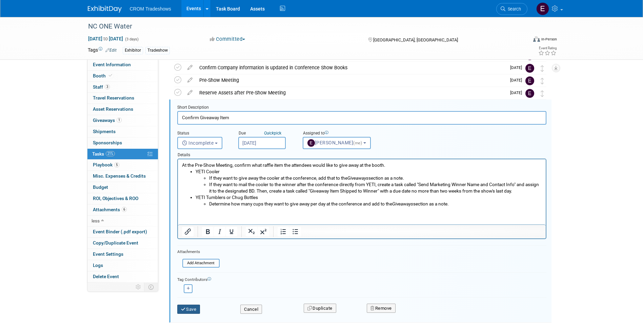
click at [187, 310] on button "Save" at bounding box center [188, 308] width 23 height 9
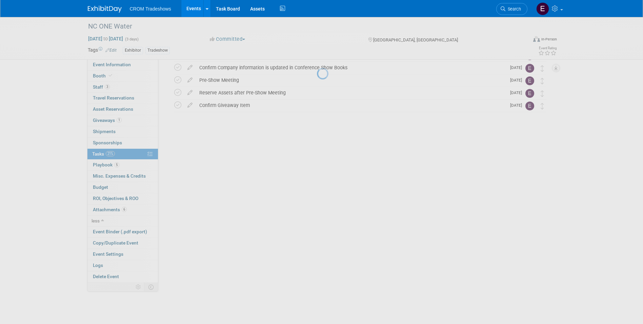
scroll to position [0, 0]
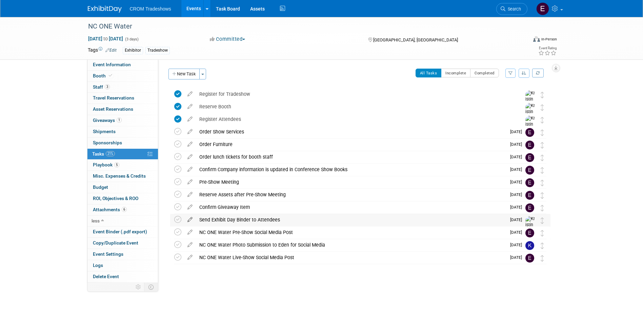
click at [192, 219] on icon at bounding box center [190, 218] width 12 height 8
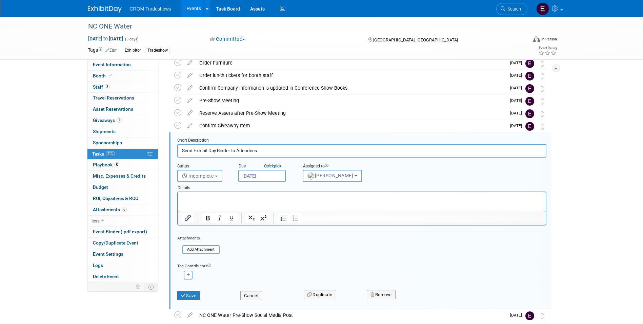
scroll to position [114, 0]
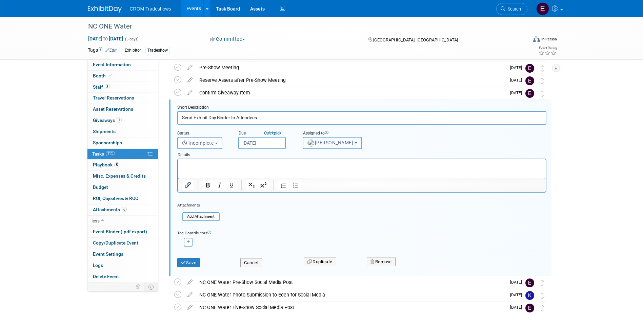
click at [328, 143] on span "Kristin Elliott" at bounding box center [331, 142] width 46 height 5
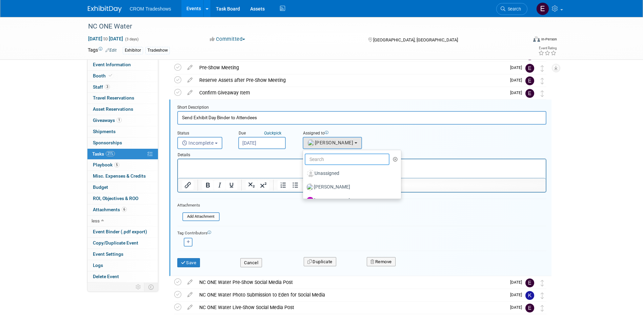
click at [325, 159] on input "text" at bounding box center [347, 159] width 85 height 12
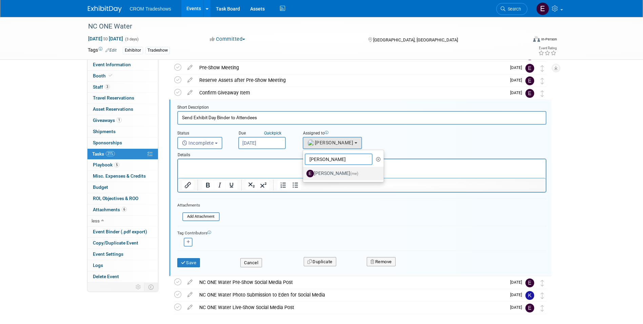
type input "emily"
click at [312, 174] on img at bounding box center [310, 173] width 7 height 7
click at [304, 174] on input "Emily Williams (me)" at bounding box center [302, 172] width 4 height 4
select select "0cdcd033-fee4-47eb-bd62-9ccce2df79c1"
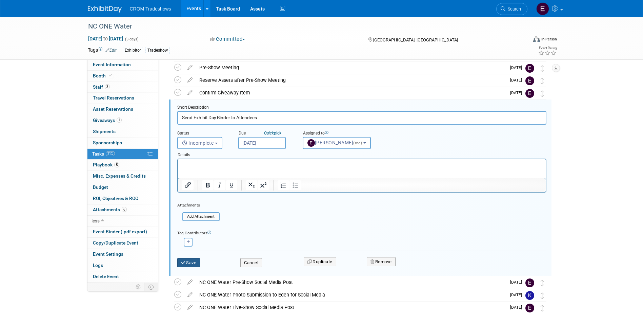
click at [195, 260] on button "Save" at bounding box center [188, 262] width 23 height 9
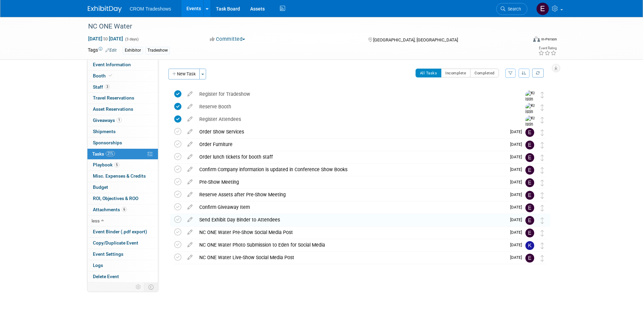
scroll to position [0, 0]
click at [117, 60] on div "NC ONE Water Nov 2, 2025 to Nov 4, 2025 (3 days) Nov 2, 2025 to Nov 4, 2025 Com…" at bounding box center [321, 38] width 643 height 43
click at [117, 61] on link "Event Information" at bounding box center [122, 64] width 71 height 11
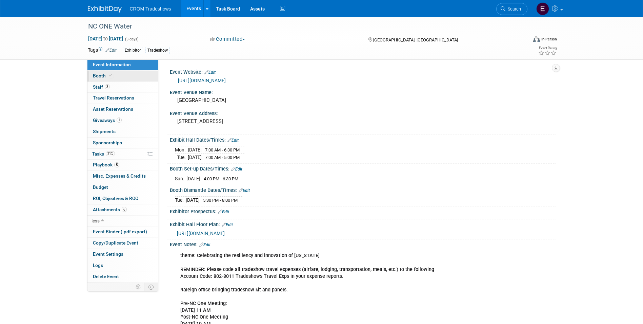
click at [119, 75] on link "Booth" at bounding box center [122, 76] width 71 height 11
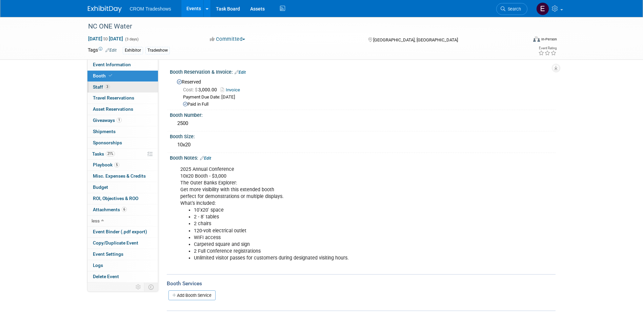
click at [119, 83] on link "3 Staff 3" at bounding box center [122, 87] width 71 height 11
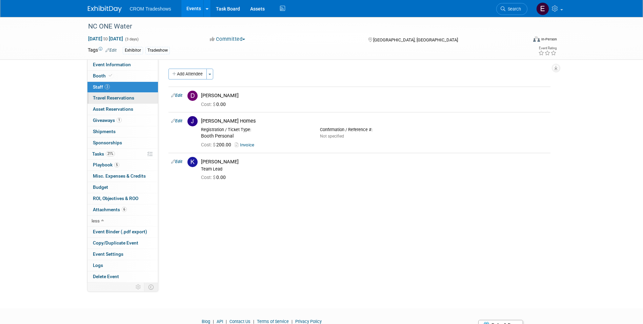
click at [121, 95] on span "Travel Reservations 0" at bounding box center [113, 97] width 41 height 5
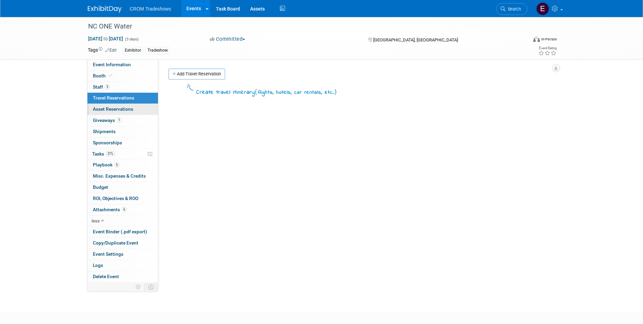
click at [121, 108] on span "Asset Reservations 0" at bounding box center [113, 108] width 40 height 5
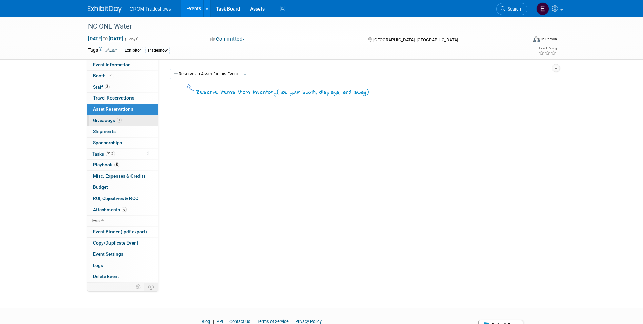
click at [122, 119] on link "1 Giveaways 1" at bounding box center [122, 120] width 71 height 11
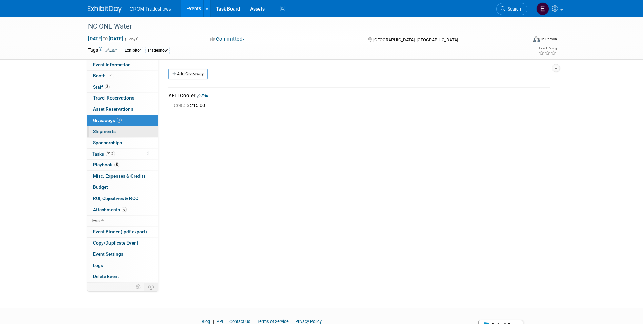
click at [123, 135] on link "0 Shipments 0" at bounding box center [122, 131] width 71 height 11
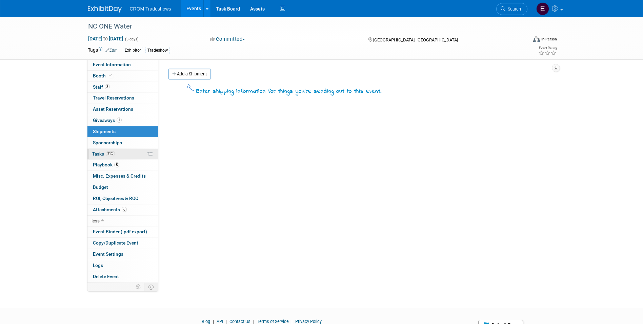
click at [124, 149] on link "21% Tasks 21%" at bounding box center [122, 154] width 71 height 11
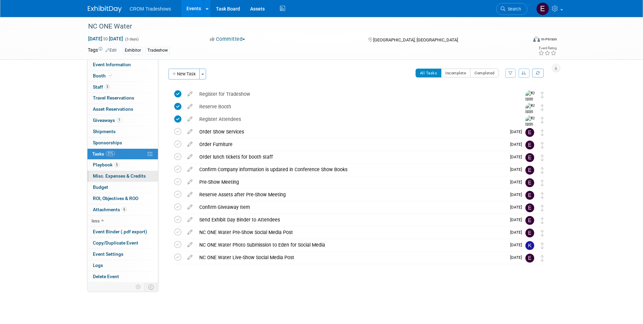
click at [125, 171] on link "0 Misc. Expenses & Credits 0" at bounding box center [122, 176] width 71 height 11
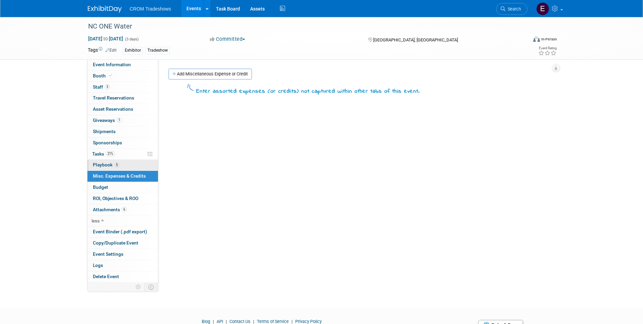
click at [125, 167] on link "5 Playbook 5" at bounding box center [122, 164] width 71 height 11
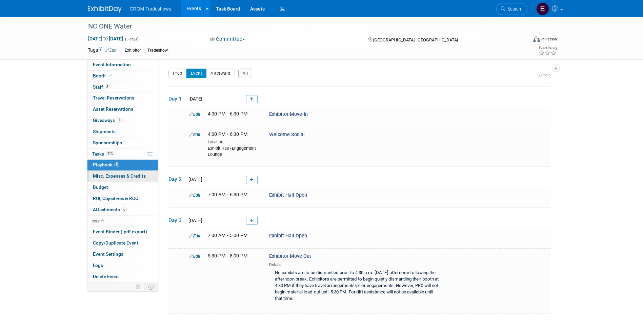
click at [125, 178] on span "Misc. Expenses & Credits 0" at bounding box center [119, 175] width 53 height 5
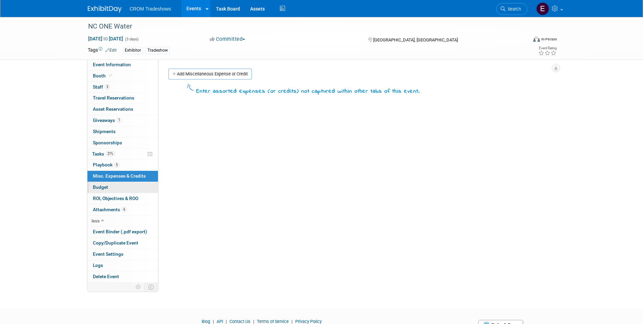
click at [125, 191] on link "Budget" at bounding box center [122, 187] width 71 height 11
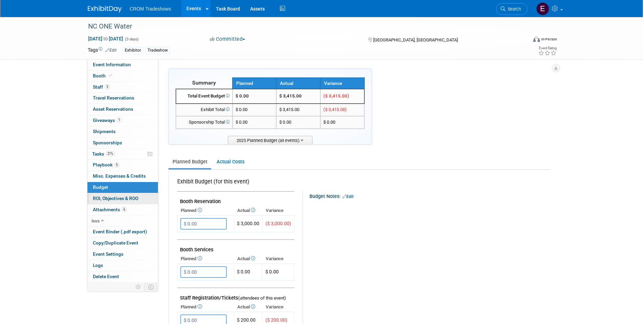
click at [127, 202] on link "0 ROI, Objectives & ROO 0" at bounding box center [122, 198] width 71 height 11
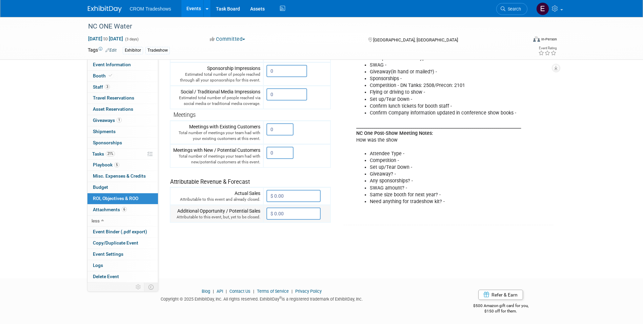
scroll to position [153, 0]
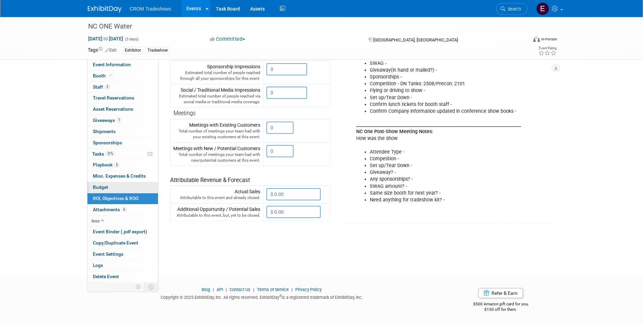
click at [98, 183] on link "Budget" at bounding box center [122, 187] width 71 height 11
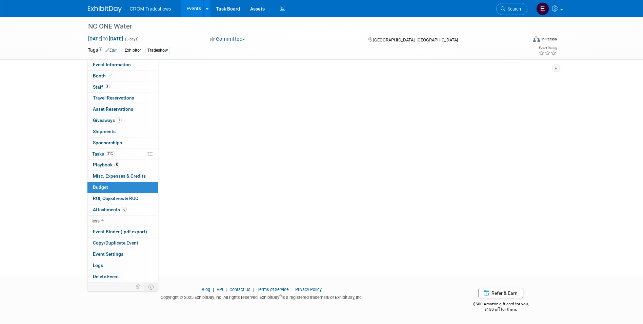
scroll to position [0, 0]
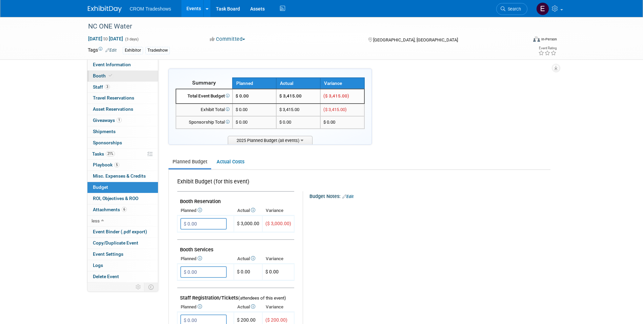
click at [117, 74] on link "Booth" at bounding box center [122, 76] width 71 height 11
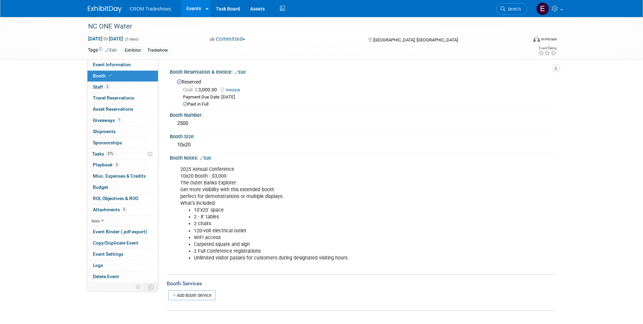
click at [242, 72] on link "Edit" at bounding box center [240, 72] width 11 height 5
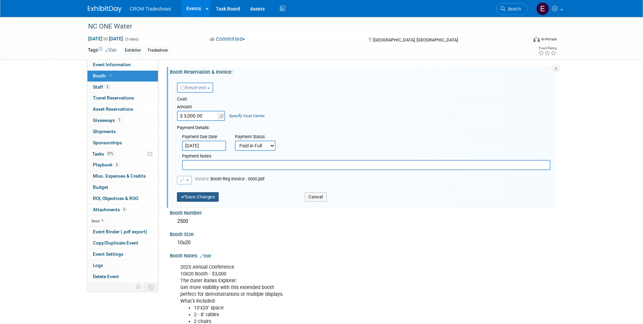
click at [205, 198] on button "Save Changes" at bounding box center [198, 196] width 42 height 9
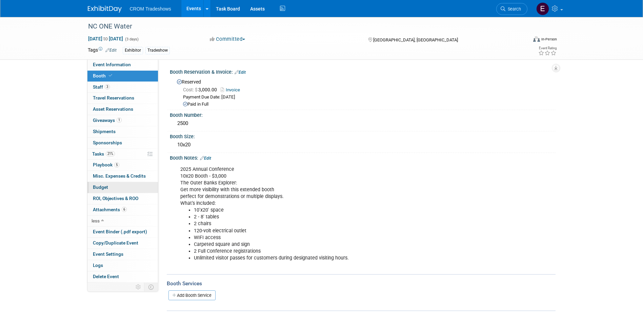
click at [113, 187] on link "Budget" at bounding box center [122, 187] width 71 height 11
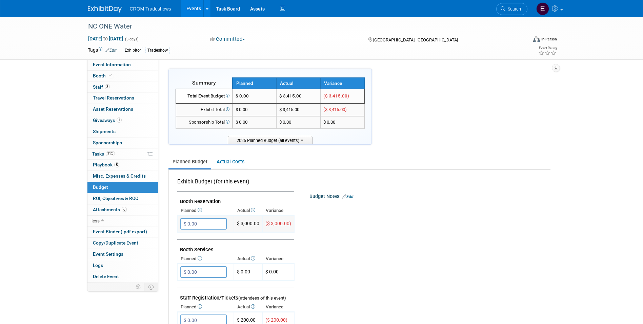
click at [194, 224] on input "$ 0.00" at bounding box center [203, 224] width 46 height 12
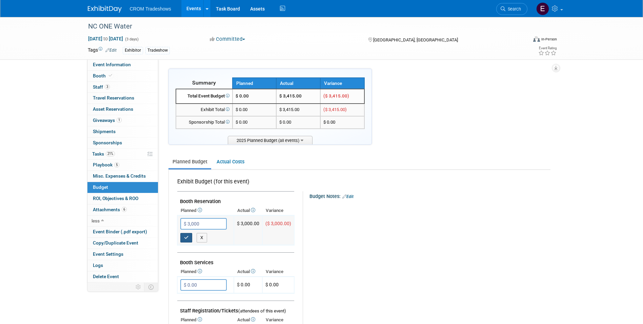
type input "$ 3,000.00"
click at [182, 237] on button "button" at bounding box center [186, 237] width 12 height 9
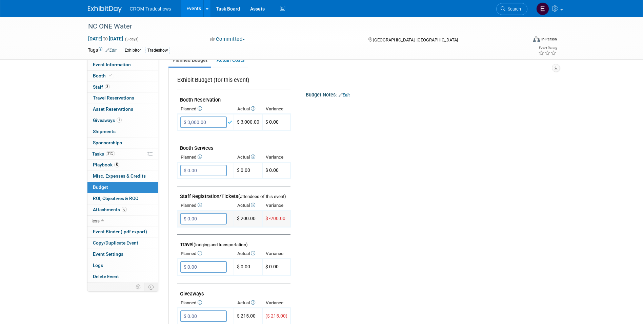
scroll to position [102, 0]
click at [197, 222] on input "$ 0.00" at bounding box center [203, 218] width 46 height 12
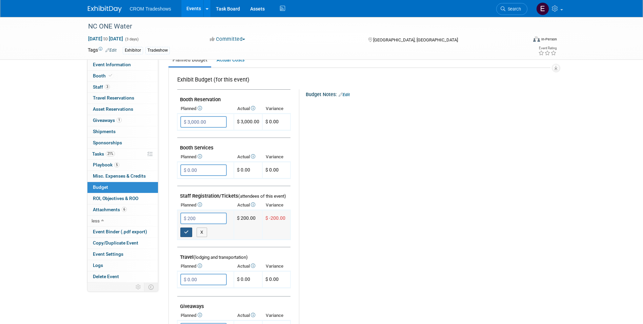
type input "$ 200.00"
click at [182, 230] on button "button" at bounding box center [186, 231] width 12 height 9
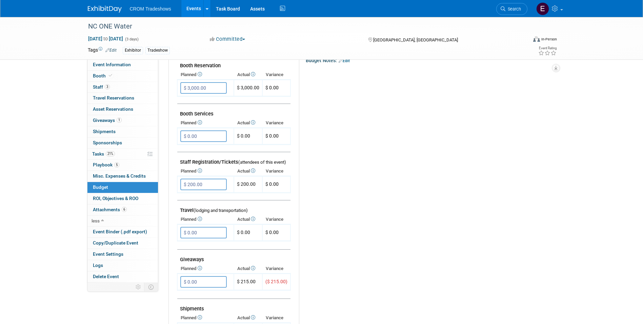
scroll to position [170, 0]
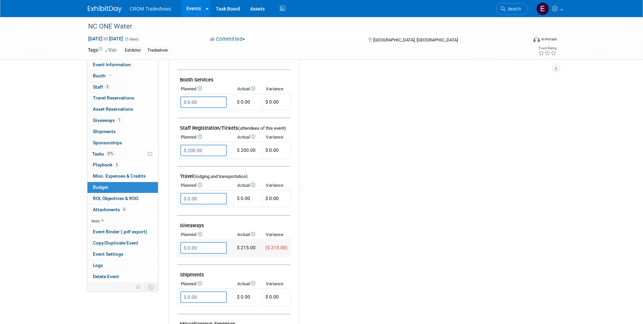
click at [207, 244] on input "$ 0.00" at bounding box center [203, 248] width 46 height 12
type input "$"
click at [207, 262] on button "X" at bounding box center [202, 261] width 11 height 9
type input "$ 0.00"
click at [344, 238] on div "Budget Notes: Edit X" at bounding box center [422, 197] width 246 height 352
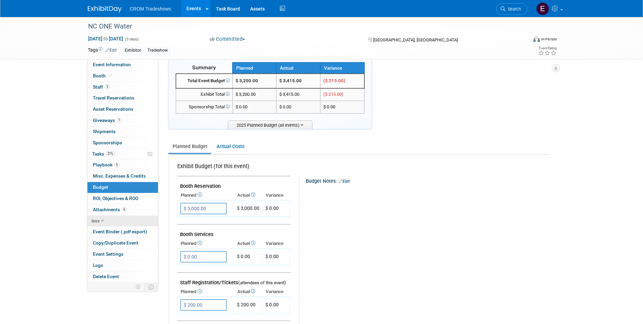
scroll to position [0, 0]
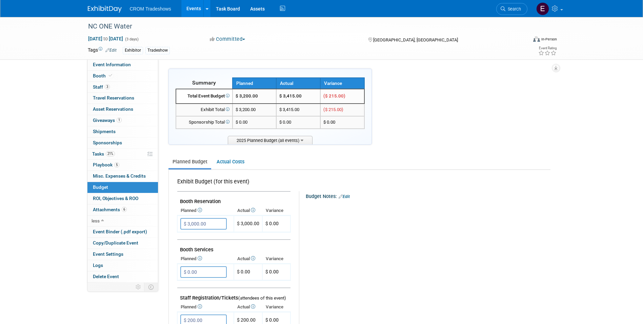
drag, startPoint x: 127, startPoint y: 222, endPoint x: 394, endPoint y: 215, distance: 267.3
click at [394, 215] on div "X" at bounding box center [426, 210] width 235 height 22
click at [132, 62] on link "Event Information" at bounding box center [122, 64] width 71 height 11
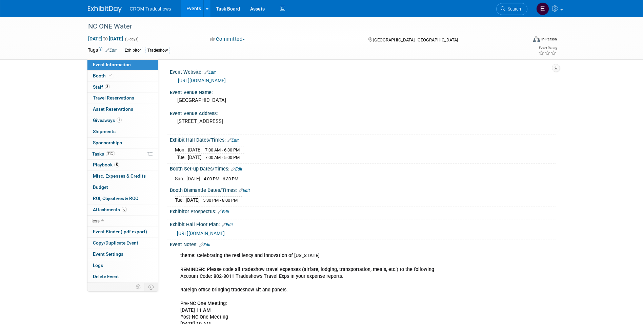
click at [196, 3] on link "Events" at bounding box center [193, 8] width 25 height 17
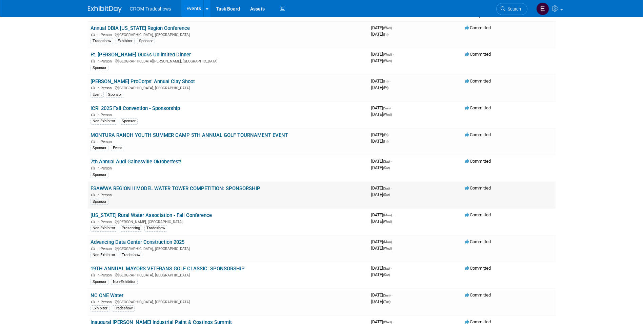
scroll to position [68, 0]
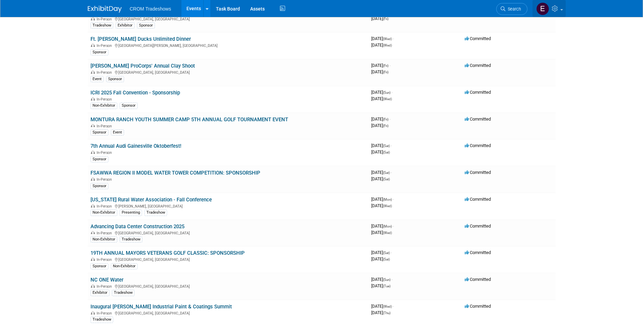
click at [556, 13] on link at bounding box center [549, 8] width 33 height 17
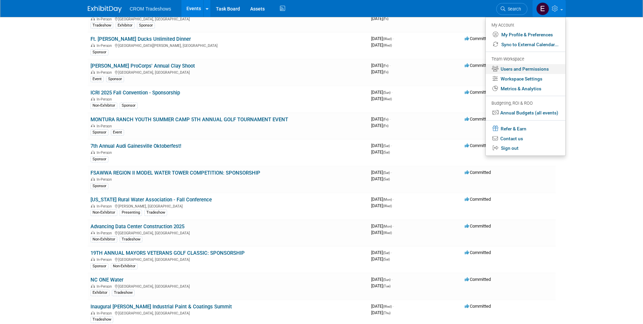
click at [537, 72] on link "Users and Permissions" at bounding box center [526, 69] width 80 height 10
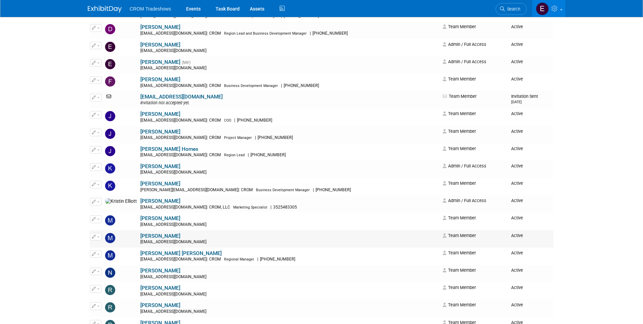
scroll to position [305, 0]
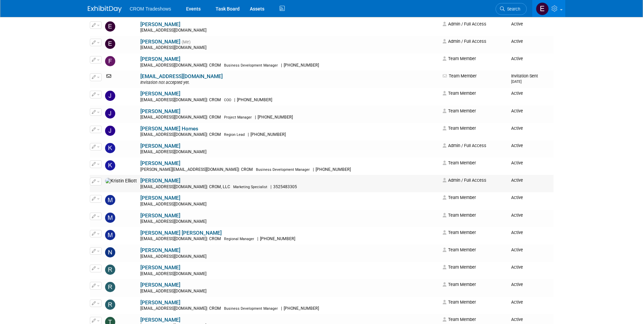
click at [95, 182] on icon "button" at bounding box center [94, 181] width 4 height 4
click at [100, 182] on button "button" at bounding box center [96, 180] width 12 height 7
click at [101, 195] on link "Edit" at bounding box center [117, 192] width 54 height 9
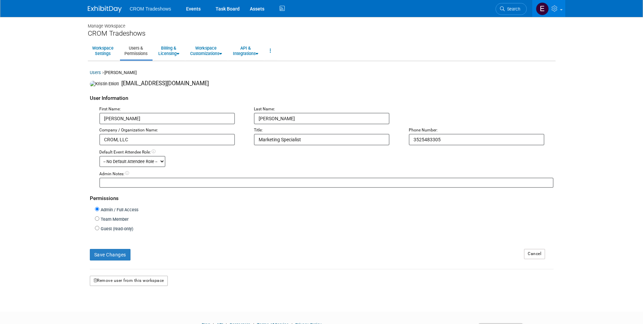
click at [159, 279] on button "Remove user from this workspace" at bounding box center [129, 280] width 78 height 10
click at [127, 310] on link "Yes" at bounding box center [120, 310] width 20 height 11
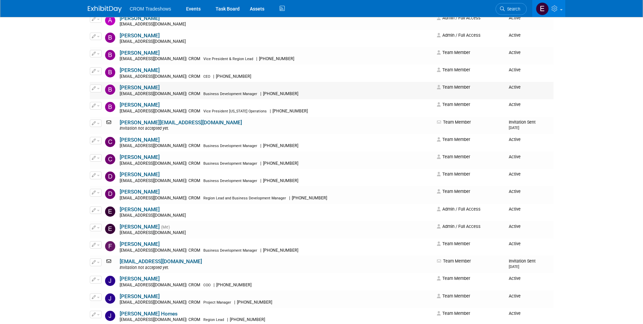
scroll to position [136, 0]
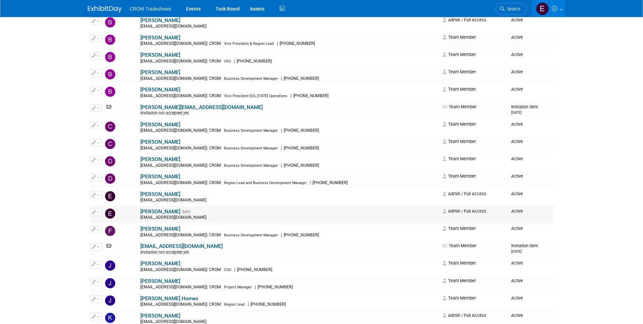
click at [92, 212] on icon "button" at bounding box center [94, 212] width 4 height 4
click at [101, 220] on link "Edit" at bounding box center [117, 222] width 54 height 9
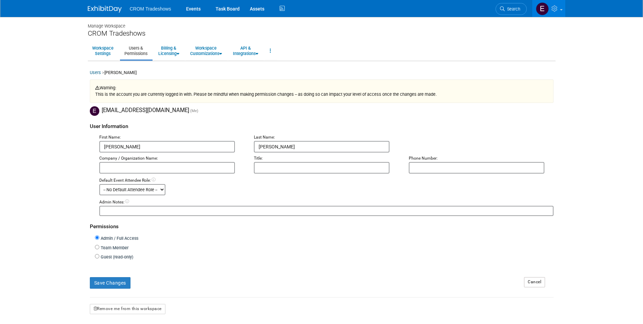
click at [447, 164] on input "text" at bounding box center [477, 168] width 136 height 12
type input "3862668389"
click at [486, 117] on div "User Information" at bounding box center [322, 125] width 464 height 18
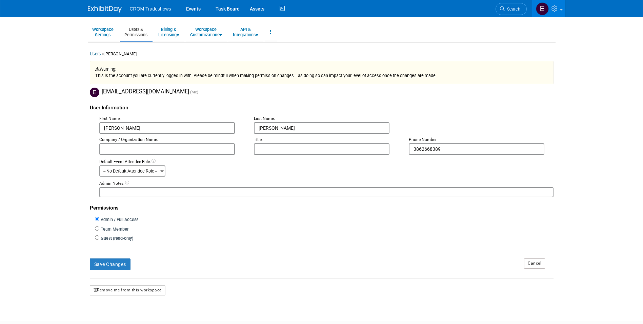
scroll to position [34, 0]
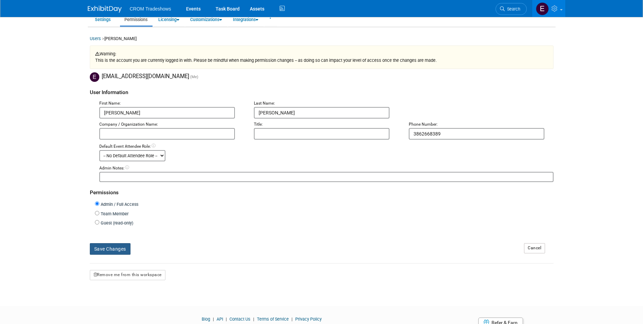
click at [123, 253] on button "Save Changes" at bounding box center [110, 249] width 41 height 12
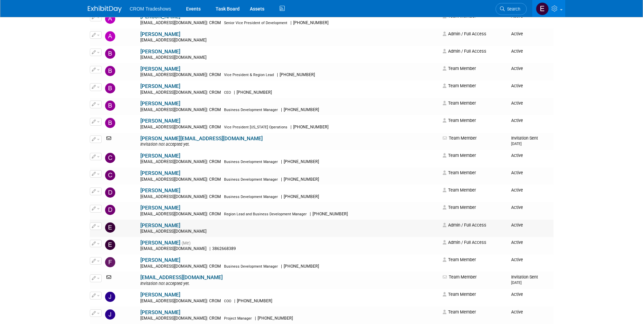
scroll to position [136, 0]
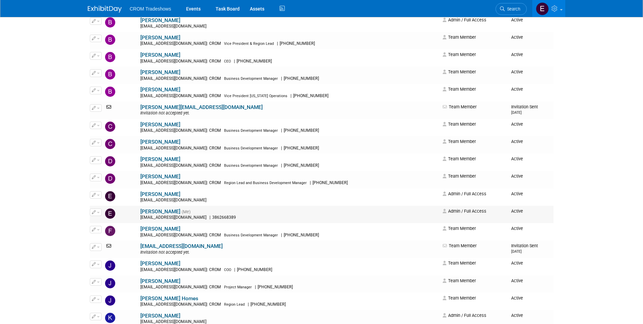
click at [96, 212] on button "button" at bounding box center [96, 211] width 12 height 7
click at [97, 221] on icon at bounding box center [99, 222] width 5 height 5
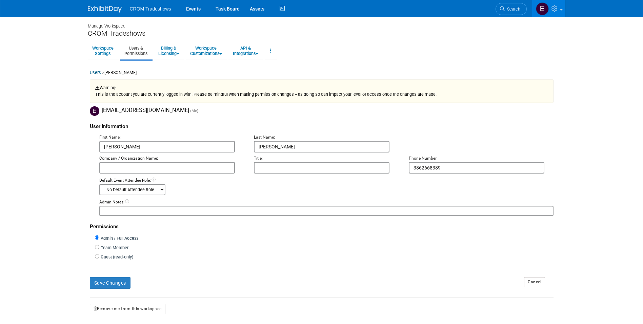
click at [197, 169] on input "text" at bounding box center [167, 168] width 136 height 12
type input "CROM"
click at [272, 169] on input "text" at bounding box center [322, 168] width 136 height 12
type input "Marketing Manager"
click at [124, 280] on button "Save Changes" at bounding box center [110, 283] width 41 height 12
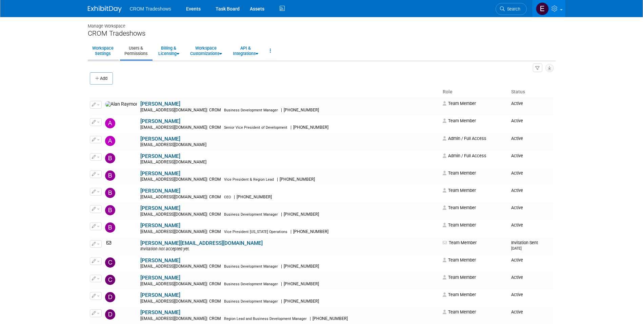
click at [105, 56] on link "Workspace Settings" at bounding box center [103, 50] width 30 height 17
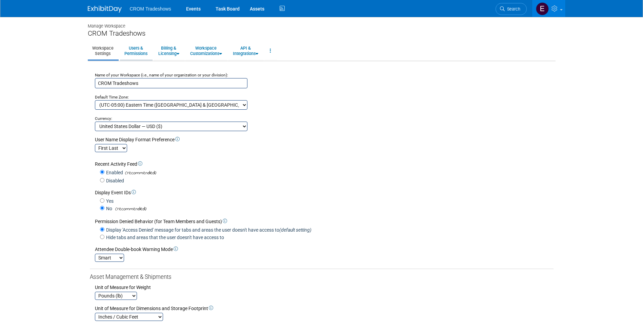
click at [137, 52] on link "Users & Permissions" at bounding box center [136, 50] width 32 height 17
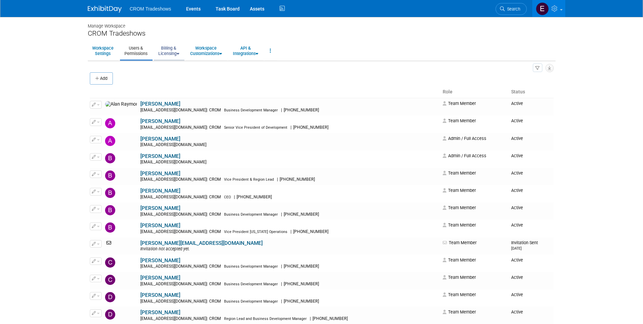
click at [175, 52] on link "Billing & Licensing" at bounding box center [169, 50] width 30 height 17
click at [206, 55] on link "Workspace Customizations" at bounding box center [206, 50] width 41 height 17
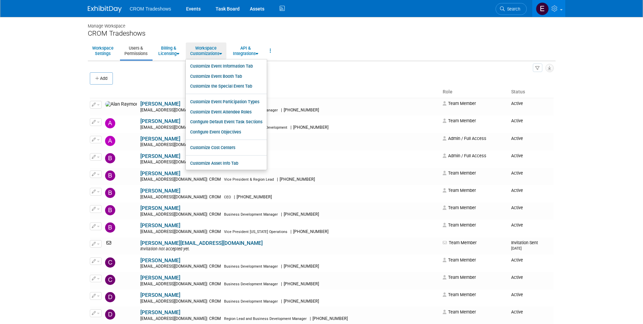
click at [321, 55] on ul "Workspace Settings Users & Permissions Billing & Licensing Manage Plan / Subscr…" at bounding box center [322, 51] width 468 height 19
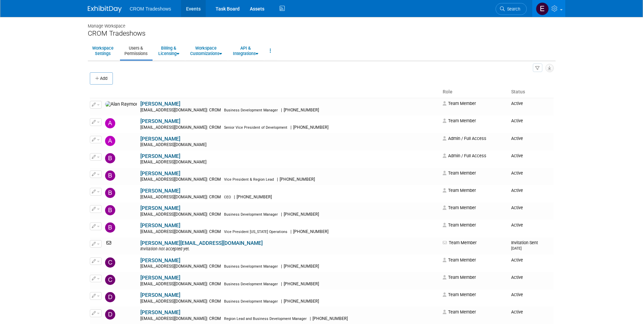
click at [202, 10] on link "Events" at bounding box center [193, 8] width 25 height 17
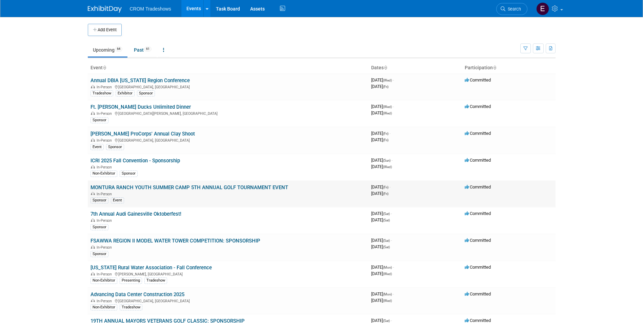
click at [150, 187] on link "MONTURA RANCH YOUTH SUMMER CAMP 5TH ANNUAL GOLF TOURNAMENT EVENT" at bounding box center [190, 187] width 198 height 6
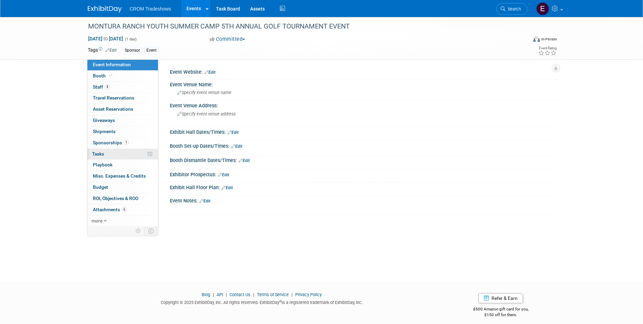
click at [123, 151] on link "0% Tasks 0%" at bounding box center [122, 154] width 71 height 11
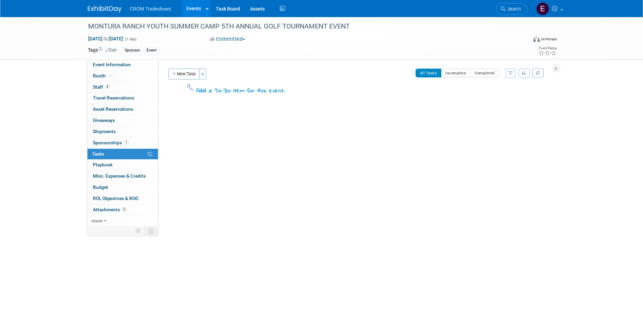
click at [199, 14] on link "Events" at bounding box center [193, 8] width 25 height 17
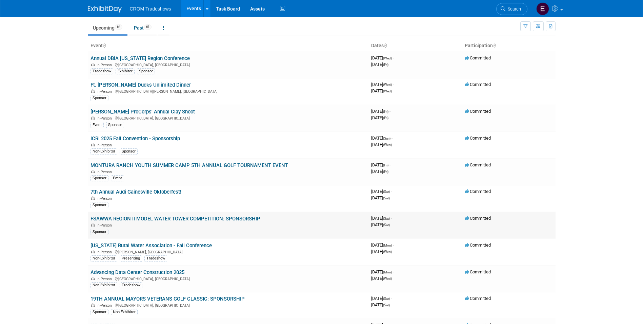
scroll to position [34, 0]
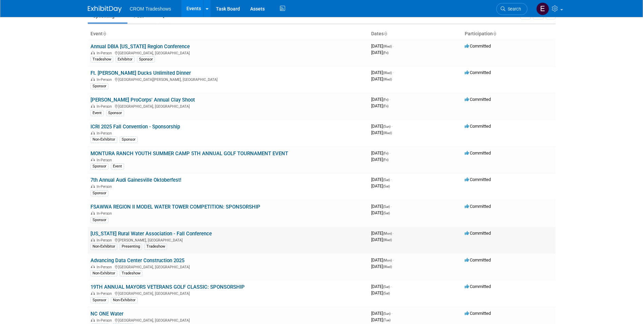
click at [158, 235] on link "[US_STATE] Rural Water Association - Fall Conference" at bounding box center [151, 233] width 121 height 6
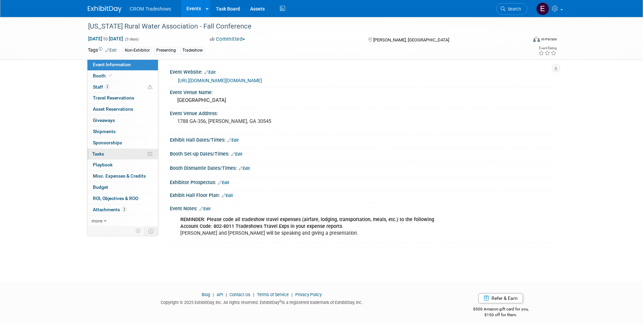
click at [119, 156] on link "0% Tasks 0%" at bounding box center [122, 154] width 71 height 11
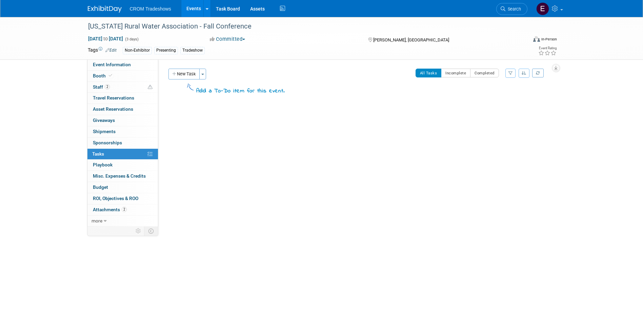
drag, startPoint x: 191, startPoint y: 5, endPoint x: 191, endPoint y: 9, distance: 3.7
click at [191, 5] on link "Events" at bounding box center [193, 8] width 25 height 17
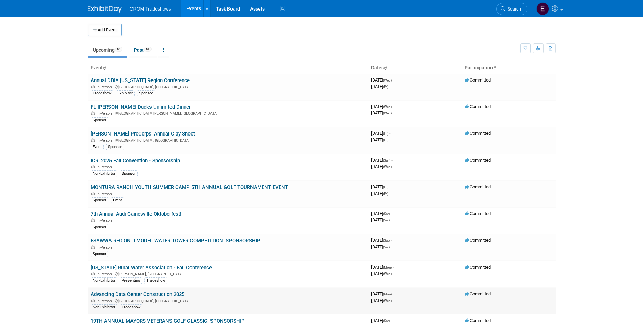
scroll to position [34, 0]
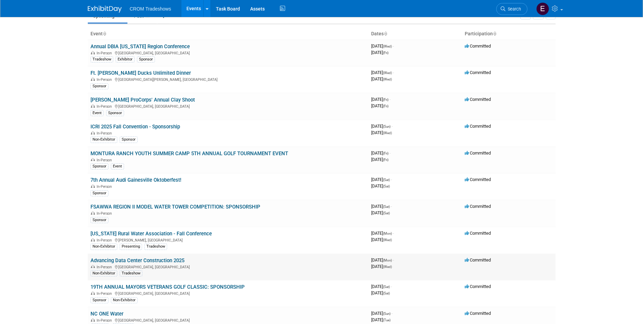
click at [166, 260] on link "Advancing Data Center Construction 2025" at bounding box center [138, 260] width 94 height 6
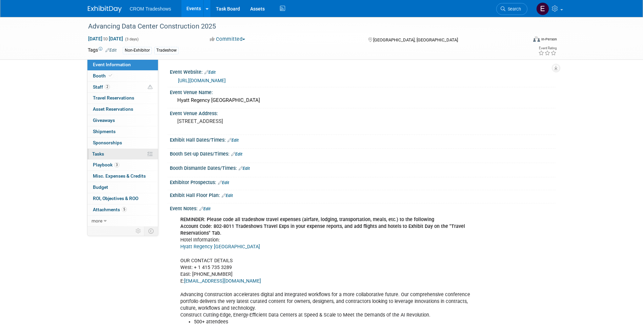
click at [122, 150] on link "0% Tasks 0%" at bounding box center [122, 154] width 71 height 11
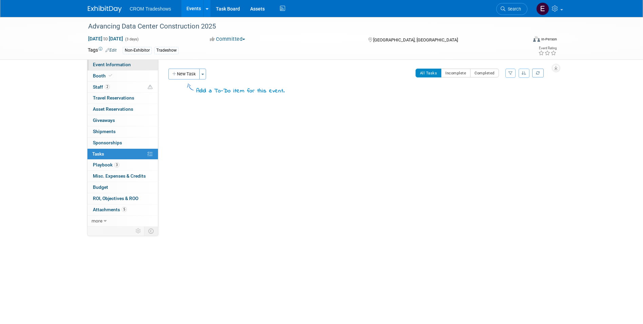
click at [125, 63] on span "Event Information" at bounding box center [112, 64] width 38 height 5
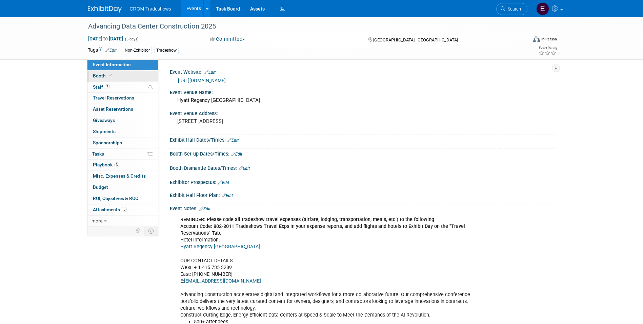
click at [125, 75] on link "Booth" at bounding box center [122, 76] width 71 height 11
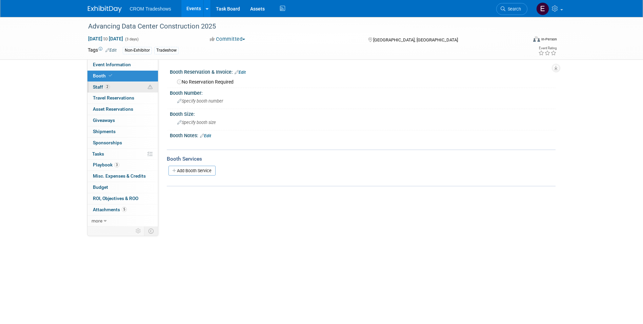
click at [127, 82] on link "2 Staff 2" at bounding box center [122, 87] width 71 height 11
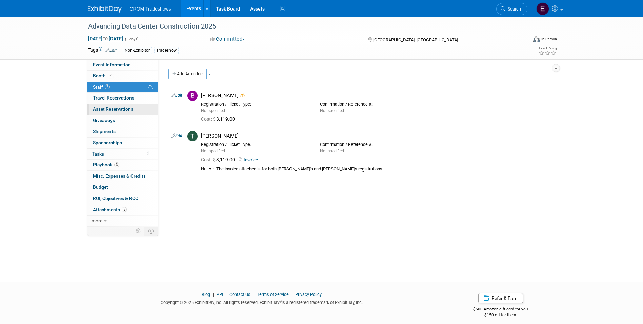
click at [124, 110] on span "Asset Reservations 0" at bounding box center [113, 108] width 40 height 5
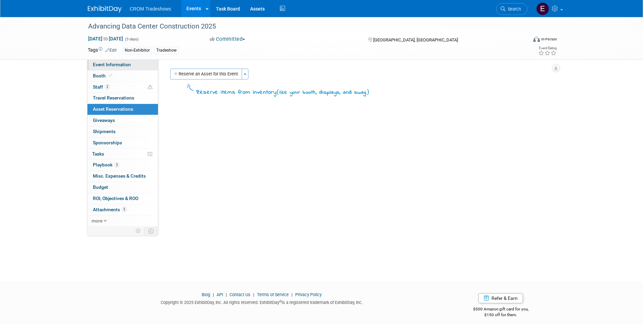
click at [112, 68] on link "Event Information" at bounding box center [122, 64] width 71 height 11
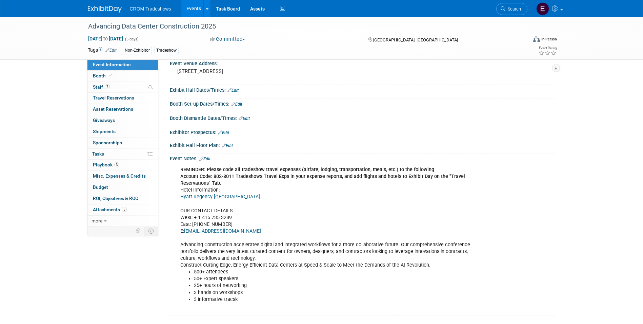
scroll to position [47, 0]
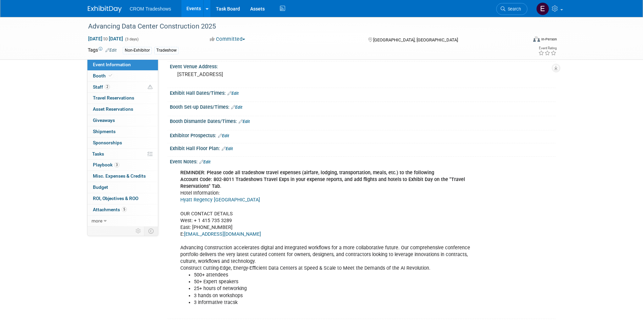
drag, startPoint x: 181, startPoint y: 174, endPoint x: 242, endPoint y: 186, distance: 62.2
click at [242, 186] on div "REMINDER: Please code all tradeshow travel expenses (airfare, lodging, transpor…" at bounding box center [329, 241] width 306 height 150
drag, startPoint x: 242, startPoint y: 186, endPoint x: 231, endPoint y: 177, distance: 14.5
copy div "REMINDER: Please code all tradeshow travel expenses (airfare, lodging, transpor…"
click at [199, 14] on link "Events" at bounding box center [193, 8] width 25 height 17
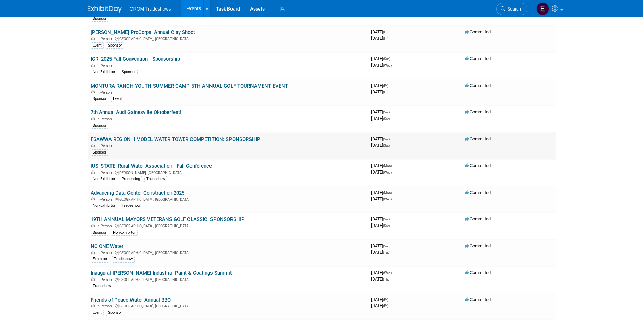
scroll to position [102, 0]
click at [160, 167] on link "[US_STATE] Rural Water Association - Fall Conference" at bounding box center [151, 165] width 121 height 6
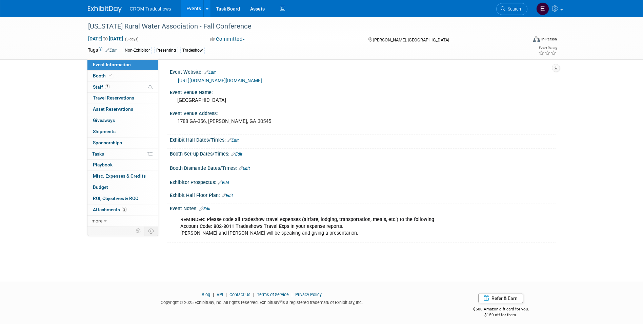
click at [208, 209] on link "Edit" at bounding box center [204, 208] width 11 height 5
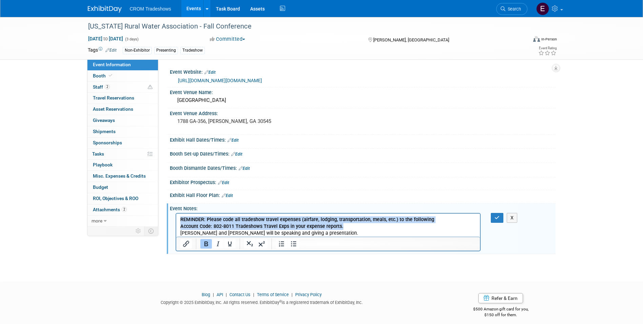
drag, startPoint x: 346, startPoint y: 226, endPoint x: 174, endPoint y: 218, distance: 172.1
click at [176, 218] on html "REMINDER: Please code all tradeshow travel expenses (airfare, lodging, transpor…" at bounding box center [328, 224] width 304 height 23
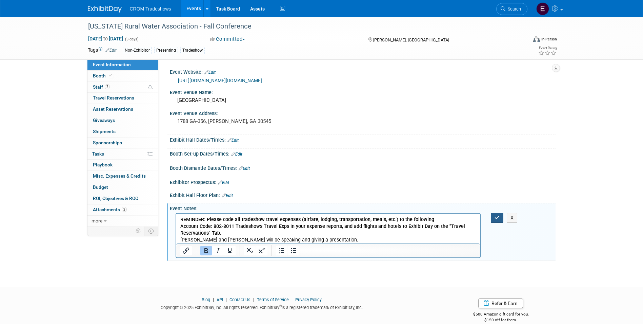
click at [497, 220] on button "button" at bounding box center [497, 218] width 13 height 10
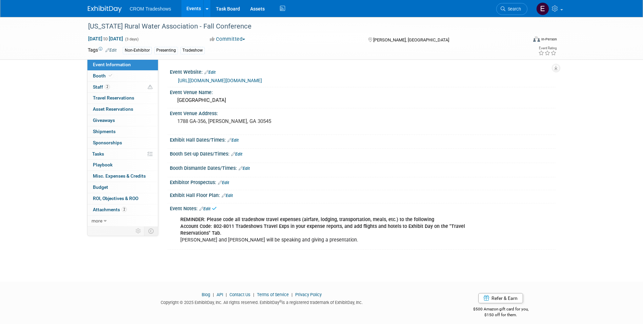
click at [197, 6] on link "Events" at bounding box center [193, 8] width 25 height 17
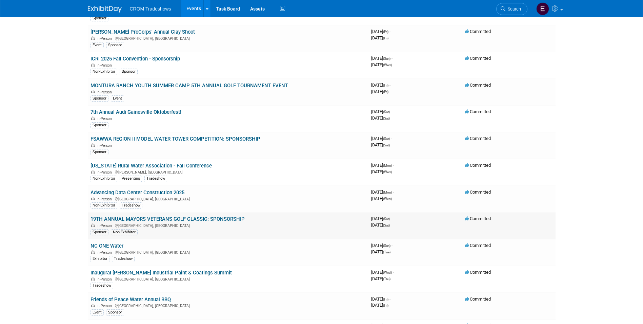
scroll to position [136, 0]
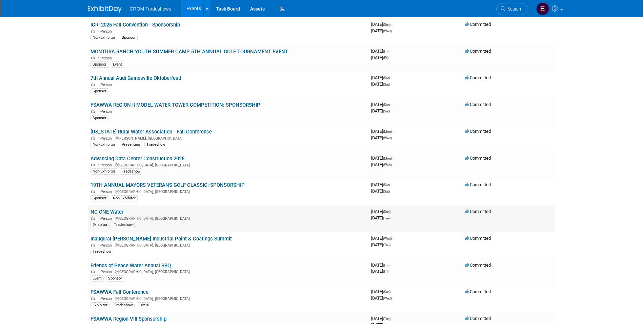
click at [108, 212] on link "NC ONE Water" at bounding box center [107, 212] width 33 height 6
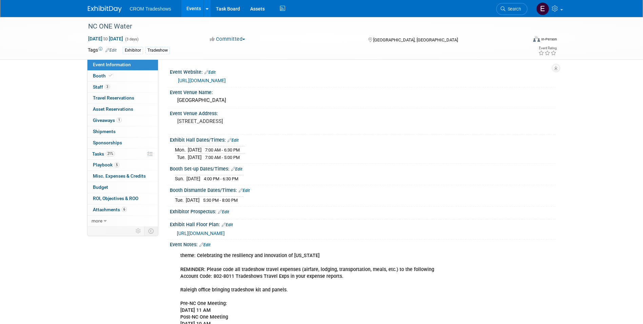
click at [210, 244] on link "Edit" at bounding box center [204, 244] width 11 height 5
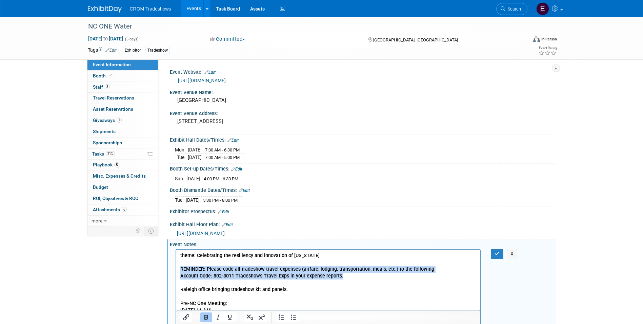
drag, startPoint x: 349, startPoint y: 277, endPoint x: 178, endPoint y: 268, distance: 171.1
click at [179, 268] on html "theme: Celebrating the resiliency and innovation of [US_STATE] REMINDER: Please…" at bounding box center [328, 328] width 304 height 159
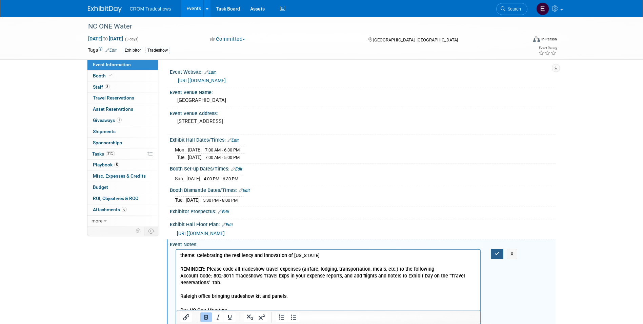
click at [494, 254] on button "button" at bounding box center [497, 254] width 13 height 10
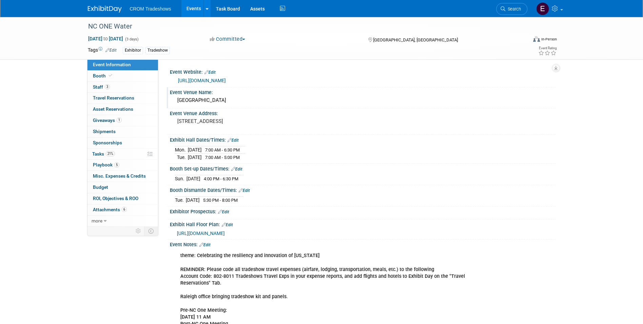
drag, startPoint x: 164, startPoint y: 37, endPoint x: 327, endPoint y: 93, distance: 172.9
click at [339, 101] on div "[GEOGRAPHIC_DATA]" at bounding box center [363, 100] width 376 height 11
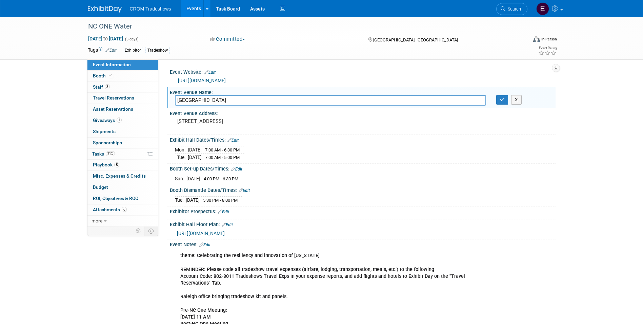
click at [192, 9] on link "Events" at bounding box center [193, 8] width 25 height 17
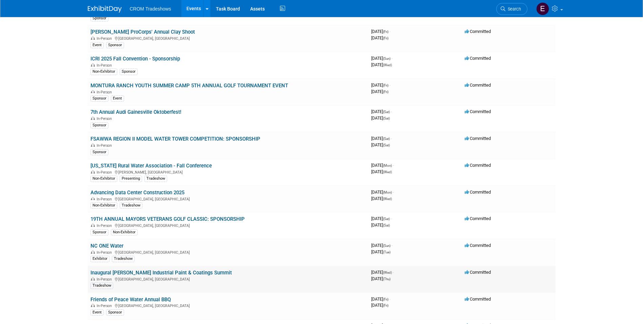
scroll to position [136, 0]
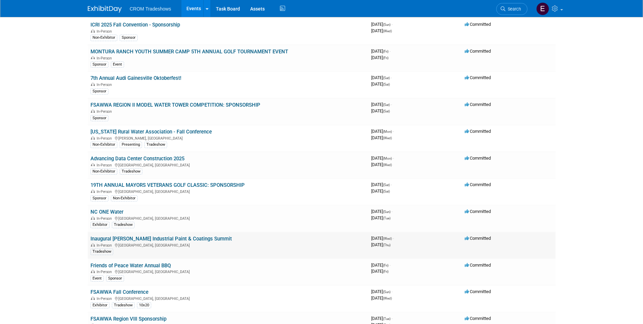
click at [137, 238] on link "Inaugural [PERSON_NAME] Industrial Paint & Coatings Summit" at bounding box center [161, 238] width 141 height 6
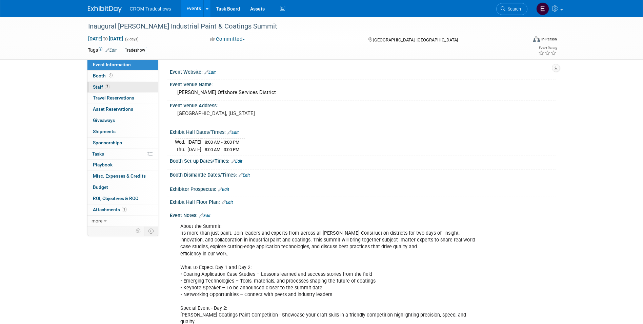
click at [117, 91] on link "2 Staff 2" at bounding box center [122, 87] width 71 height 11
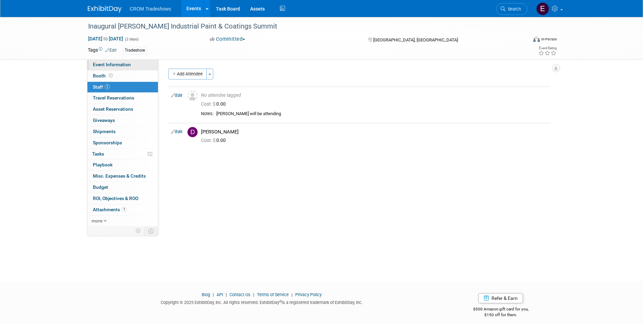
click at [115, 64] on span "Event Information" at bounding box center [112, 64] width 38 height 5
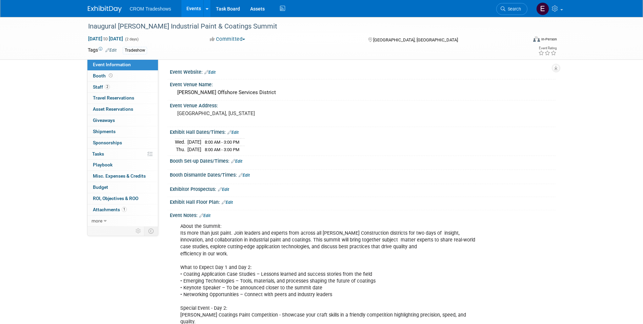
click at [211, 214] on link "Edit" at bounding box center [204, 215] width 11 height 5
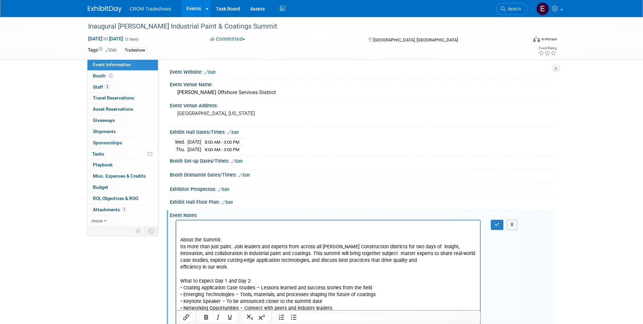
click at [182, 223] on p "Rich Text Area. Press ALT-0 for help." at bounding box center [328, 226] width 296 height 7
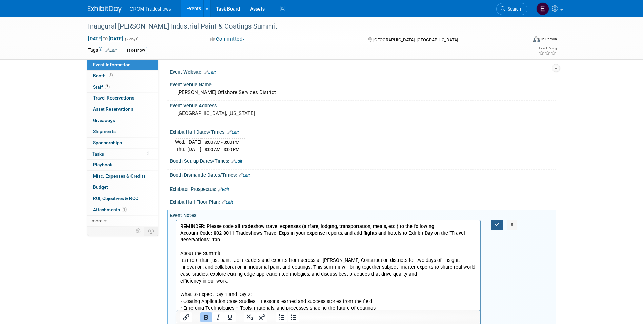
click at [497, 226] on icon "button" at bounding box center [497, 224] width 5 height 5
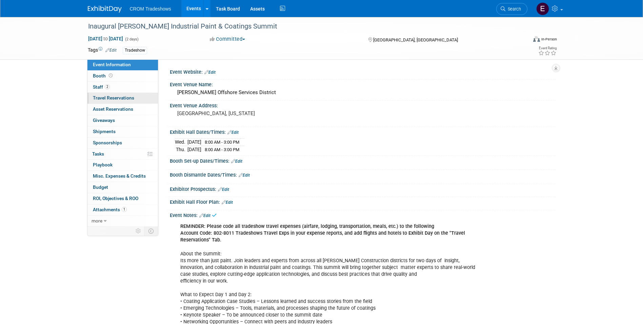
click at [126, 99] on span "Travel Reservations 0" at bounding box center [113, 97] width 41 height 5
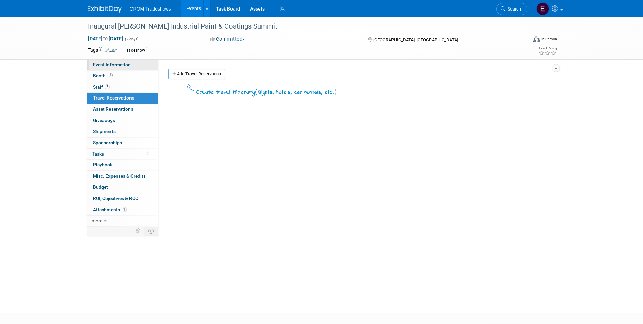
click at [119, 68] on link "Event Information" at bounding box center [122, 64] width 71 height 11
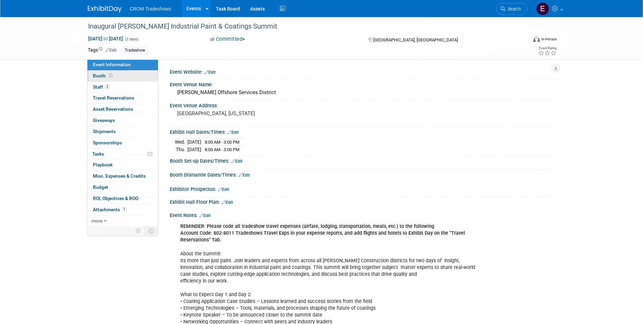
click at [119, 77] on link "Booth" at bounding box center [122, 76] width 71 height 11
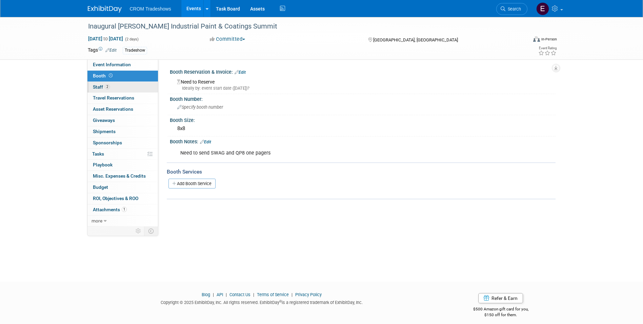
click at [120, 91] on link "2 Staff 2" at bounding box center [122, 87] width 71 height 11
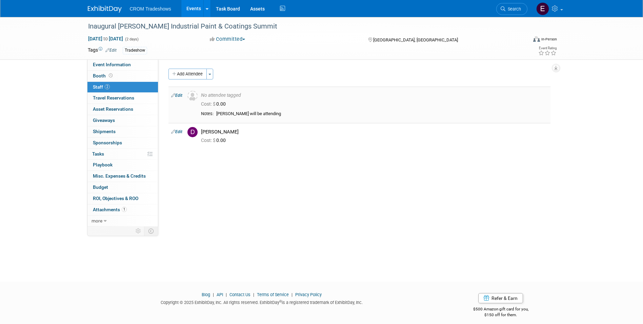
click at [178, 94] on link "Edit" at bounding box center [176, 95] width 11 height 5
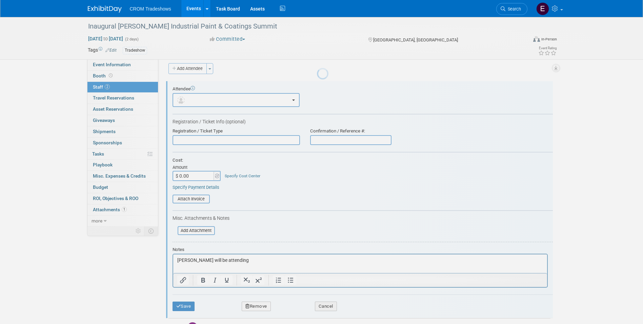
scroll to position [9, 0]
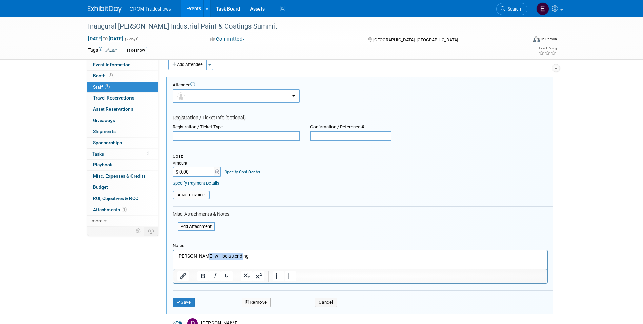
drag, startPoint x: 250, startPoint y: 255, endPoint x: 200, endPoint y: 256, distance: 50.2
click at [200, 256] on p "Rick Smith will be attending" at bounding box center [360, 256] width 366 height 7
click at [192, 298] on button "Save" at bounding box center [184, 301] width 22 height 9
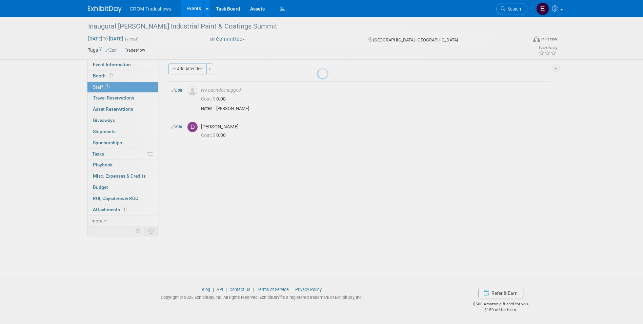
scroll to position [5, 0]
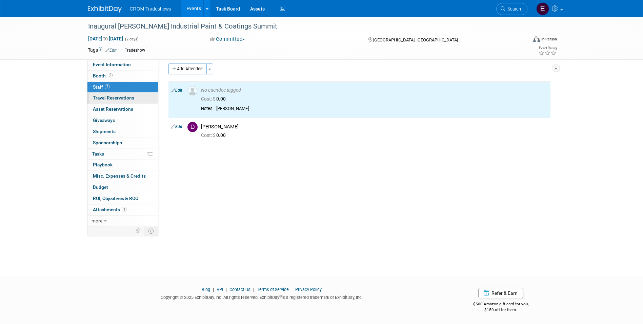
click at [108, 98] on span "Travel Reservations 0" at bounding box center [113, 97] width 41 height 5
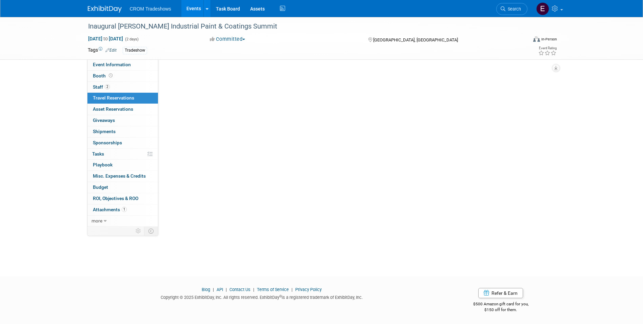
scroll to position [0, 0]
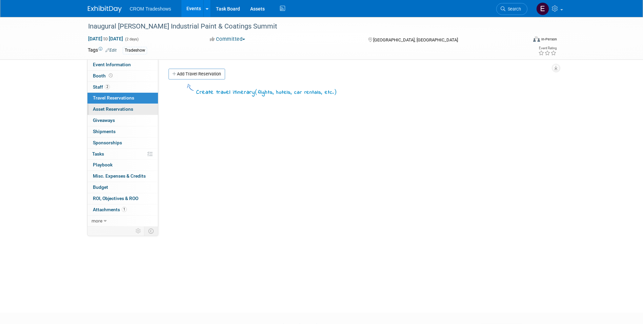
click at [110, 107] on span "Asset Reservations 0" at bounding box center [113, 108] width 40 height 5
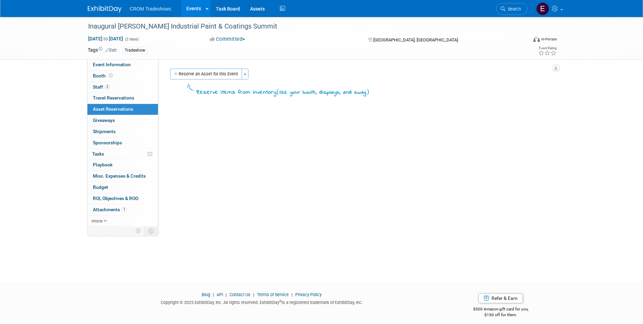
click at [110, 114] on link "0 Asset Reservations 0" at bounding box center [122, 109] width 71 height 11
click at [112, 123] on span "Giveaways 0" at bounding box center [104, 119] width 22 height 5
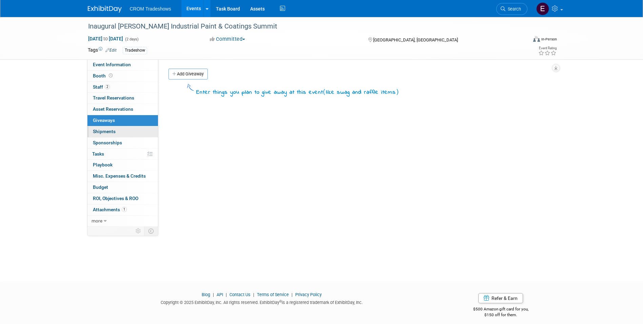
click at [113, 131] on span "Shipments 0" at bounding box center [104, 131] width 23 height 5
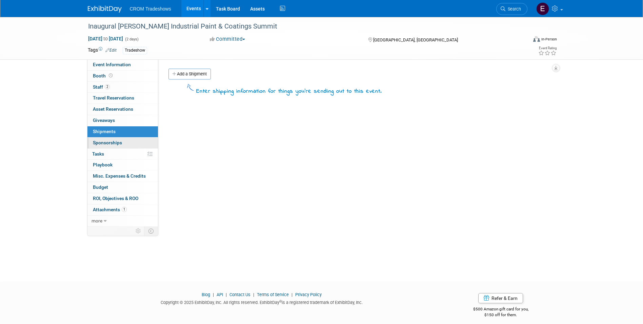
click at [116, 139] on link "0 Sponsorships 0" at bounding box center [122, 142] width 71 height 11
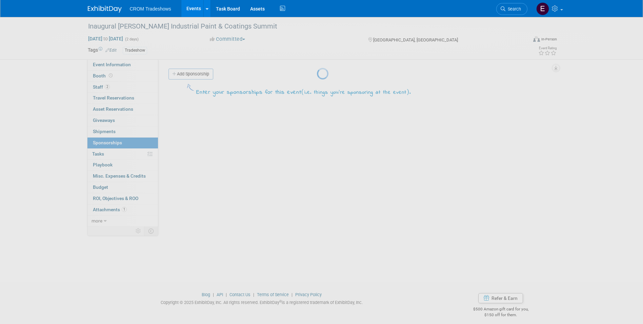
click at [317, 156] on div at bounding box center [321, 162] width 9 height 324
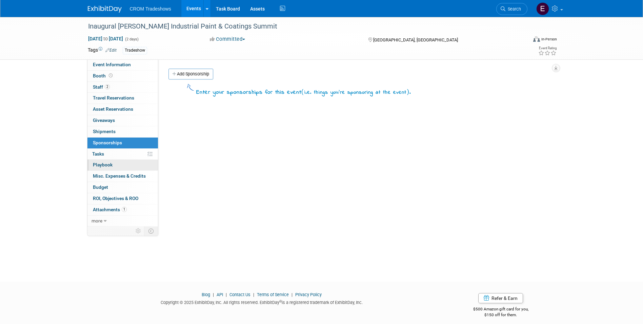
drag, startPoint x: 123, startPoint y: 156, endPoint x: 123, endPoint y: 160, distance: 4.1
click at [123, 155] on link "0% Tasks 0%" at bounding box center [122, 154] width 71 height 11
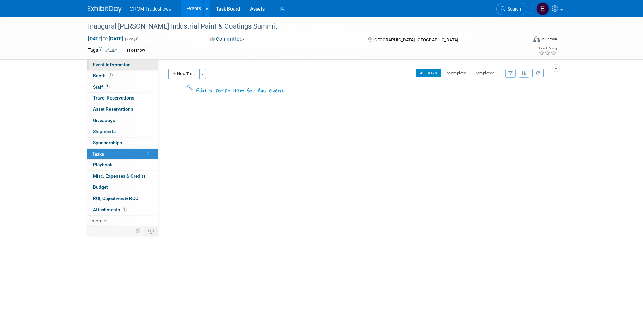
click at [125, 68] on link "Event Information" at bounding box center [122, 64] width 71 height 11
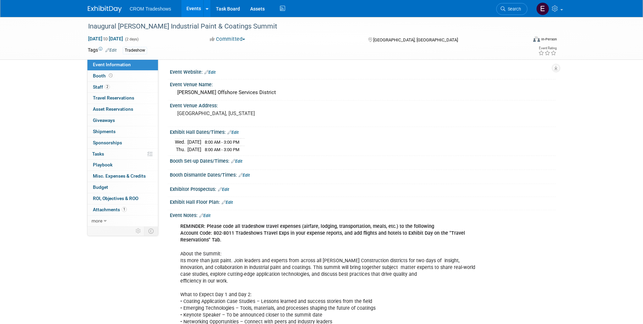
drag, startPoint x: 223, startPoint y: 239, endPoint x: 177, endPoint y: 224, distance: 48.0
drag, startPoint x: 177, startPoint y: 224, endPoint x: 192, endPoint y: 229, distance: 15.6
copy div "REMINDER: Please code all tradeshow travel expenses (airfare, lodging, transpor…"
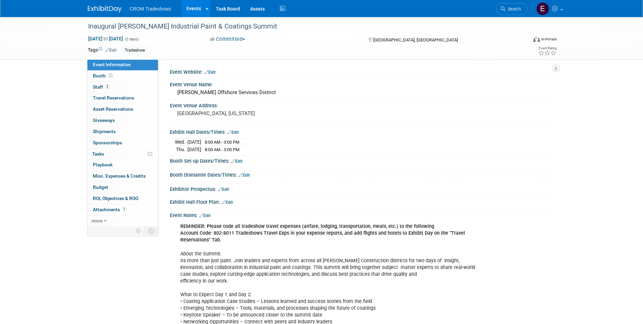
click at [189, 11] on link "Events" at bounding box center [193, 8] width 25 height 17
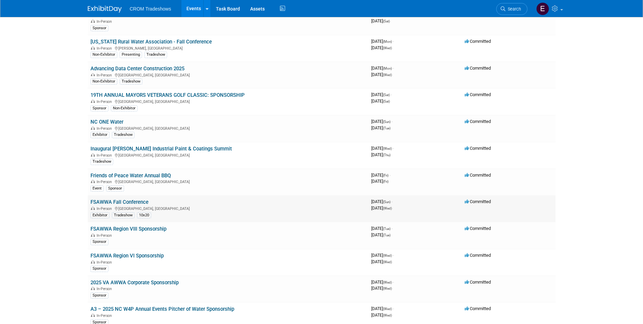
scroll to position [237, 0]
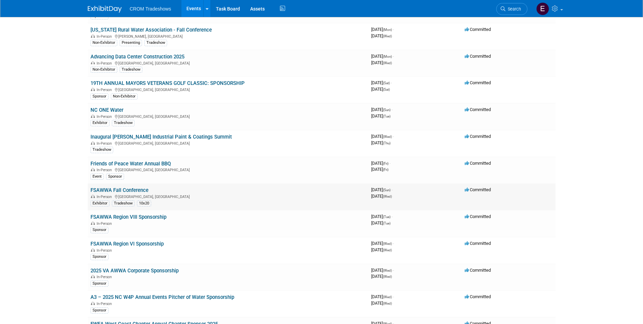
click at [136, 192] on link "FSAWWA Fall Conference" at bounding box center [120, 190] width 58 height 6
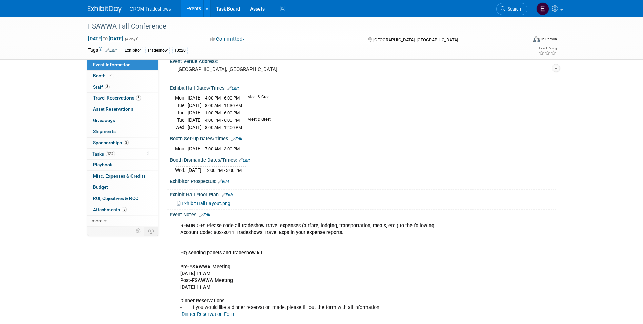
scroll to position [68, 0]
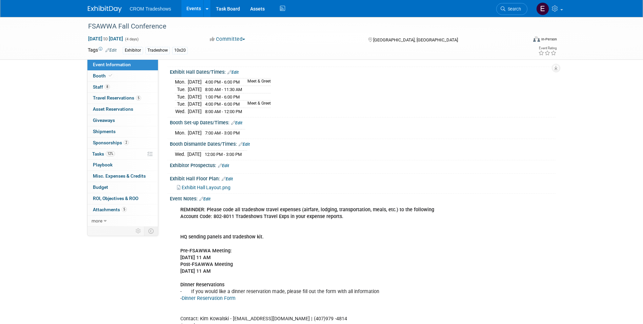
click at [207, 197] on link "Edit" at bounding box center [204, 198] width 11 height 5
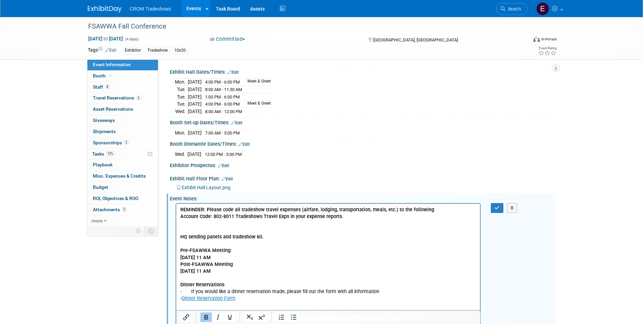
scroll to position [0, 0]
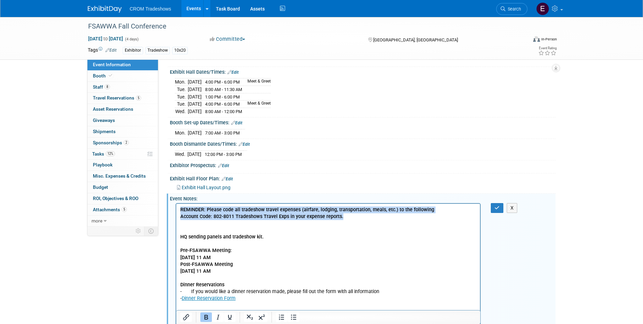
drag, startPoint x: 360, startPoint y: 218, endPoint x: 177, endPoint y: 205, distance: 183.9
click at [177, 205] on html "REMINDER: Please code all tradeshow travel expenses (airfare, lodging, transpor…" at bounding box center [328, 299] width 304 height 193
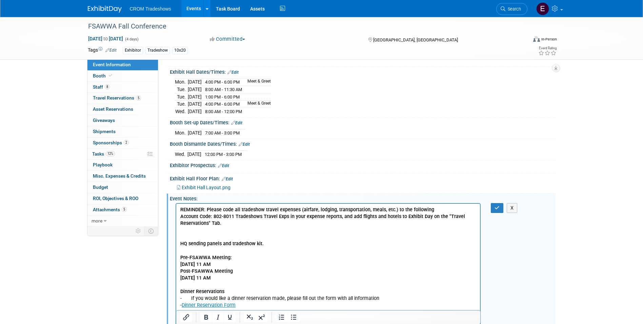
click at [240, 230] on p "REMINDER: Please code all tradeshow travel expenses (airfare, lodging, transpor…" at bounding box center [328, 270] width 296 height 129
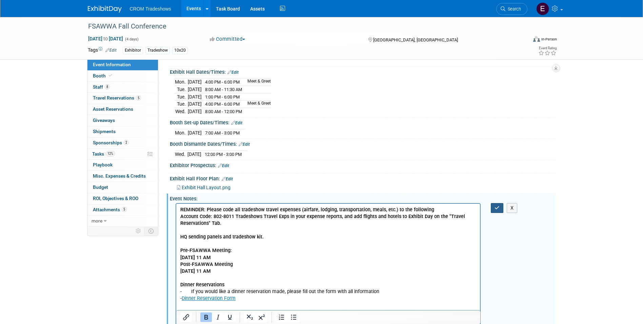
click at [492, 209] on button "button" at bounding box center [497, 208] width 13 height 10
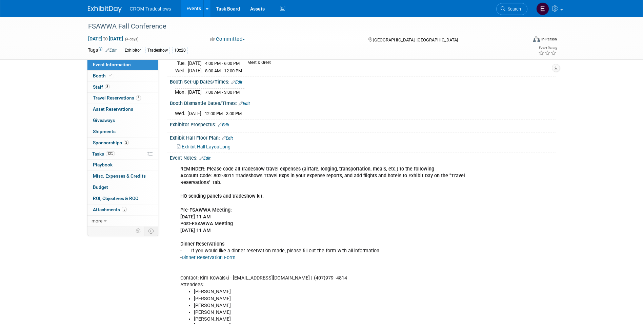
scroll to position [68, 0]
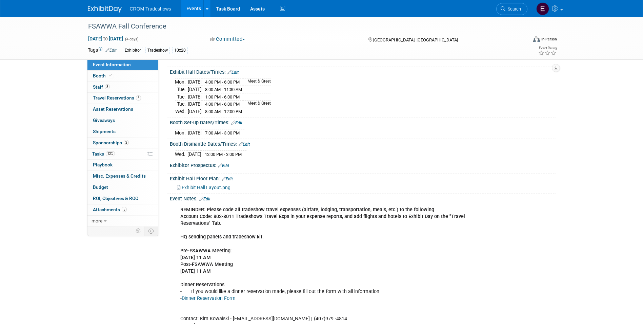
click at [211, 197] on link "Edit" at bounding box center [204, 198] width 11 height 5
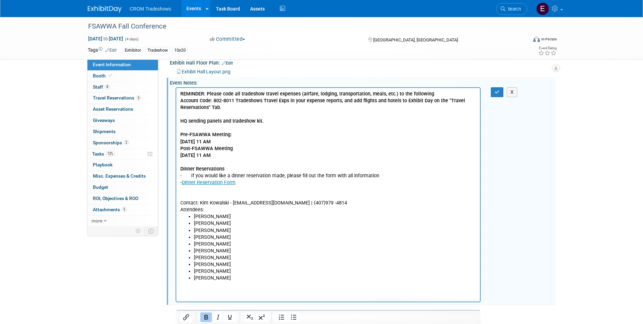
scroll to position [236, 0]
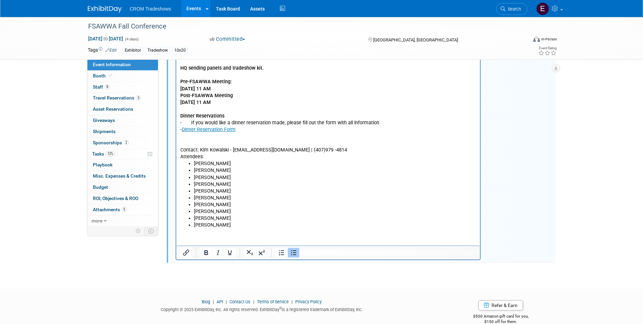
drag, startPoint x: 222, startPoint y: 210, endPoint x: 188, endPoint y: 211, distance: 34.6
click at [194, 211] on li "Kristin Elliott" at bounding box center [335, 211] width 283 height 7
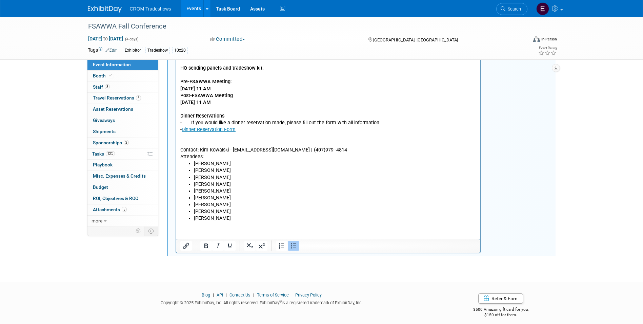
scroll to position [101, 0]
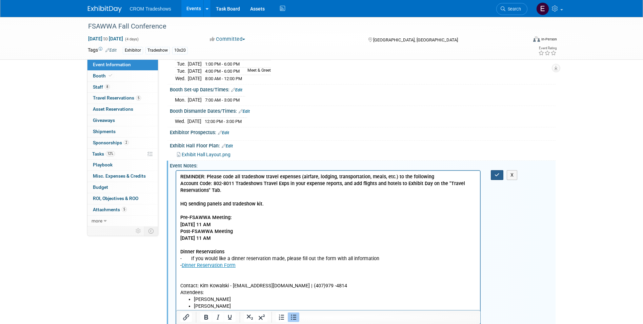
click at [499, 176] on button "button" at bounding box center [497, 175] width 13 height 10
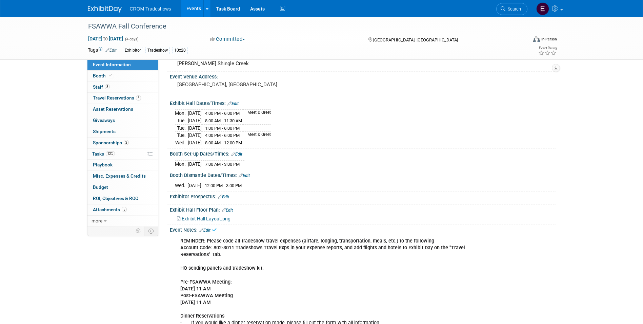
scroll to position [0, 0]
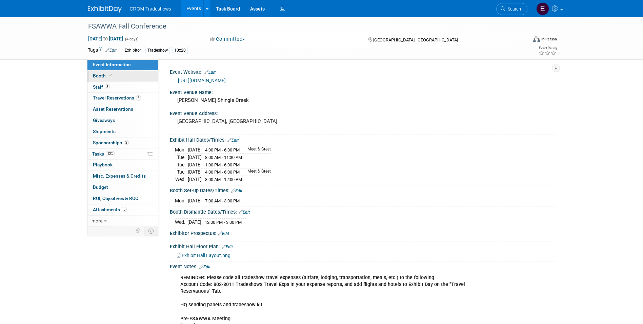
click at [111, 77] on icon at bounding box center [110, 76] width 3 height 4
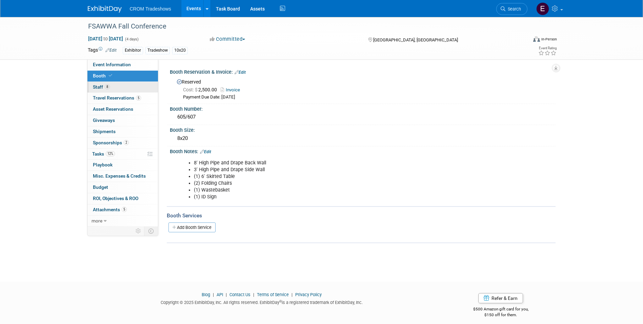
click at [115, 88] on link "8 Staff 8" at bounding box center [122, 87] width 71 height 11
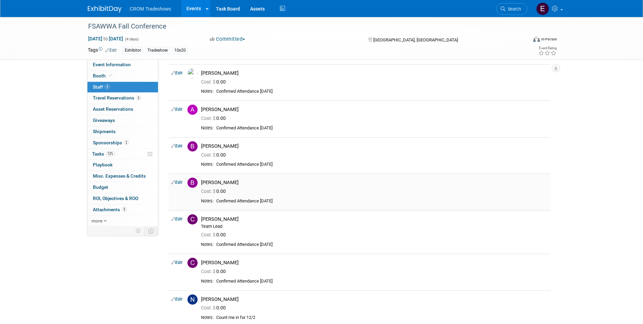
scroll to position [22, 0]
click at [129, 97] on span "Travel Reservations 5" at bounding box center [117, 97] width 48 height 5
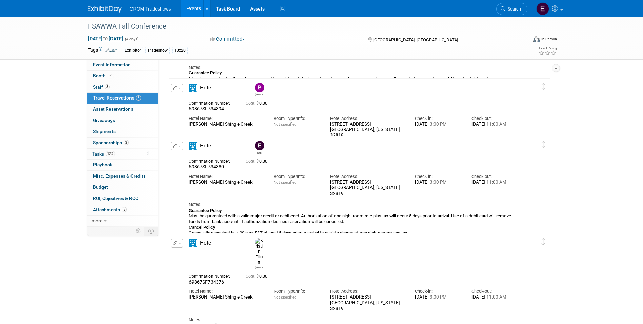
scroll to position [271, 0]
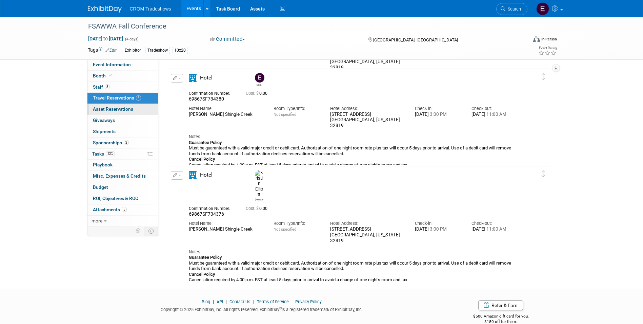
click at [130, 110] on span "Asset Reservations 0" at bounding box center [113, 108] width 40 height 5
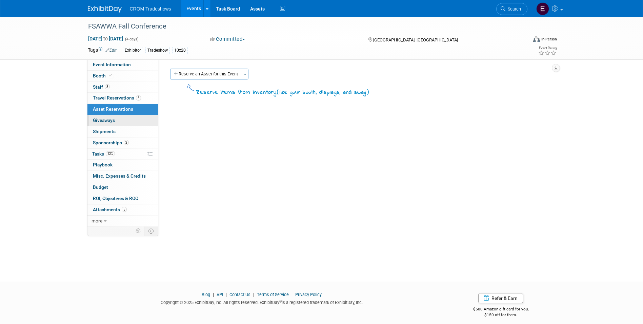
click at [127, 121] on link "0 Giveaways 0" at bounding box center [122, 120] width 71 height 11
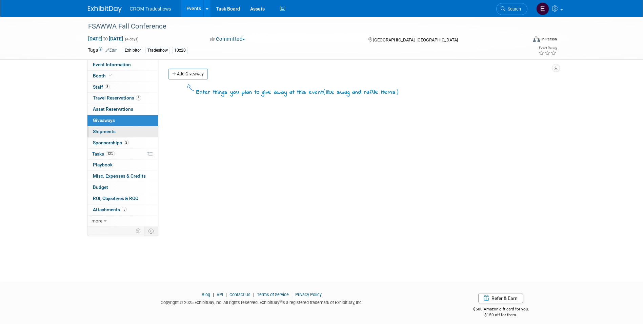
click at [126, 129] on link "0 Shipments 0" at bounding box center [122, 131] width 71 height 11
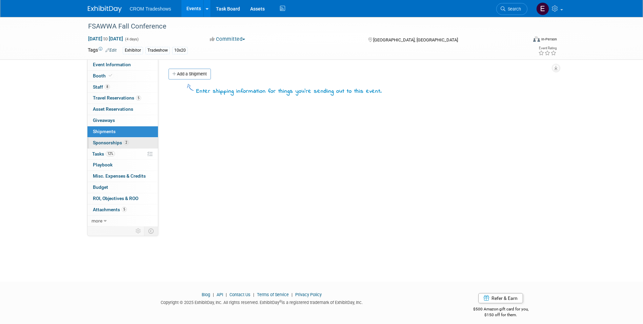
click at [128, 140] on span "Sponsorships 2" at bounding box center [111, 142] width 36 height 5
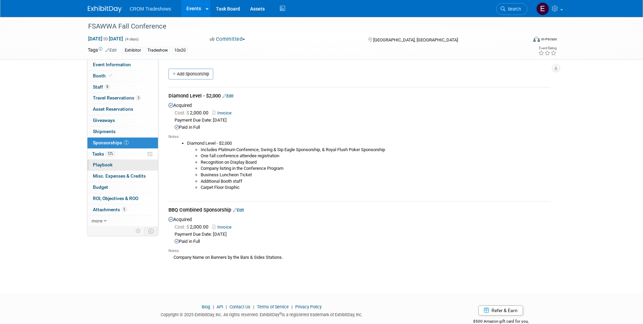
click at [124, 160] on link "0 Playbook 0" at bounding box center [122, 164] width 71 height 11
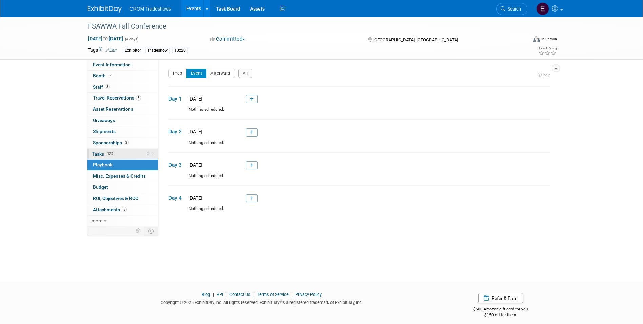
click at [124, 153] on link "12% Tasks 12%" at bounding box center [122, 154] width 71 height 11
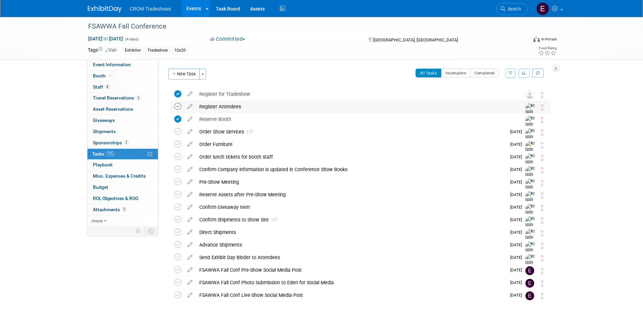
click at [180, 107] on icon at bounding box center [177, 106] width 7 height 7
click at [178, 109] on icon at bounding box center [177, 106] width 7 height 7
click at [187, 109] on icon at bounding box center [190, 105] width 12 height 8
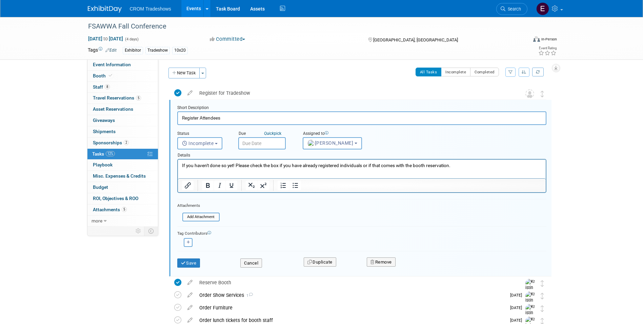
scroll to position [1, 0]
click at [324, 143] on span "Kristin Elliott" at bounding box center [331, 142] width 46 height 5
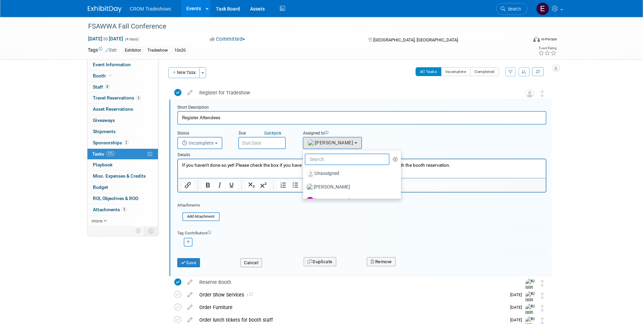
click at [330, 156] on input "text" at bounding box center [347, 159] width 85 height 12
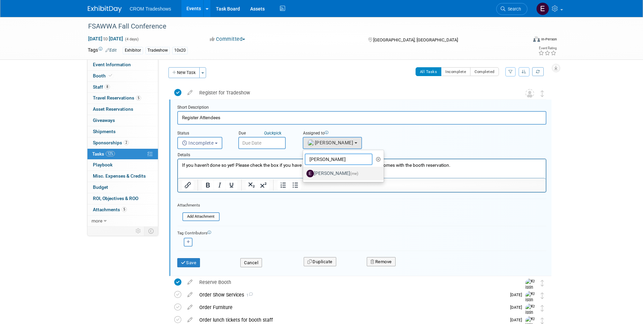
type input "emily"
drag, startPoint x: 334, startPoint y: 169, endPoint x: 156, endPoint y: 9, distance: 238.7
click at [334, 169] on label "Emily Williams (me)" at bounding box center [342, 173] width 71 height 11
click at [304, 170] on input "Emily Williams (me)" at bounding box center [302, 172] width 4 height 4
select select "0cdcd033-fee4-47eb-bd62-9ccce2df79c1"
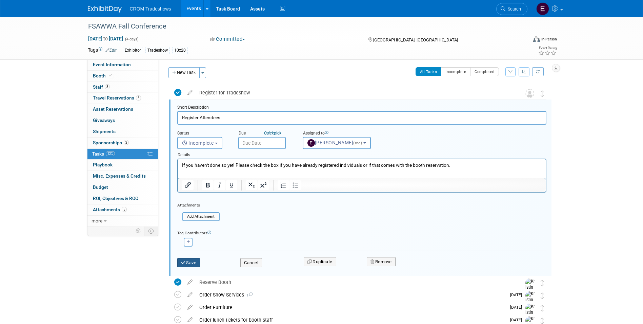
click at [194, 262] on button "Save" at bounding box center [188, 262] width 23 height 9
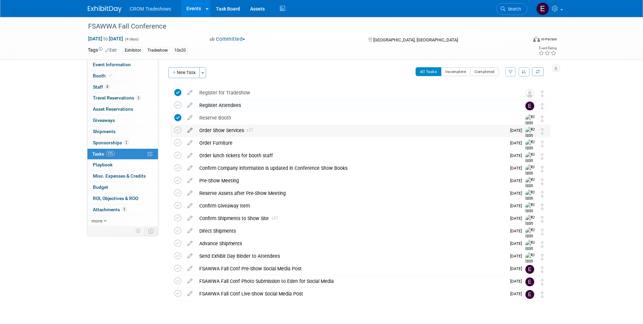
click at [191, 131] on icon at bounding box center [190, 128] width 12 height 8
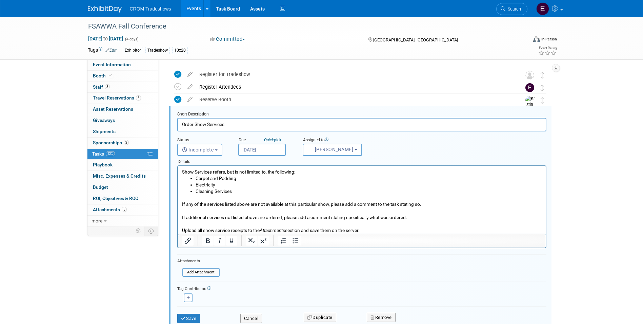
scroll to position [26, 0]
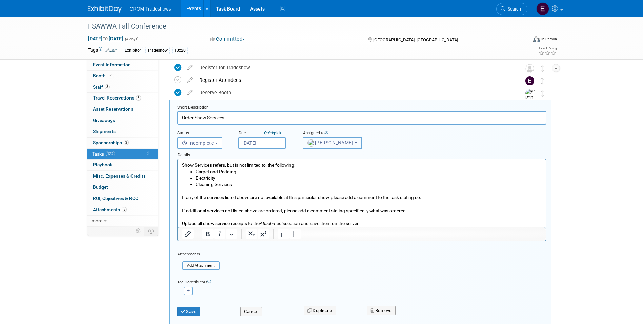
click at [348, 147] on button "Kristin Elliott" at bounding box center [332, 143] width 59 height 12
click at [321, 155] on input "text" at bounding box center [347, 159] width 85 height 12
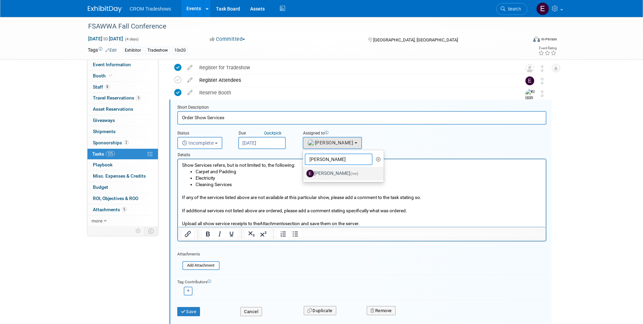
type input "emily"
click at [326, 175] on label "Emily Williams (me)" at bounding box center [342, 173] width 71 height 11
click at [304, 175] on input "Emily Williams (me)" at bounding box center [302, 172] width 4 height 4
select select "0cdcd033-fee4-47eb-bd62-9ccce2df79c1"
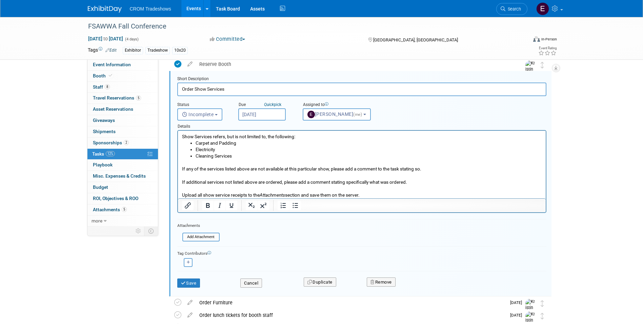
scroll to position [94, 0]
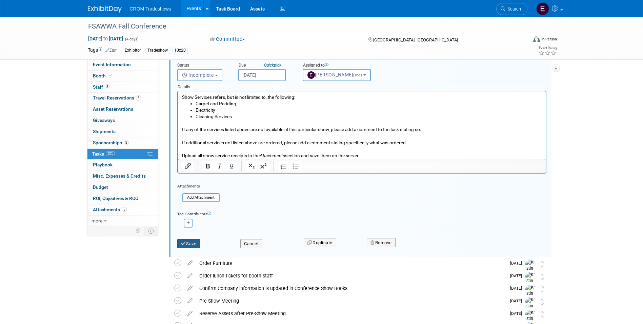
click at [201, 240] on div "Save" at bounding box center [203, 241] width 63 height 14
click at [200, 241] on button "Save" at bounding box center [188, 243] width 23 height 9
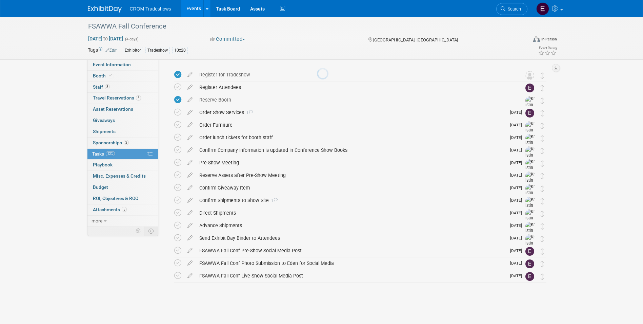
scroll to position [19, 0]
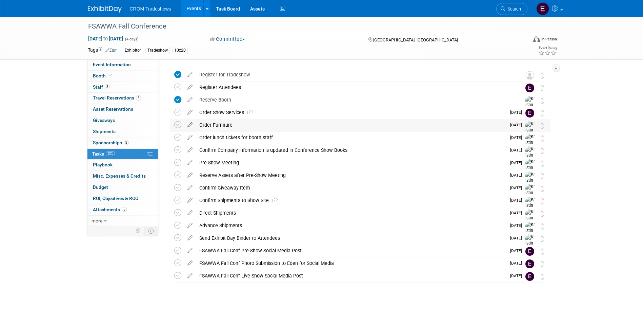
click at [192, 124] on icon at bounding box center [190, 123] width 12 height 8
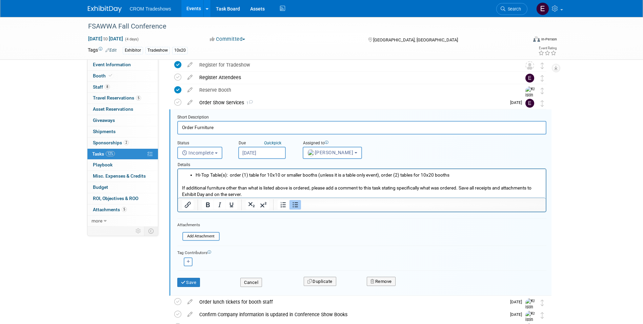
scroll to position [39, 0]
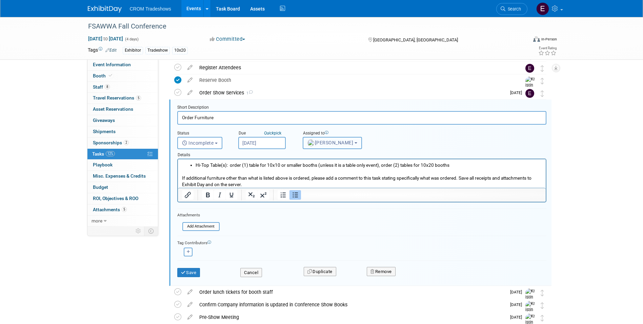
click at [333, 142] on span "Kristin Elliott" at bounding box center [331, 142] width 46 height 5
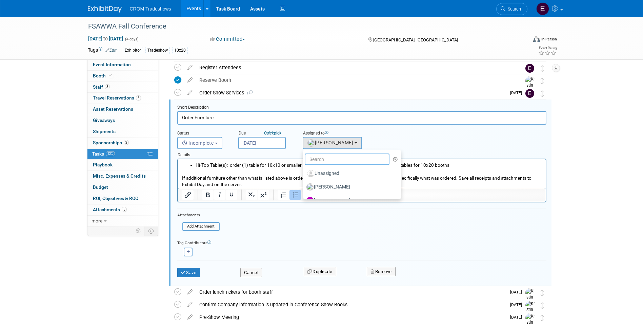
click at [333, 156] on input "text" at bounding box center [347, 159] width 85 height 12
type input "emily"
click at [330, 175] on label "Emily Williams (me)" at bounding box center [342, 173] width 71 height 11
click at [304, 175] on input "Emily Williams (me)" at bounding box center [302, 172] width 4 height 4
select select "0cdcd033-fee4-47eb-bd62-9ccce2df79c1"
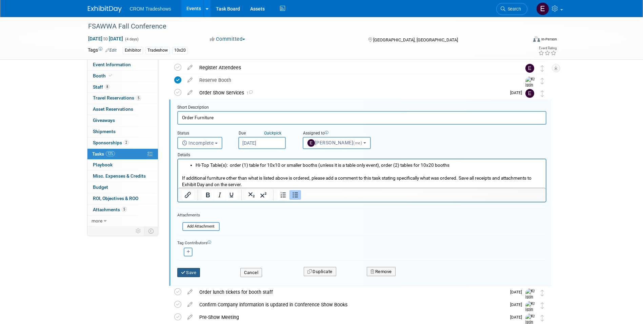
click at [189, 273] on button "Save" at bounding box center [188, 272] width 23 height 9
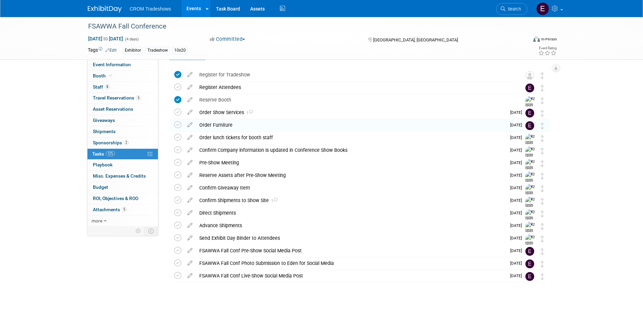
scroll to position [19, 0]
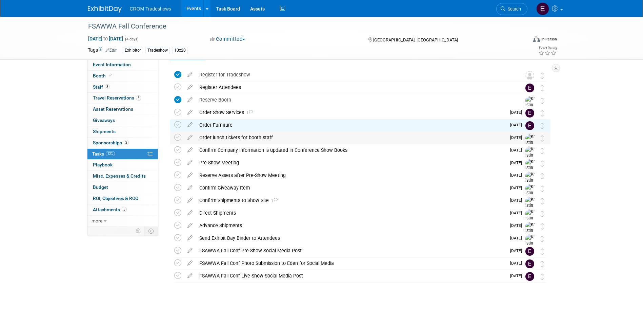
click at [190, 140] on td at bounding box center [190, 145] width 12 height 26
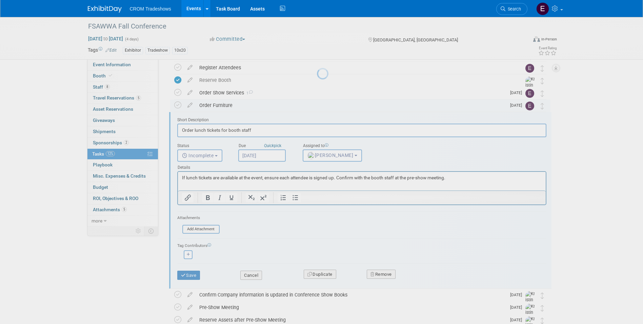
scroll to position [0, 0]
click at [190, 138] on body "CROM Tradeshows Events Add Event Bulk Upload Events Shareable Event Boards Rece…" at bounding box center [321, 123] width 643 height 324
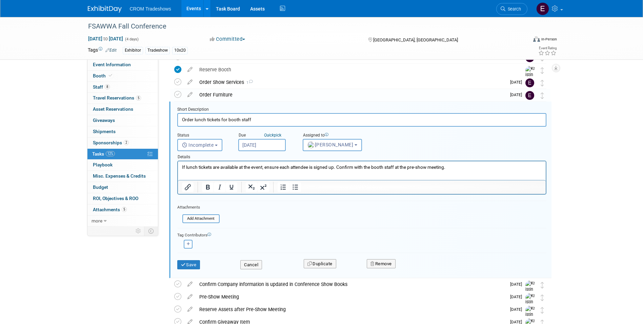
scroll to position [52, 0]
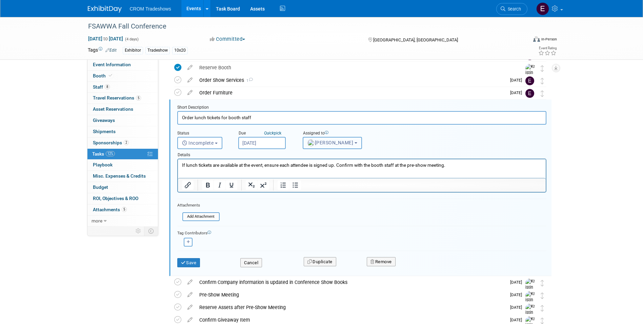
click at [349, 146] on button "Kristin Elliott" at bounding box center [332, 143] width 59 height 12
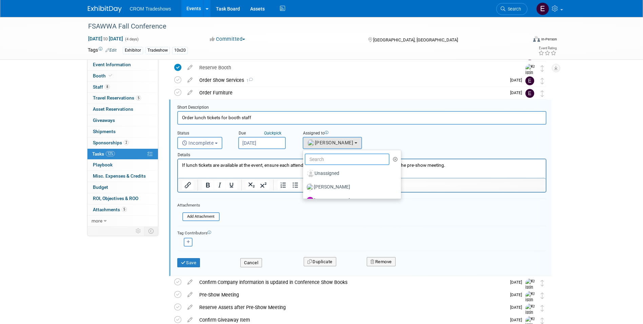
click at [326, 155] on input "text" at bounding box center [347, 159] width 85 height 12
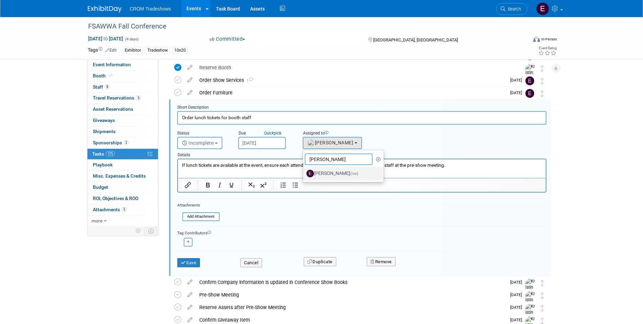
type input "emily"
click at [327, 171] on label "Emily Williams (me)" at bounding box center [342, 173] width 71 height 11
click at [304, 171] on input "Emily Williams (me)" at bounding box center [302, 172] width 4 height 4
select select "0cdcd033-fee4-47eb-bd62-9ccce2df79c1"
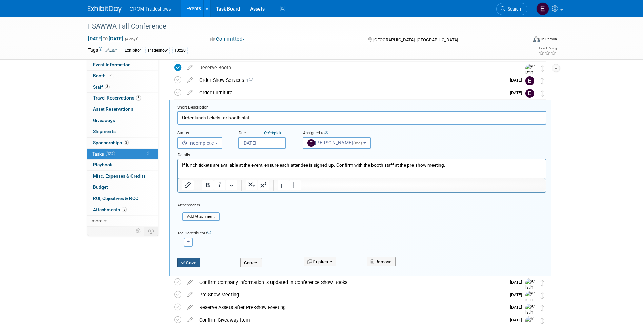
click at [195, 263] on button "Save" at bounding box center [188, 262] width 23 height 9
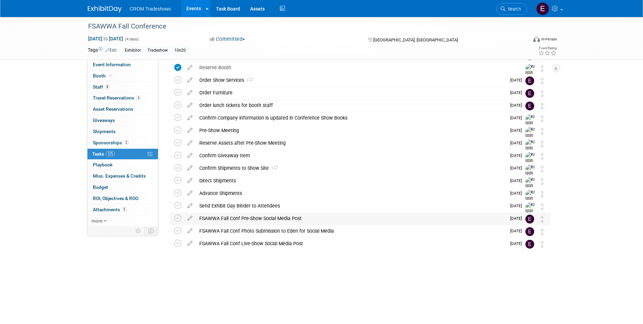
scroll to position [19, 0]
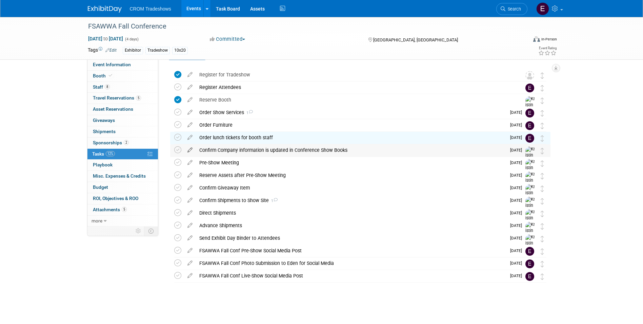
click at [189, 149] on icon at bounding box center [190, 148] width 12 height 8
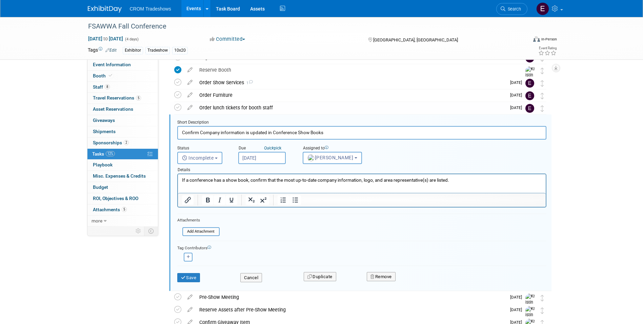
scroll to position [64, 0]
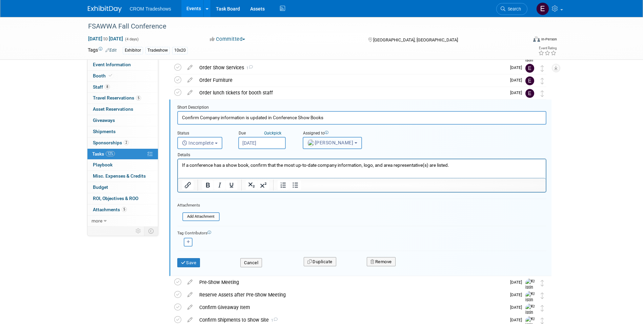
click at [335, 146] on button "Kristin Elliott" at bounding box center [332, 143] width 59 height 12
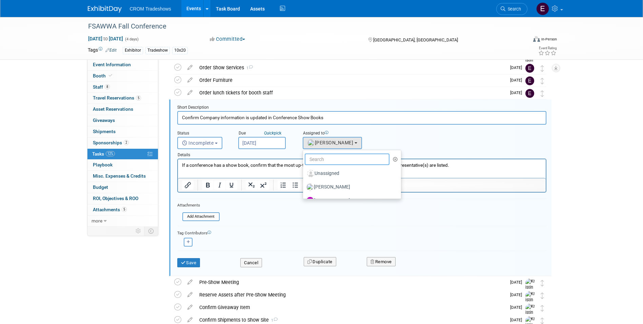
click at [335, 158] on input "text" at bounding box center [347, 159] width 85 height 12
type input "emily"
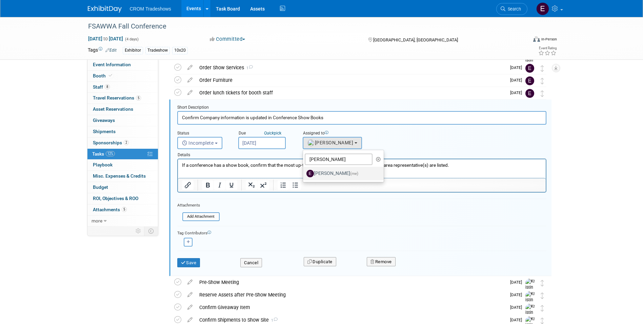
click at [333, 172] on label "Emily Williams (me)" at bounding box center [342, 173] width 71 height 11
click at [304, 172] on input "Emily Williams (me)" at bounding box center [302, 172] width 4 height 4
select select "0cdcd033-fee4-47eb-bd62-9ccce2df79c1"
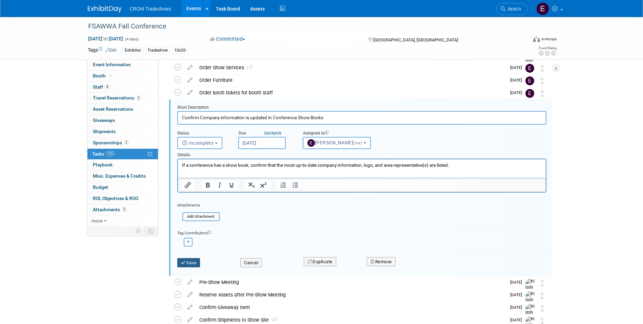
click at [192, 264] on button "Save" at bounding box center [188, 262] width 23 height 9
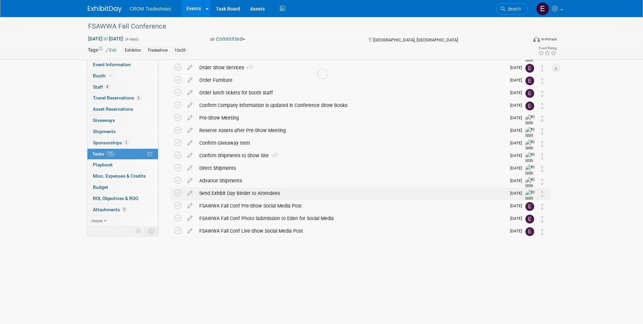
scroll to position [19, 0]
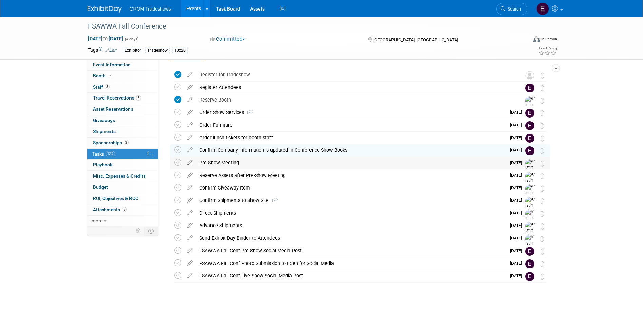
click at [193, 163] on icon at bounding box center [190, 161] width 12 height 8
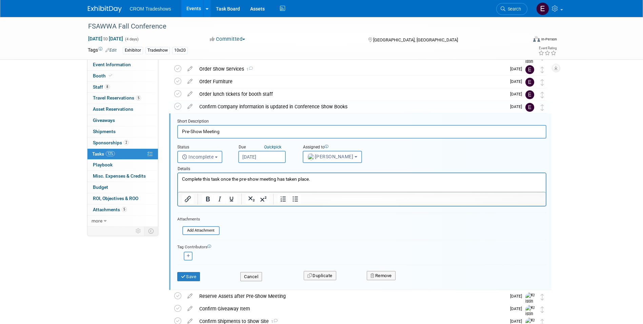
scroll to position [77, 0]
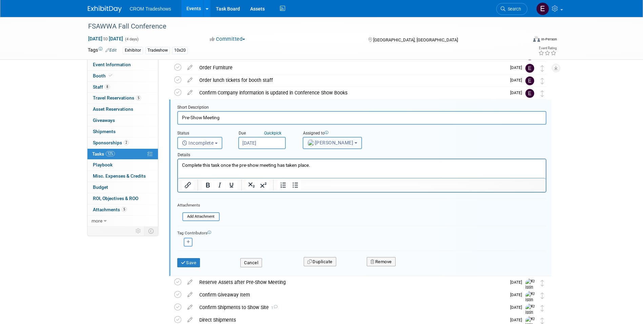
click at [326, 144] on span "Kristin Elliott" at bounding box center [331, 142] width 46 height 5
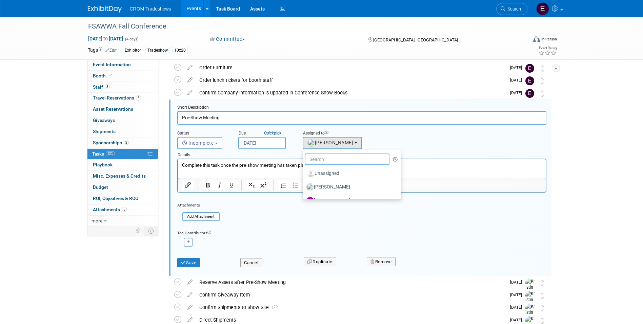
click at [331, 155] on input "text" at bounding box center [347, 159] width 85 height 12
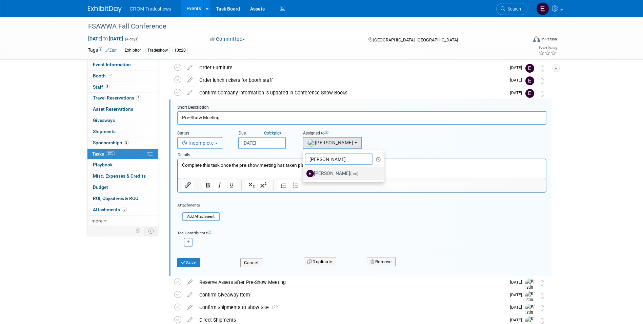
type input "emily"
click at [331, 175] on label "Emily Williams (me)" at bounding box center [342, 173] width 71 height 11
click at [304, 175] on input "Emily Williams (me)" at bounding box center [302, 172] width 4 height 4
select select "0cdcd033-fee4-47eb-bd62-9ccce2df79c1"
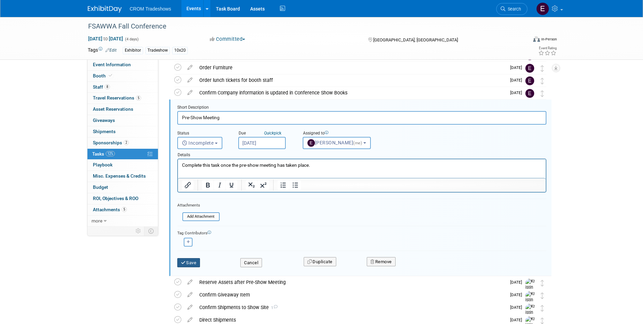
click at [184, 262] on icon "submit" at bounding box center [183, 262] width 5 height 4
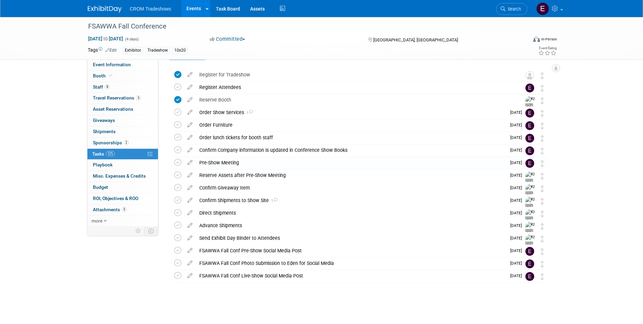
scroll to position [19, 0]
click at [193, 174] on icon at bounding box center [190, 173] width 12 height 8
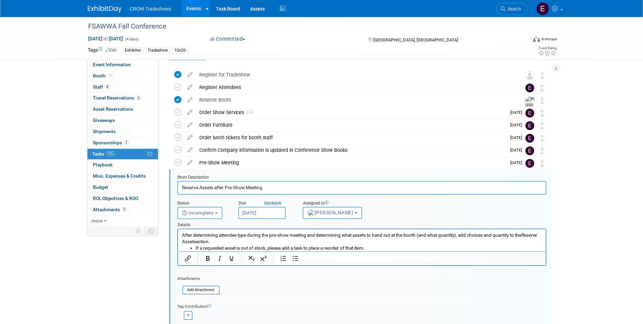
scroll to position [89, 0]
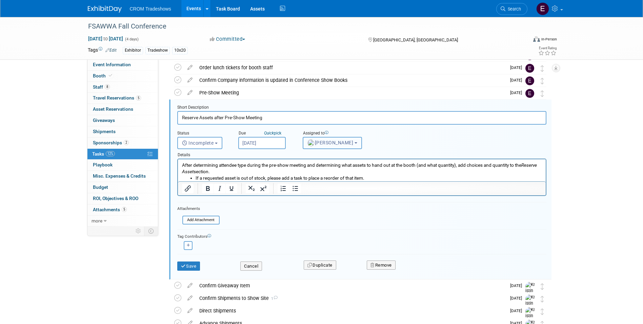
click at [325, 140] on span "Kristin Elliott" at bounding box center [331, 142] width 46 height 5
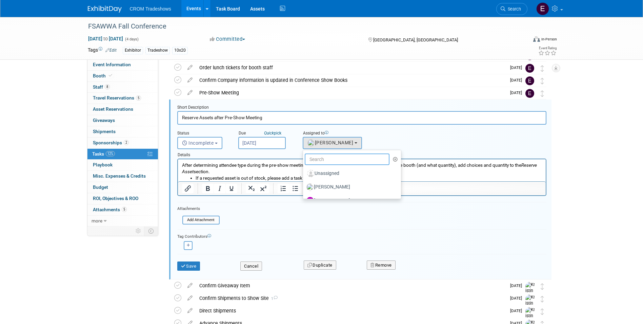
click at [325, 155] on input "text" at bounding box center [347, 159] width 85 height 12
type input "emily"
drag, startPoint x: 147, startPoint y: 13, endPoint x: 325, endPoint y: 172, distance: 239.0
click at [325, 172] on label "Emily Williams (me)" at bounding box center [342, 173] width 71 height 11
click at [304, 172] on input "Emily Williams (me)" at bounding box center [302, 172] width 4 height 4
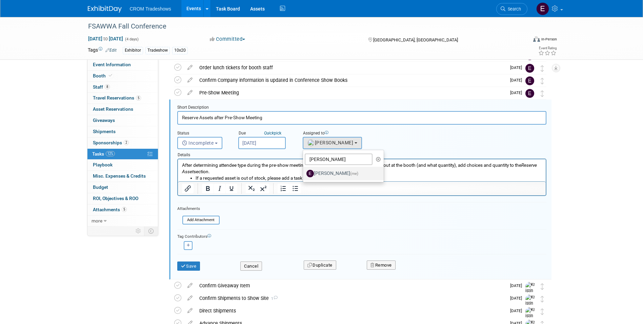
select select "0cdcd033-fee4-47eb-bd62-9ccce2df79c1"
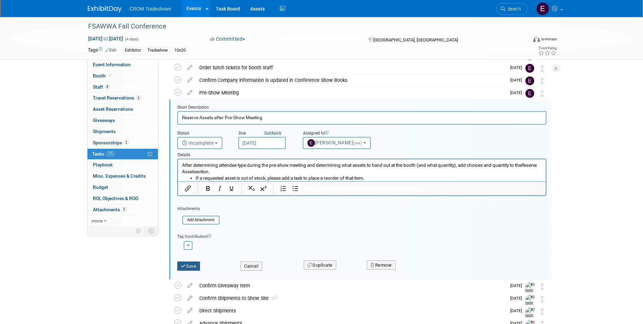
click at [193, 265] on button "Save" at bounding box center [188, 265] width 23 height 9
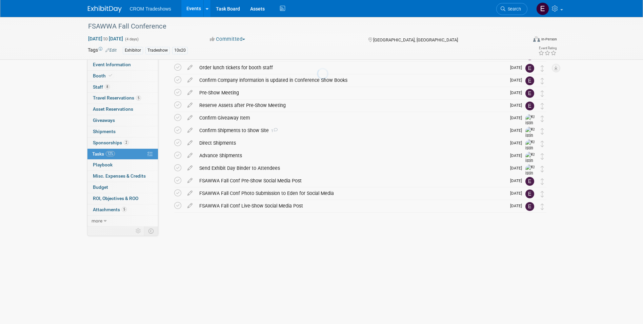
scroll to position [19, 0]
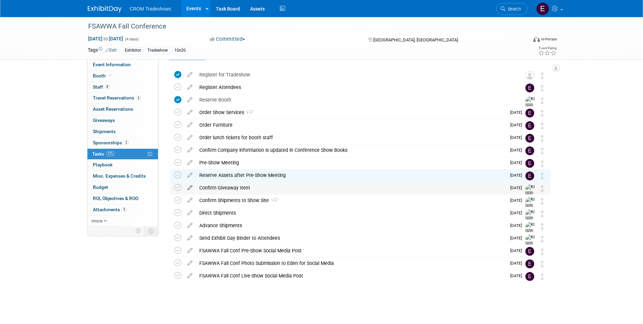
click at [190, 188] on icon at bounding box center [190, 186] width 12 height 8
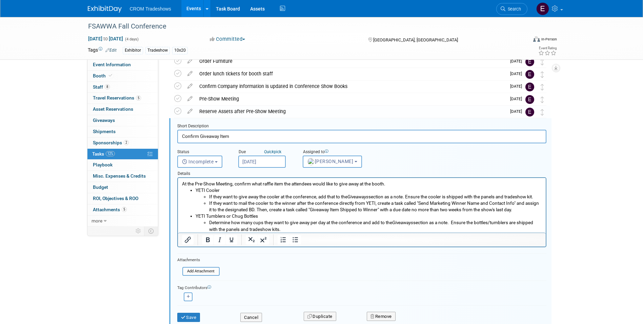
scroll to position [102, 0]
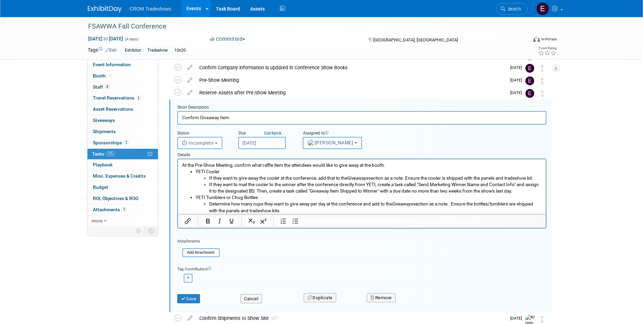
click at [326, 140] on span "Kristin Elliott" at bounding box center [331, 142] width 46 height 5
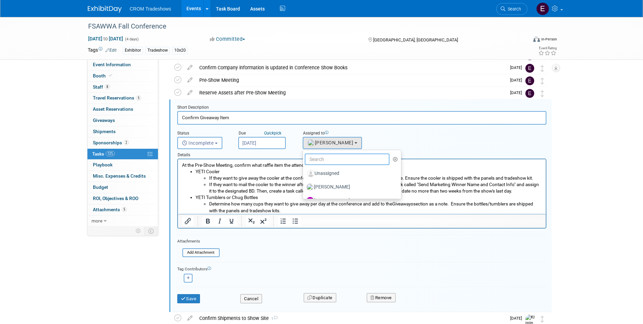
click at [320, 156] on input "text" at bounding box center [347, 159] width 85 height 12
type input "emily"
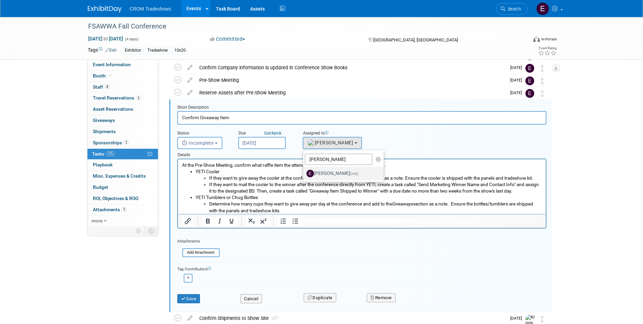
click at [314, 174] on label "Emily Williams (me)" at bounding box center [342, 173] width 71 height 11
click at [304, 174] on input "Emily Williams (me)" at bounding box center [302, 172] width 4 height 4
select select "0cdcd033-fee4-47eb-bd62-9ccce2df79c1"
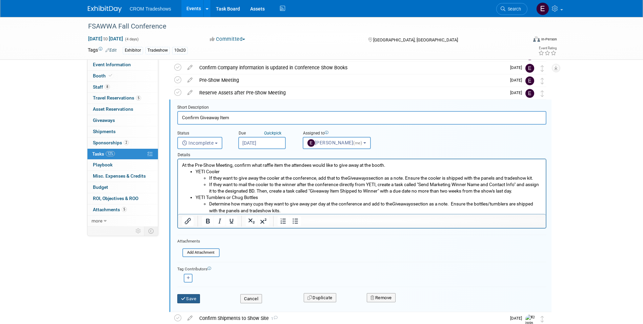
click at [194, 302] on button "Save" at bounding box center [188, 298] width 23 height 9
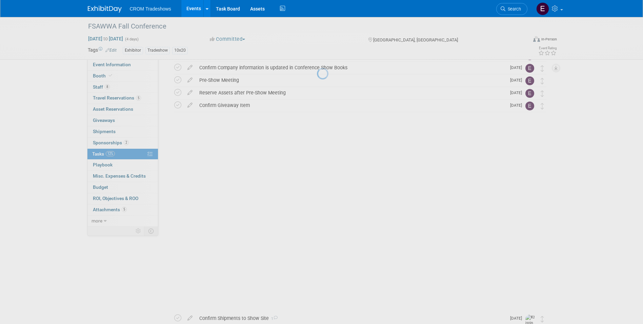
scroll to position [19, 0]
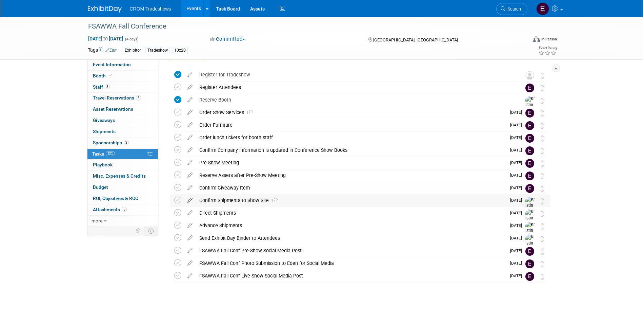
click at [188, 201] on icon at bounding box center [190, 198] width 12 height 8
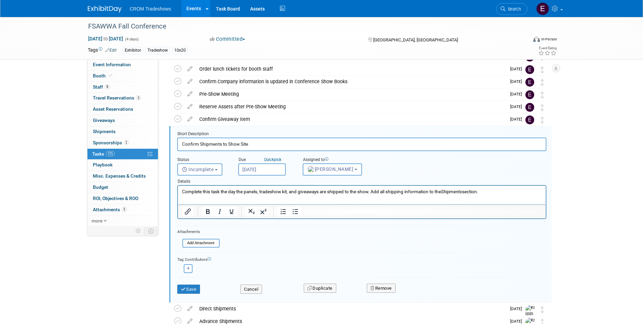
scroll to position [114, 0]
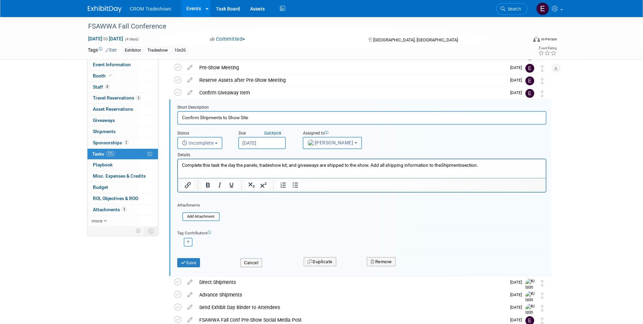
click at [333, 141] on span "Kristin Elliott" at bounding box center [331, 142] width 46 height 5
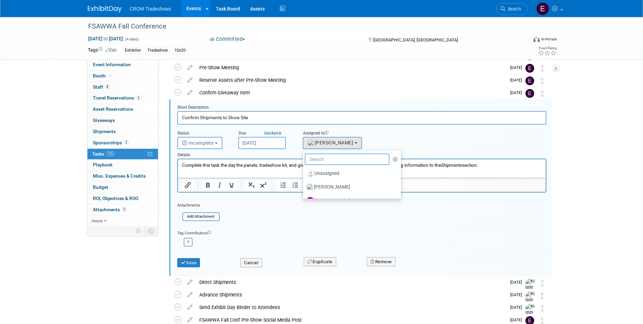
click at [337, 158] on input "text" at bounding box center [347, 159] width 85 height 12
type input "m"
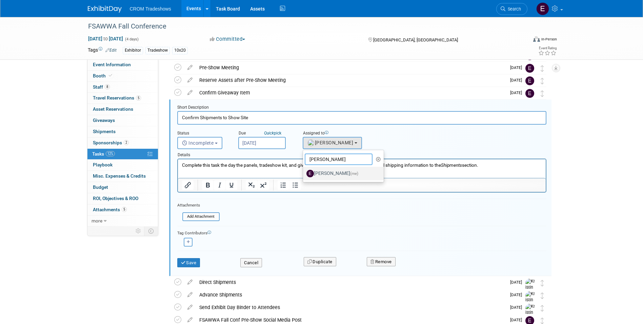
type input "emily"
click at [336, 175] on label "Emily Williams (me)" at bounding box center [342, 173] width 71 height 11
click at [304, 175] on input "Emily Williams (me)" at bounding box center [302, 172] width 4 height 4
select select "0cdcd033-fee4-47eb-bd62-9ccce2df79c1"
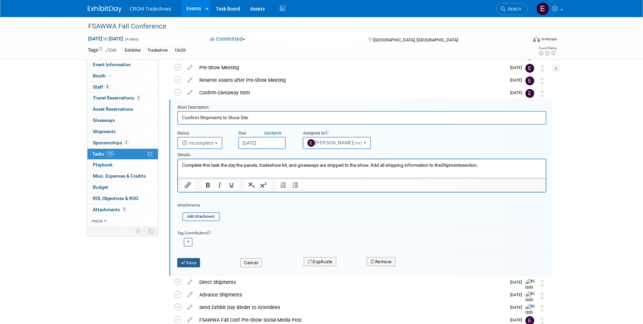
click at [200, 261] on button "Save" at bounding box center [188, 262] width 23 height 9
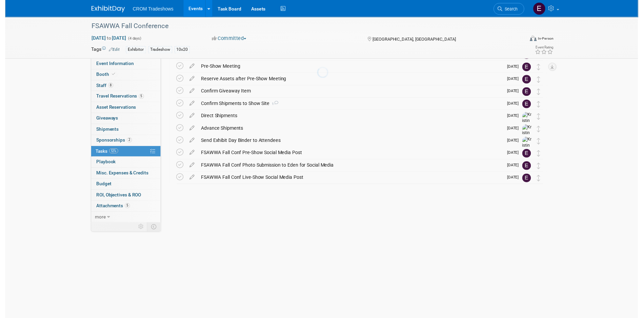
scroll to position [19, 0]
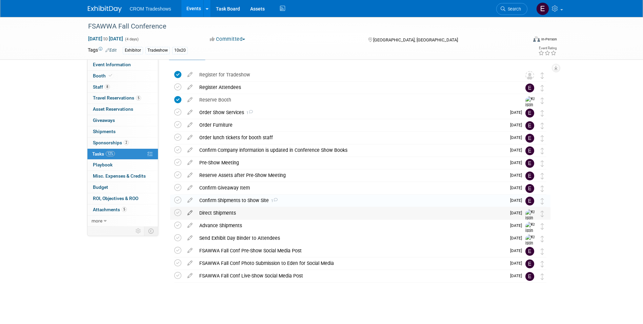
click at [187, 213] on icon at bounding box center [190, 211] width 12 height 8
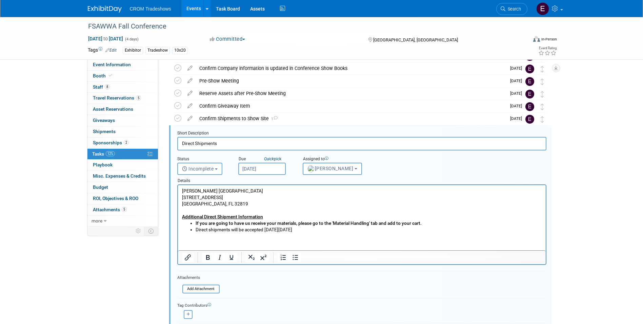
scroll to position [127, 0]
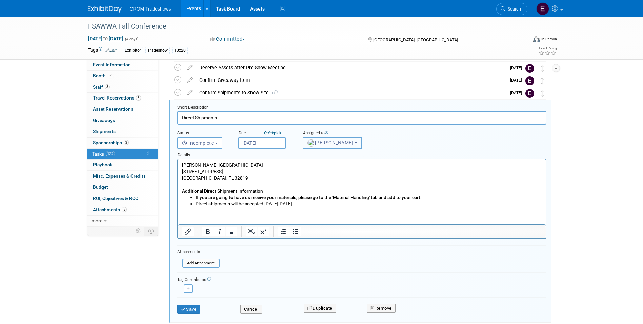
click at [319, 146] on button "Kristin Elliott" at bounding box center [332, 143] width 59 height 12
click at [316, 155] on input "text" at bounding box center [347, 159] width 85 height 12
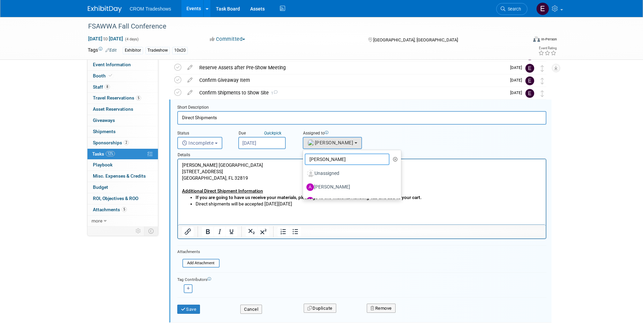
type input "emily"
click at [314, 174] on label "Emily Williams (me)" at bounding box center [342, 173] width 71 height 11
click at [304, 174] on input "Emily Williams (me)" at bounding box center [302, 172] width 4 height 4
select select "0cdcd033-fee4-47eb-bd62-9ccce2df79c1"
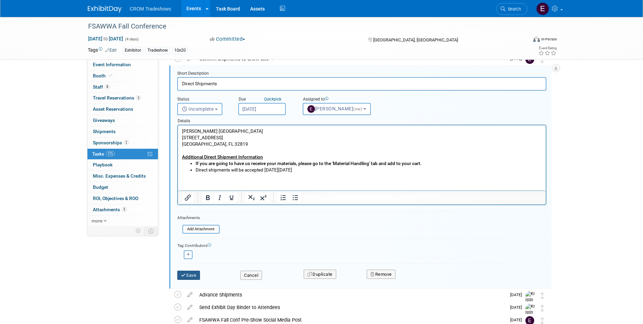
click at [196, 274] on button "Save" at bounding box center [188, 274] width 23 height 9
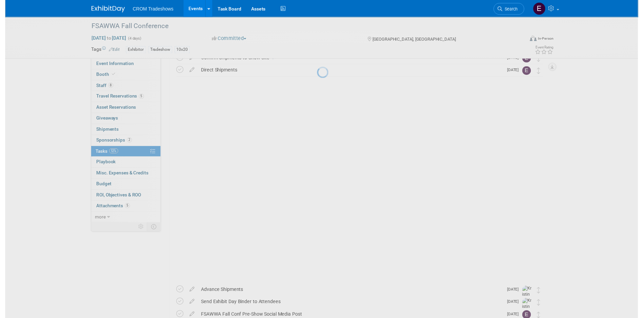
scroll to position [19, 0]
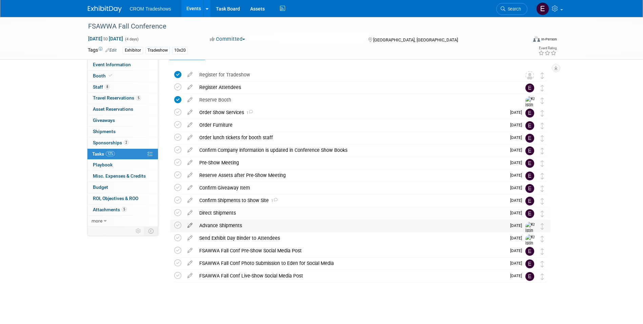
click at [190, 227] on icon at bounding box center [190, 223] width 12 height 8
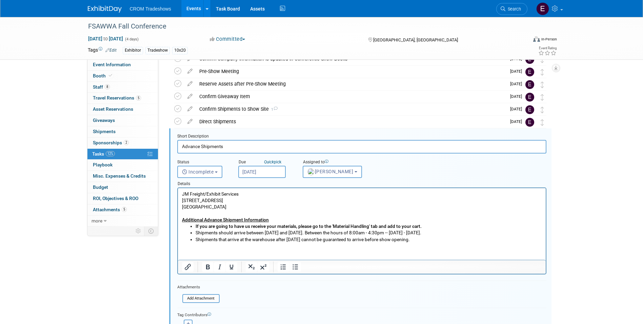
scroll to position [139, 0]
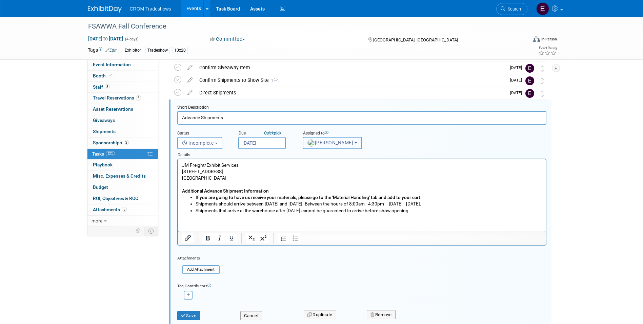
click at [333, 145] on button "Kristin Elliott" at bounding box center [332, 143] width 59 height 12
click at [326, 154] on input "text" at bounding box center [347, 159] width 85 height 12
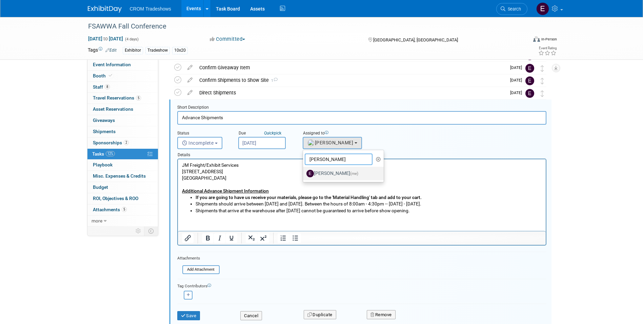
type input "emily"
click at [323, 171] on label "Emily Williams (me)" at bounding box center [342, 173] width 71 height 11
click at [304, 171] on input "Emily Williams (me)" at bounding box center [302, 172] width 4 height 4
select select "0cdcd033-fee4-47eb-bd62-9ccce2df79c1"
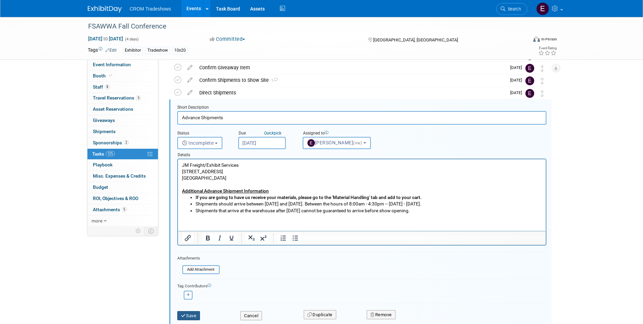
drag, startPoint x: 188, startPoint y: 314, endPoint x: 190, endPoint y: 310, distance: 4.2
click at [188, 314] on button "Save" at bounding box center [188, 315] width 23 height 9
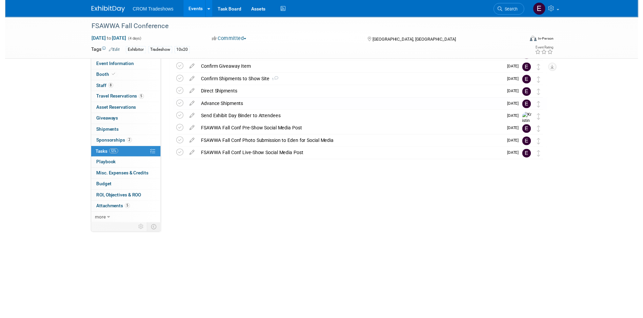
scroll to position [19, 0]
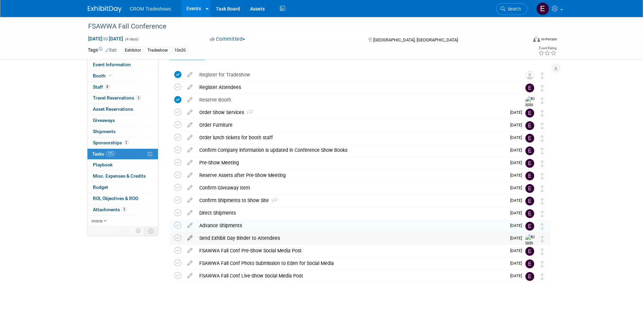
click at [188, 238] on icon at bounding box center [190, 236] width 12 height 8
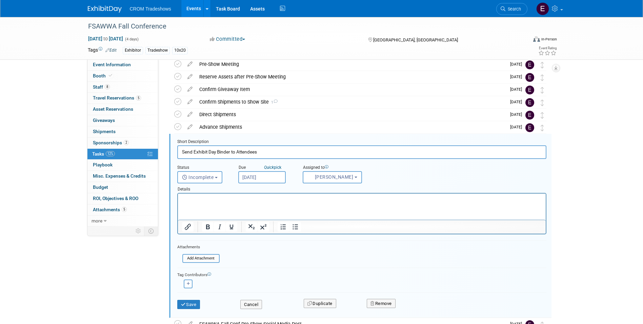
scroll to position [152, 0]
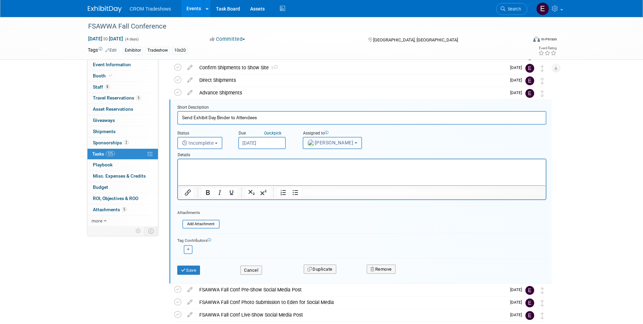
click at [326, 146] on button "Kristin Elliott" at bounding box center [332, 143] width 59 height 12
click at [316, 158] on input "text" at bounding box center [347, 159] width 85 height 12
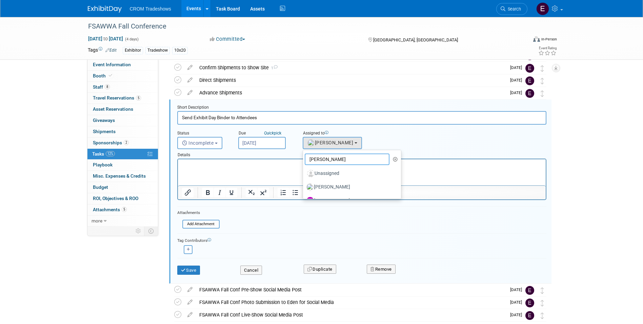
type input "emily"
click at [321, 174] on label "Emily Williams (me)" at bounding box center [342, 173] width 71 height 11
click at [304, 174] on input "Emily Williams (me)" at bounding box center [302, 172] width 4 height 4
select select "0cdcd033-fee4-47eb-bd62-9ccce2df79c1"
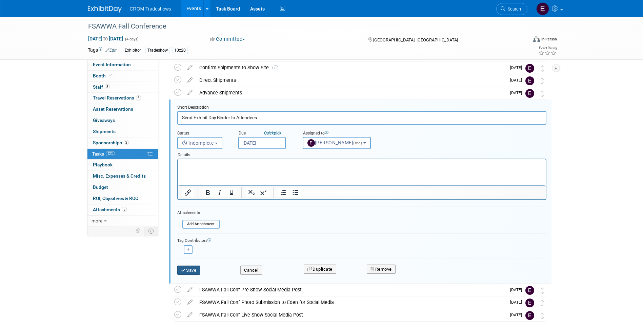
click at [181, 270] on button "Save" at bounding box center [188, 269] width 23 height 9
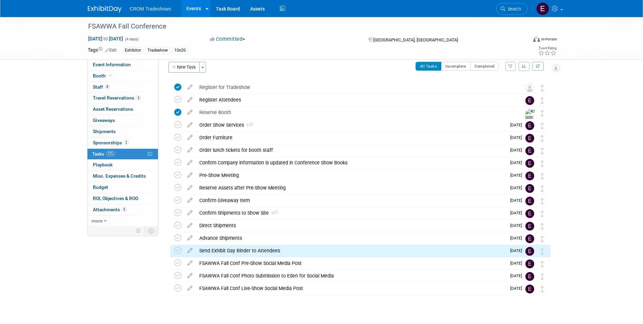
scroll to position [0, 0]
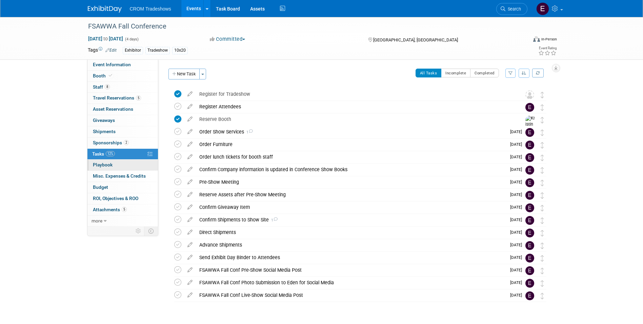
click at [131, 160] on link "0 Playbook 0" at bounding box center [122, 164] width 71 height 11
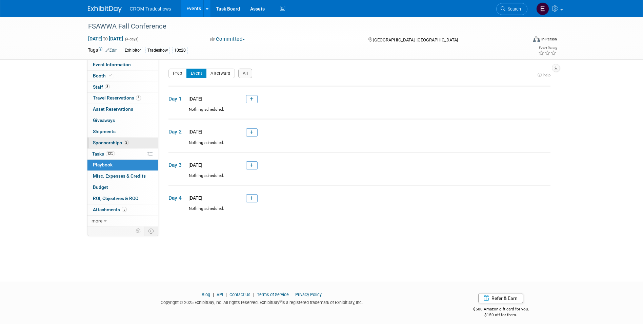
click at [121, 144] on span "Sponsorships 2" at bounding box center [111, 142] width 36 height 5
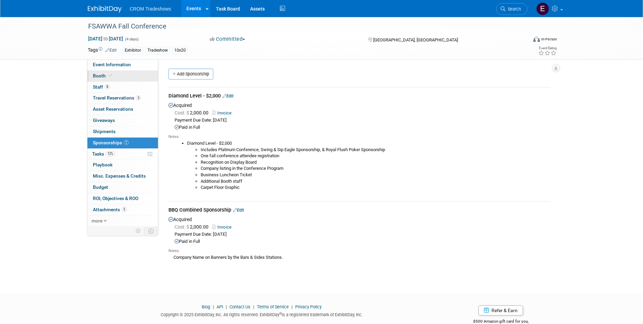
click at [102, 78] on span "Booth" at bounding box center [103, 75] width 21 height 5
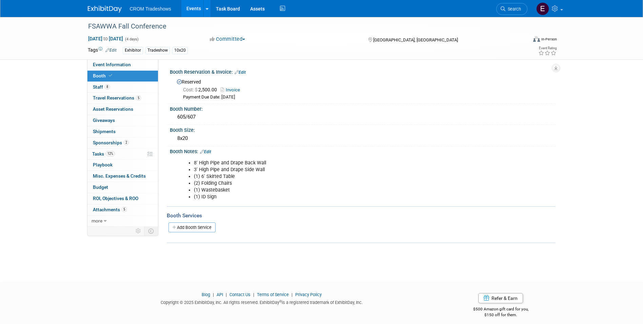
click at [129, 148] on link "2 Sponsorships 2" at bounding box center [122, 142] width 71 height 11
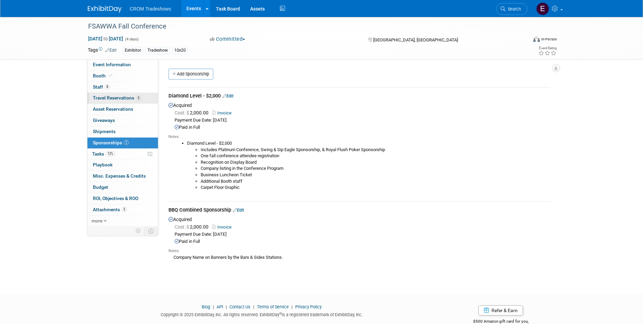
click at [128, 96] on span "Travel Reservations 5" at bounding box center [117, 97] width 48 height 5
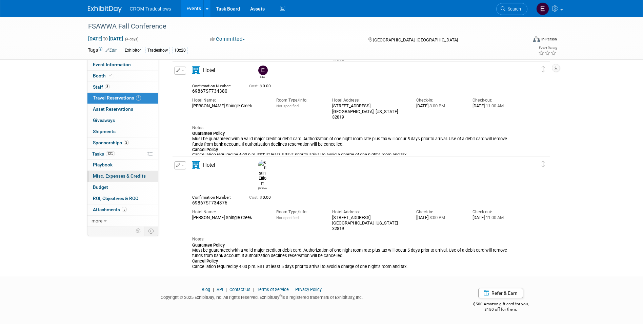
scroll to position [274, 0]
click at [123, 218] on link "more" at bounding box center [122, 220] width 71 height 11
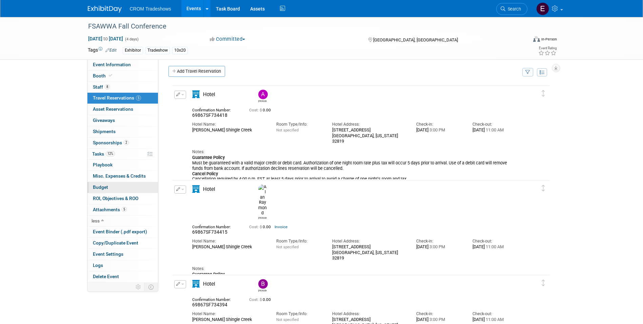
scroll to position [0, 0]
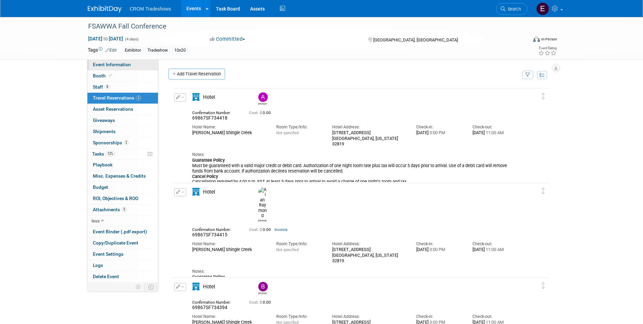
click at [105, 65] on span "Event Information" at bounding box center [112, 64] width 38 height 5
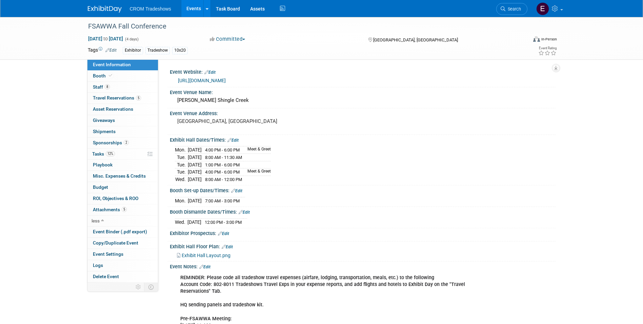
scroll to position [68, 0]
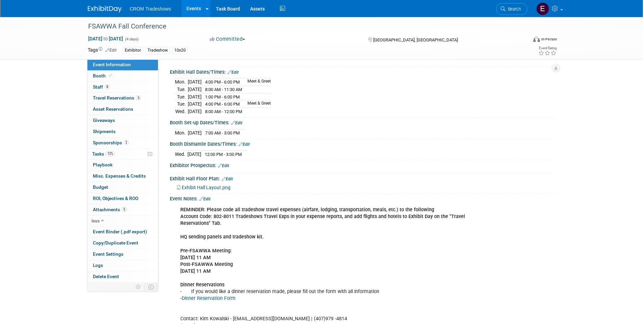
drag, startPoint x: 230, startPoint y: 221, endPoint x: 176, endPoint y: 209, distance: 55.2
click at [176, 209] on div "REMINDER: Please code all tradeshow travel expenses (airfare, lodging, transpor…" at bounding box center [329, 298] width 306 height 191
drag, startPoint x: 176, startPoint y: 209, endPoint x: 200, endPoint y: 209, distance: 24.4
copy b "REMINDER: Please code all tradeshow travel expenses (airfare, lodging, transpor…"
click at [194, 8] on link "Events" at bounding box center [193, 8] width 25 height 17
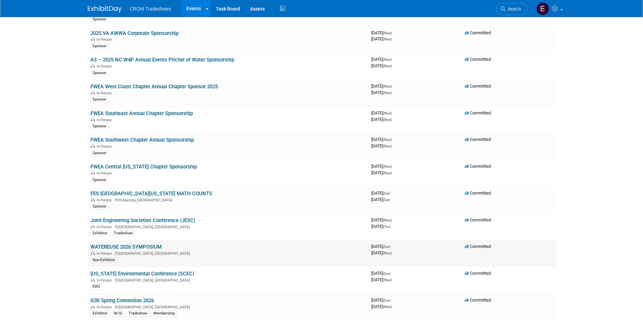
scroll to position [475, 0]
click at [161, 221] on link "Joint Engineering Societies Conference (JESC)" at bounding box center [143, 220] width 105 height 6
click at [154, 247] on link "WATEREUSE 2026 SYMPOSIUM" at bounding box center [126, 246] width 71 height 6
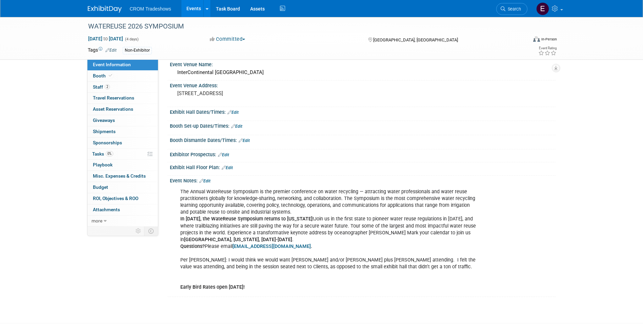
scroll to position [74, 0]
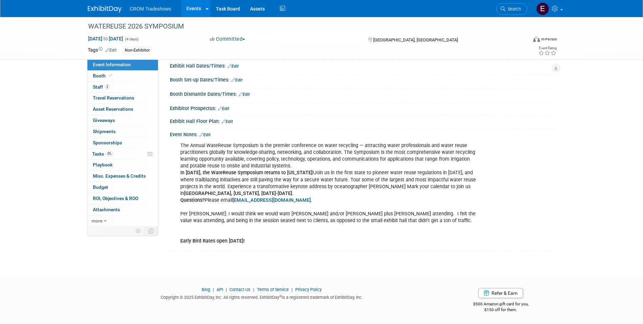
click at [209, 136] on link "Edit" at bounding box center [204, 134] width 11 height 5
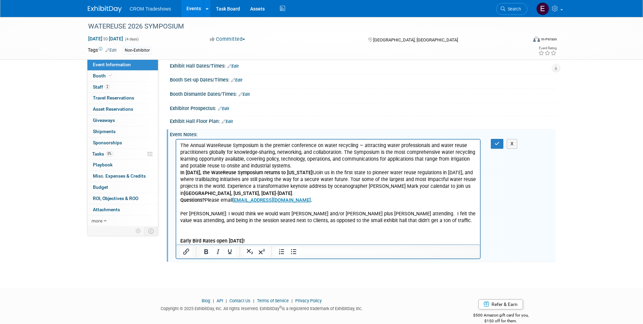
scroll to position [0, 0]
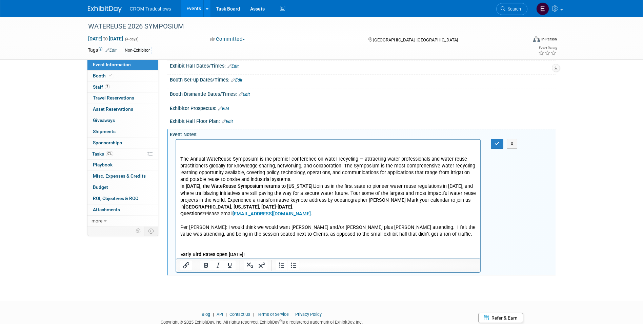
click at [183, 144] on p "Rich Text Area. Press ALT-0 for help." at bounding box center [328, 145] width 296 height 7
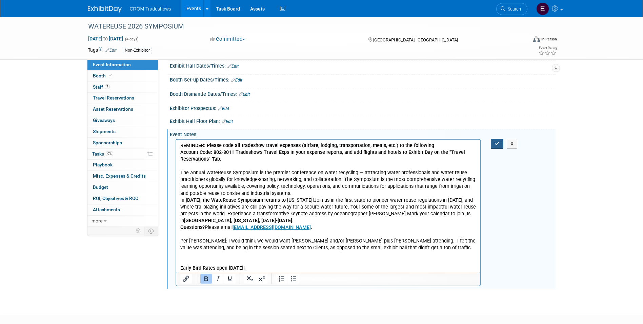
click at [495, 143] on icon "button" at bounding box center [497, 143] width 5 height 5
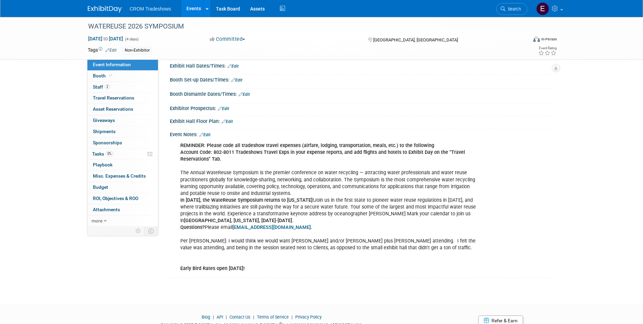
click at [191, 12] on link "Events" at bounding box center [193, 8] width 25 height 17
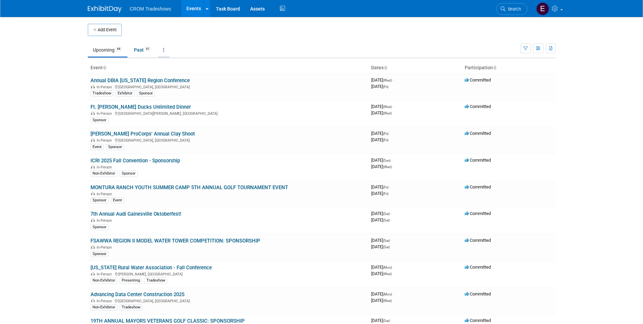
click at [164, 50] on link at bounding box center [164, 49] width 12 height 13
click at [164, 77] on link "Grouped Annually Events grouped by year" at bounding box center [185, 80] width 54 height 15
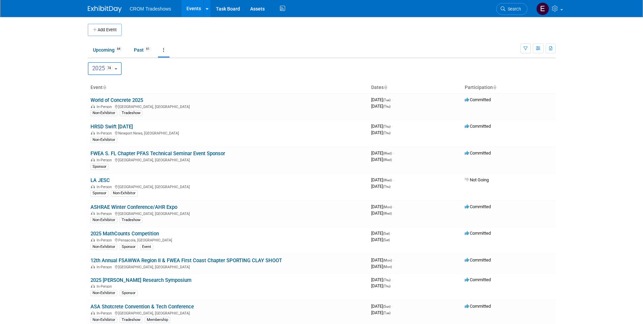
click at [122, 66] on button "2025 74" at bounding box center [105, 68] width 34 height 13
click at [118, 110] on label "2026 38" at bounding box center [106, 112] width 29 height 11
click at [94, 110] on input "2026 38" at bounding box center [91, 112] width 4 height 4
select select "2026"
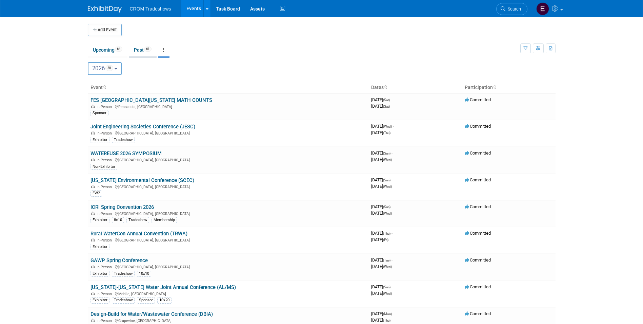
click at [147, 50] on span "61" at bounding box center [147, 48] width 7 height 5
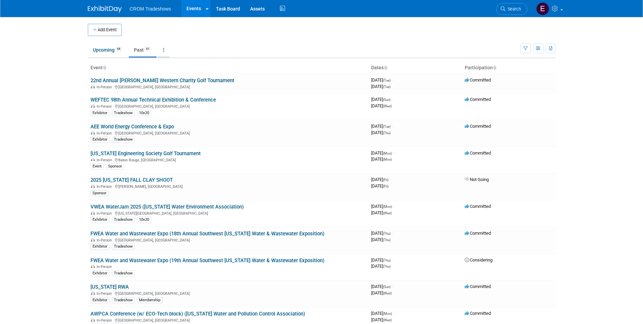
click at [164, 52] on link at bounding box center [164, 49] width 12 height 13
click at [166, 65] on link "All Events 125 Past and Upcoming" at bounding box center [185, 65] width 54 height 15
